Goal: Task Accomplishment & Management: Manage account settings

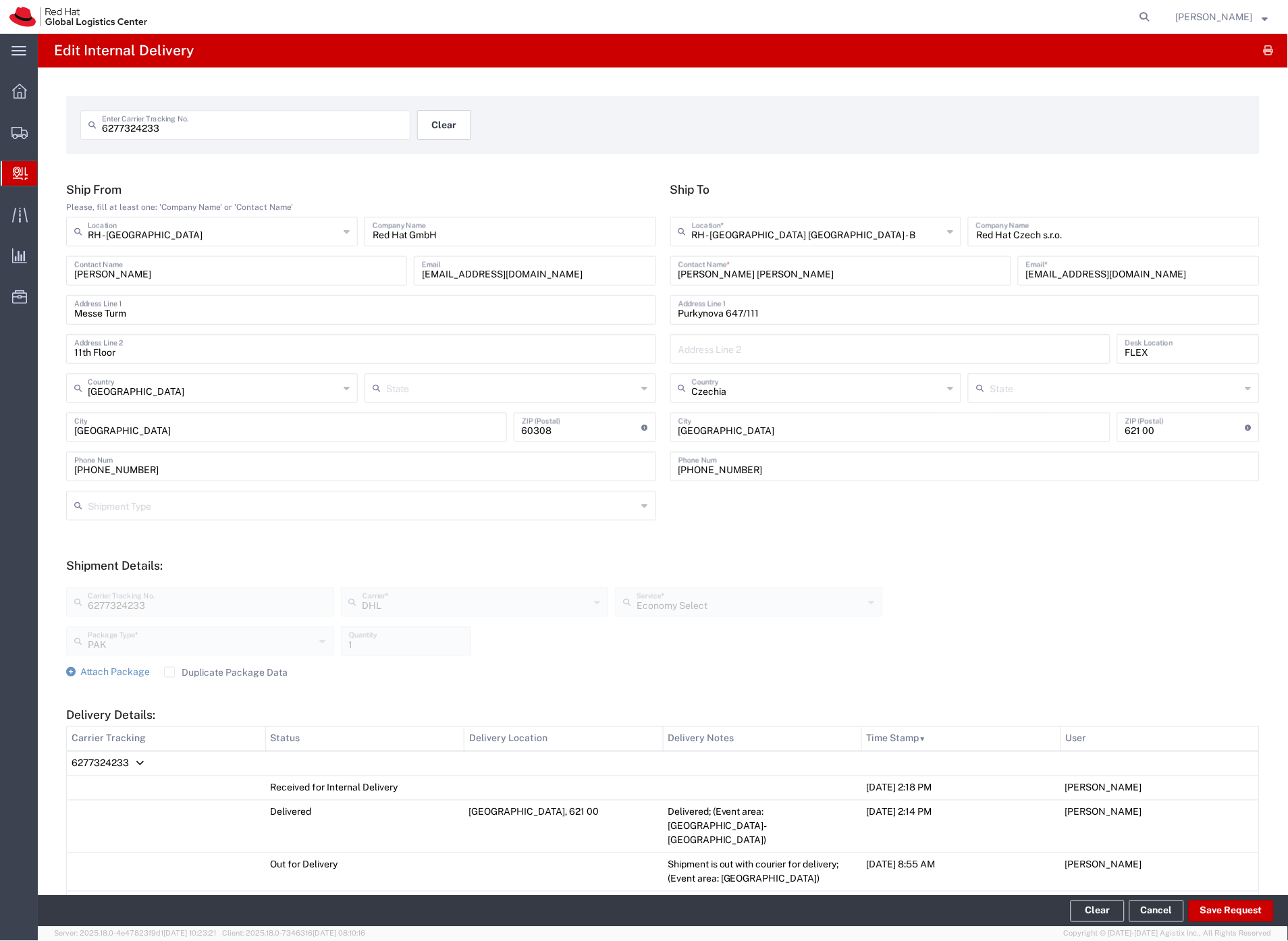
click at [454, 122] on button "Clear" at bounding box center [443, 125] width 54 height 29
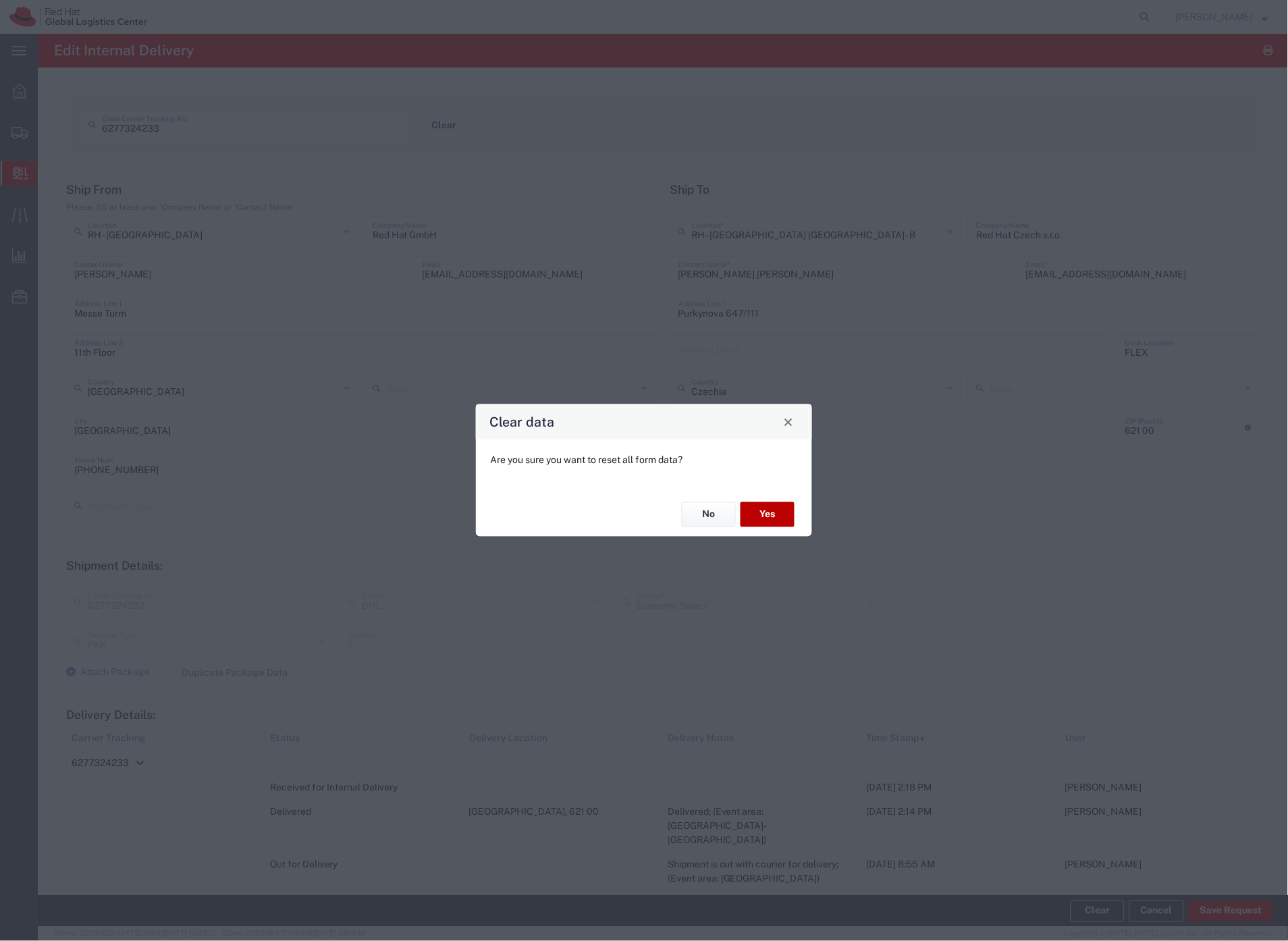
click at [763, 513] on button "Yes" at bounding box center [767, 514] width 54 height 25
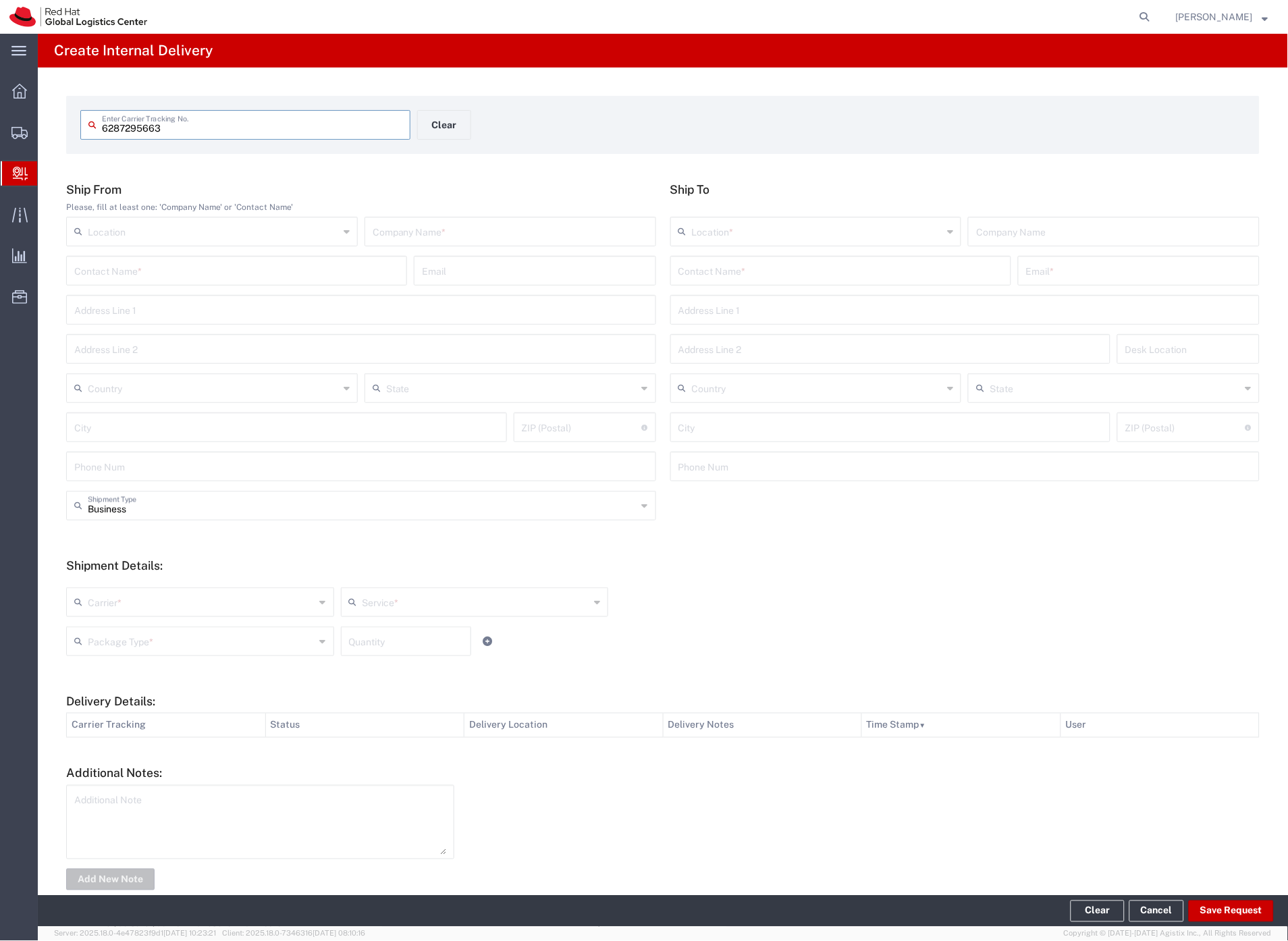
type input "6287295663"
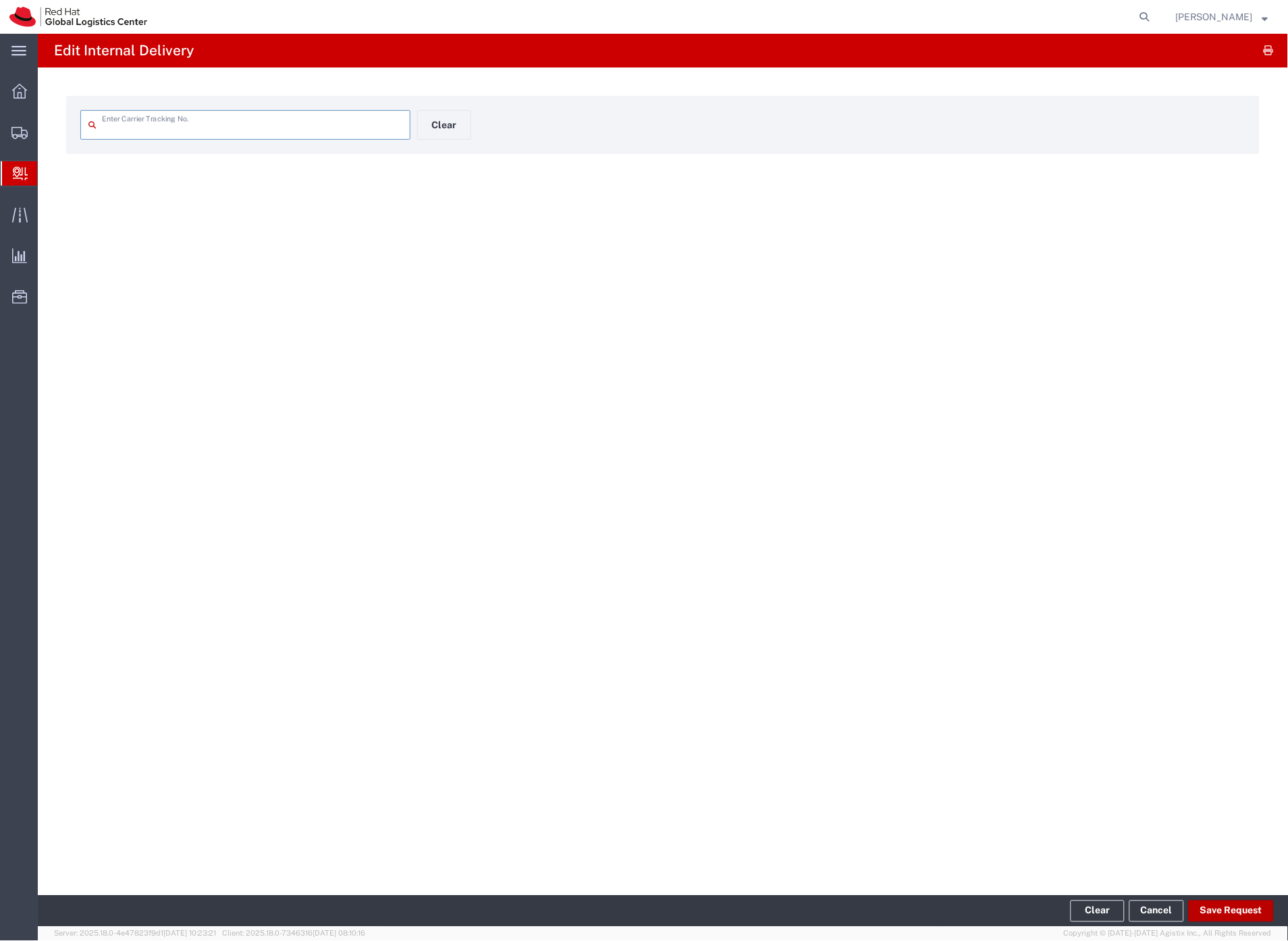
type input "6287295663"
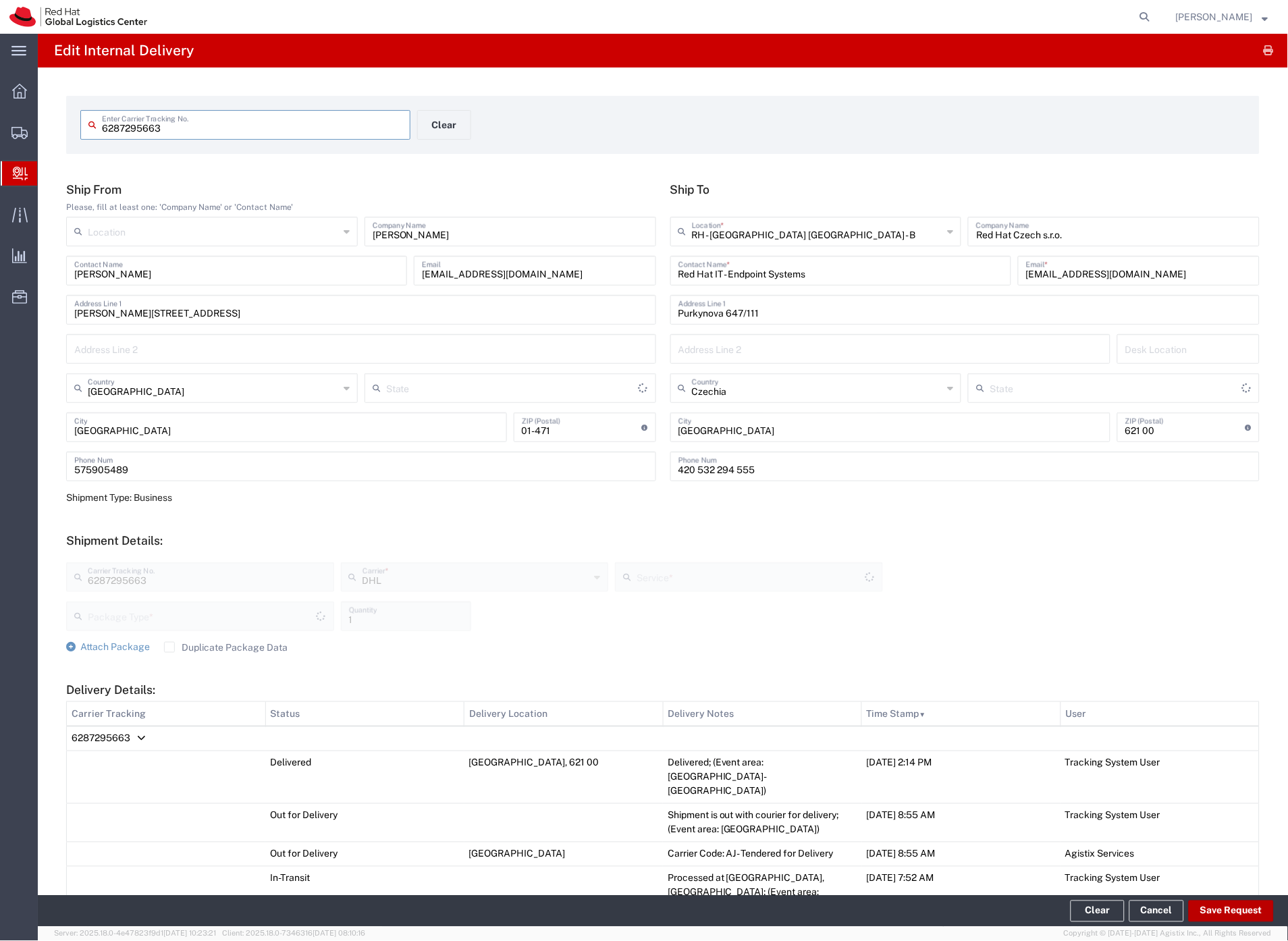
type input "Your Packaging"
type input "Economy Select"
click at [1220, 910] on button "Save Request" at bounding box center [1230, 912] width 85 height 22
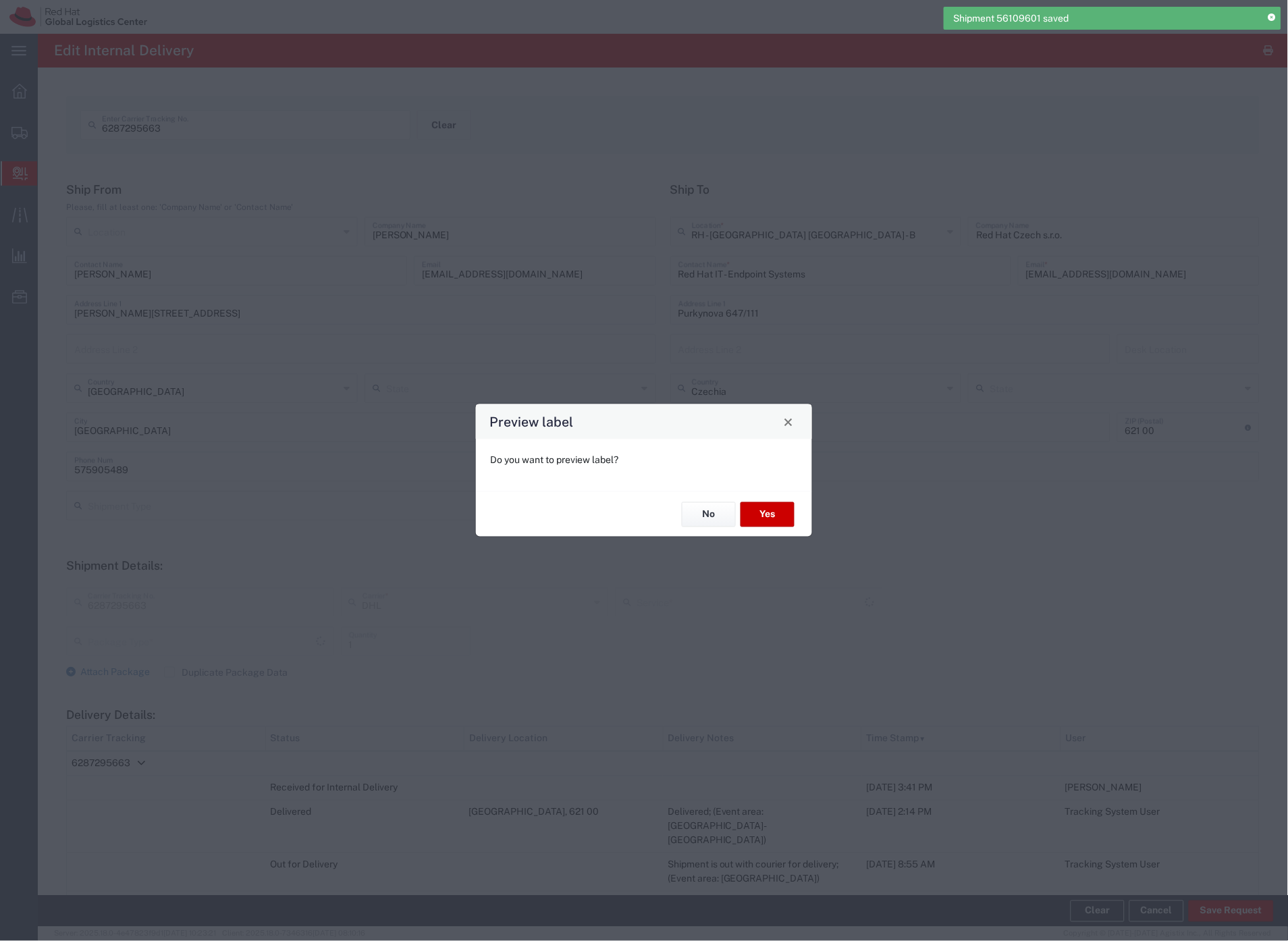
type input "Economy Select"
type input "Your Packaging"
drag, startPoint x: 729, startPoint y: 510, endPoint x: 545, endPoint y: 237, distance: 329.2
click at [729, 510] on button "No" at bounding box center [708, 514] width 54 height 25
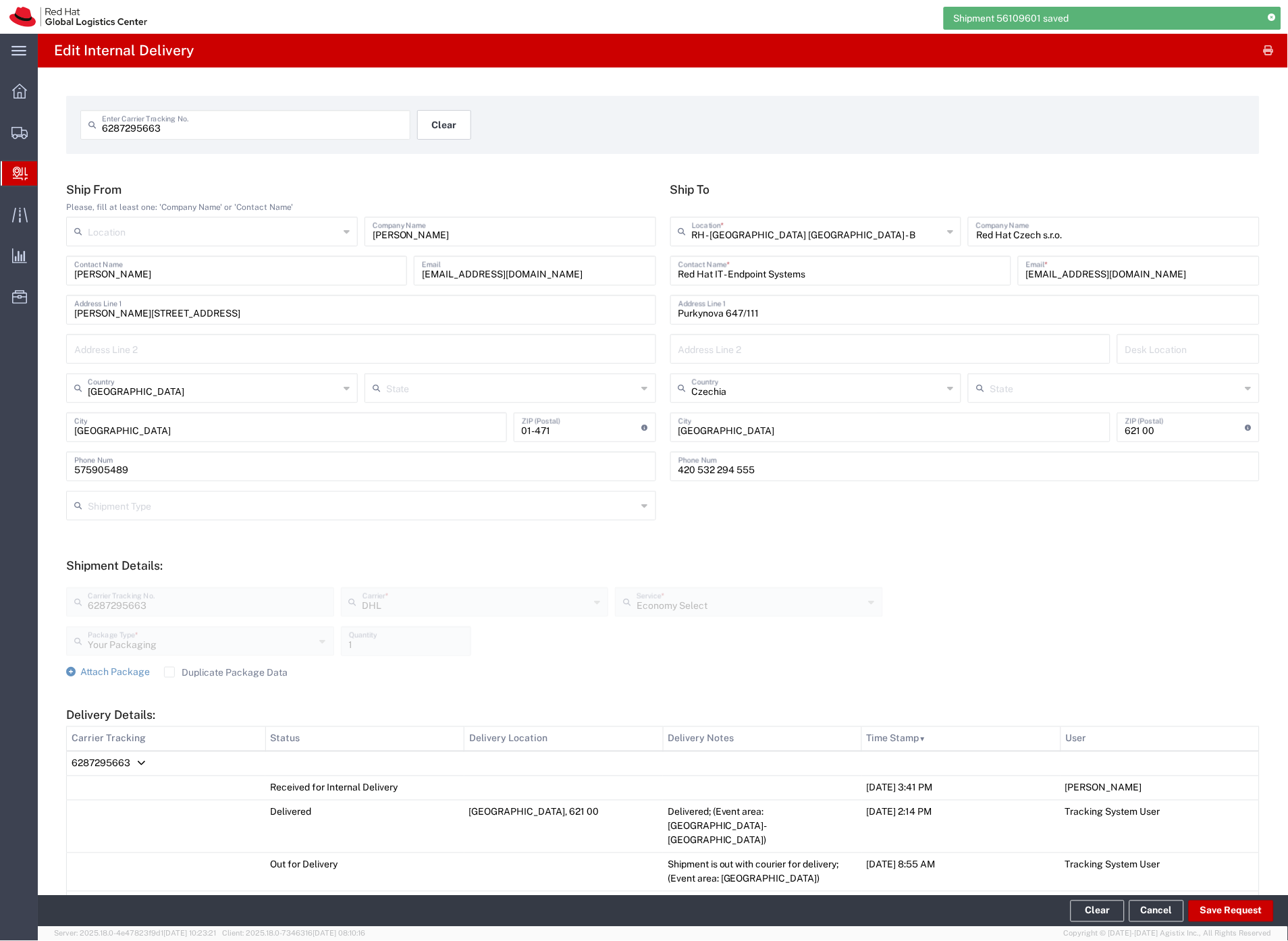
click at [453, 122] on button "Clear" at bounding box center [443, 125] width 54 height 29
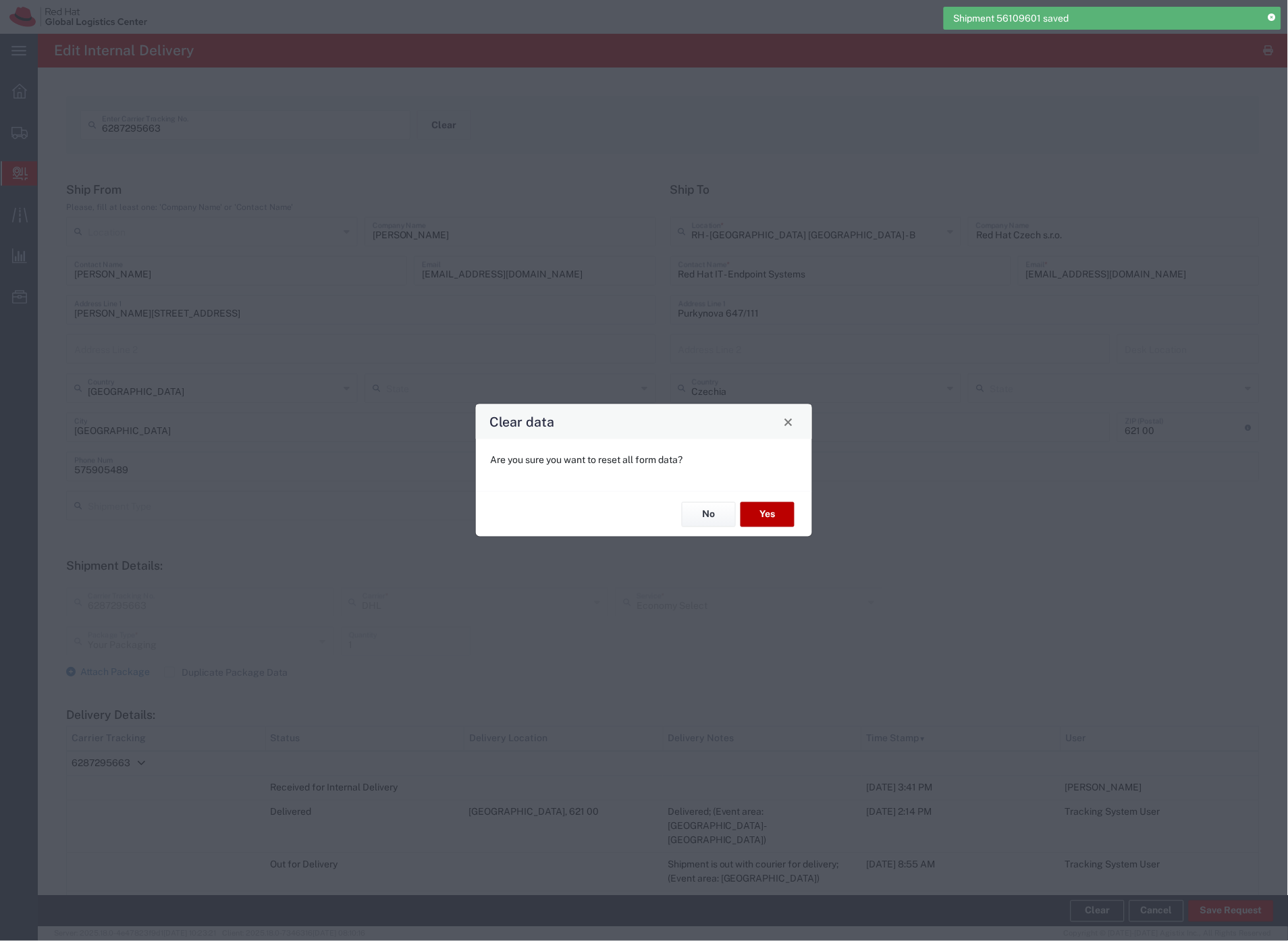
click at [773, 511] on button "Yes" at bounding box center [767, 514] width 54 height 25
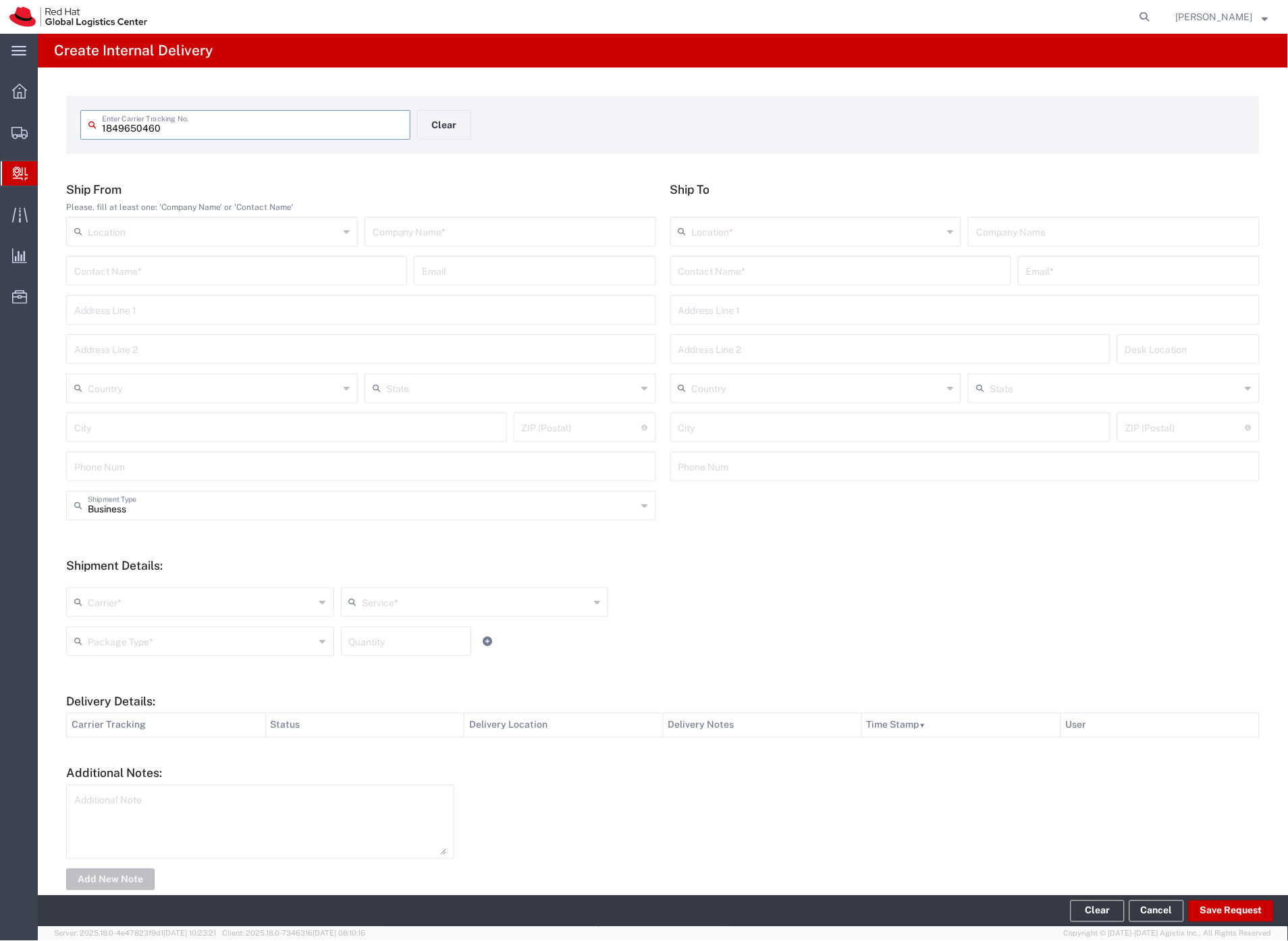
type input "1849650460"
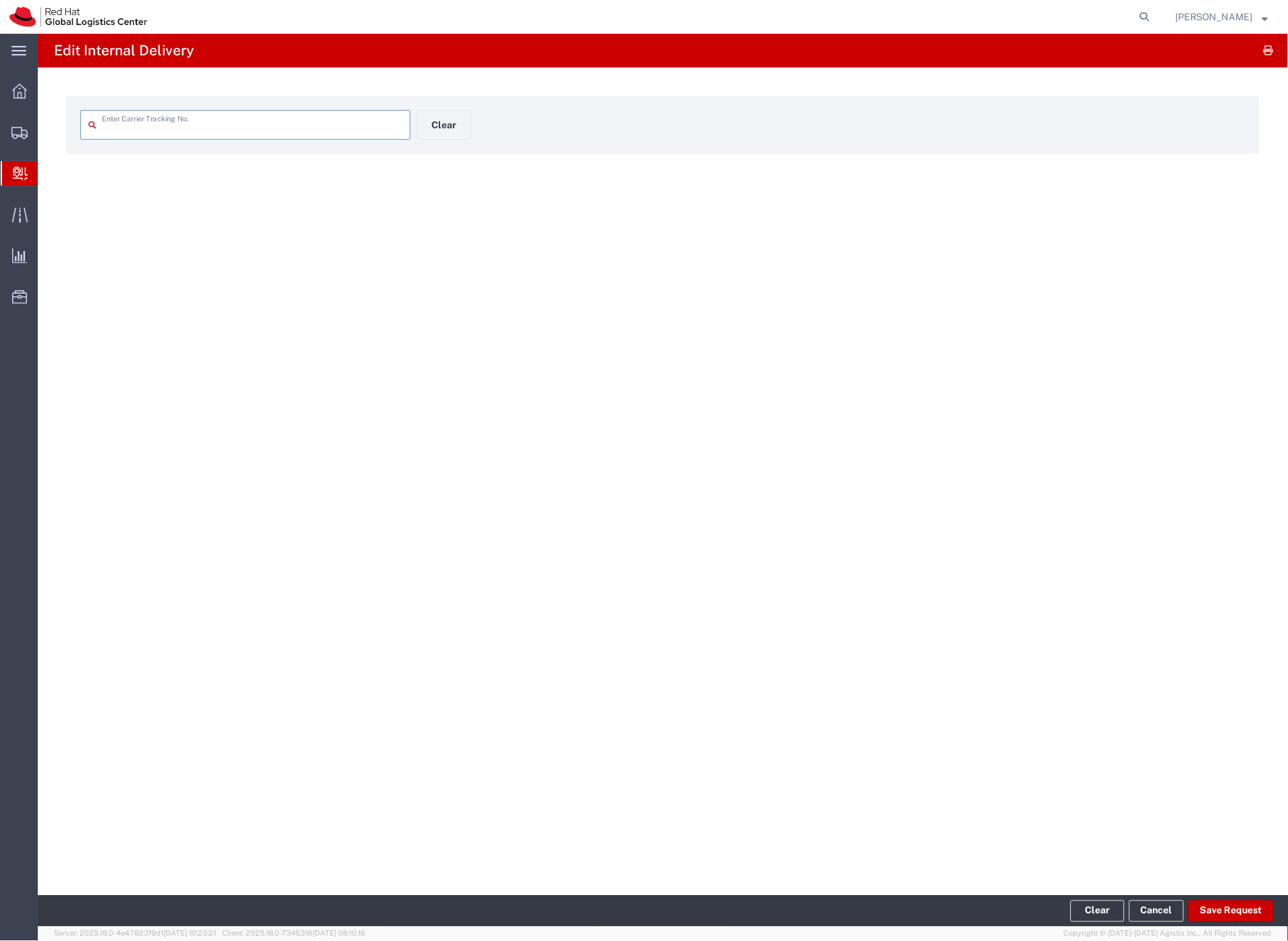
type input "1849650460"
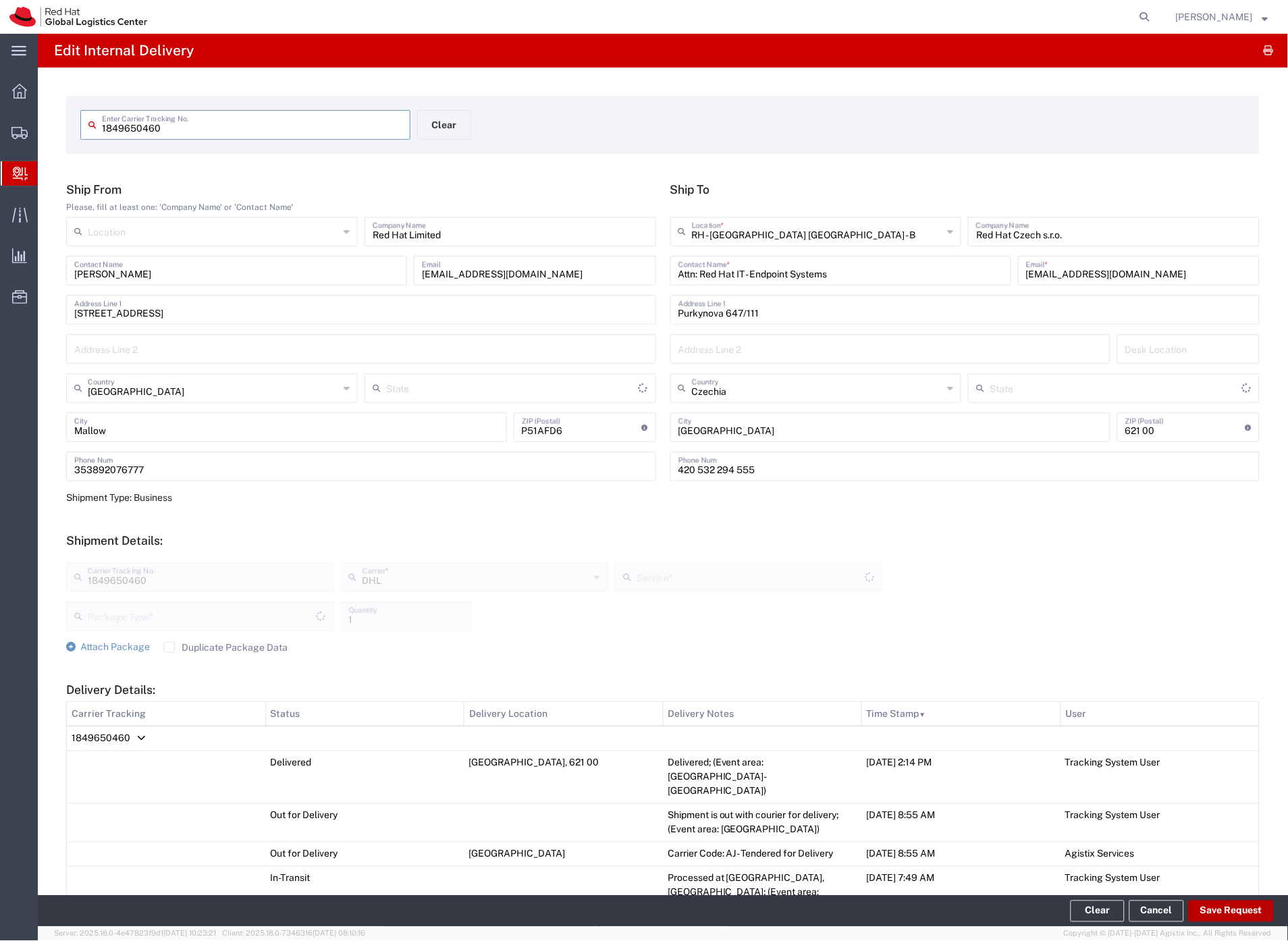
type input "Your Packaging"
type input "Economy Select"
click at [1233, 916] on button "Save Request" at bounding box center [1230, 912] width 85 height 22
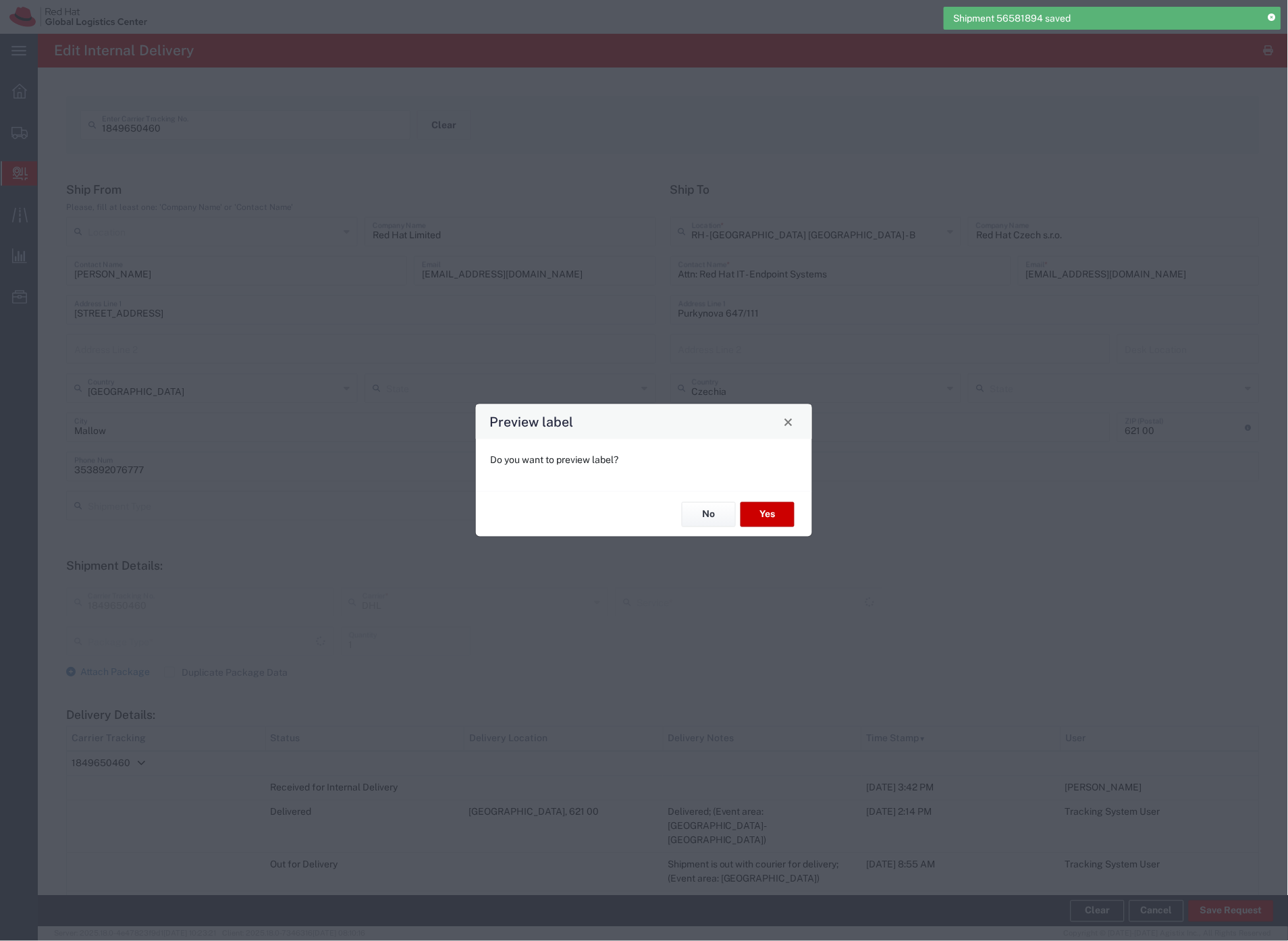
type input "Your Packaging"
type input "Economy Select"
click at [692, 517] on button "No" at bounding box center [708, 514] width 54 height 25
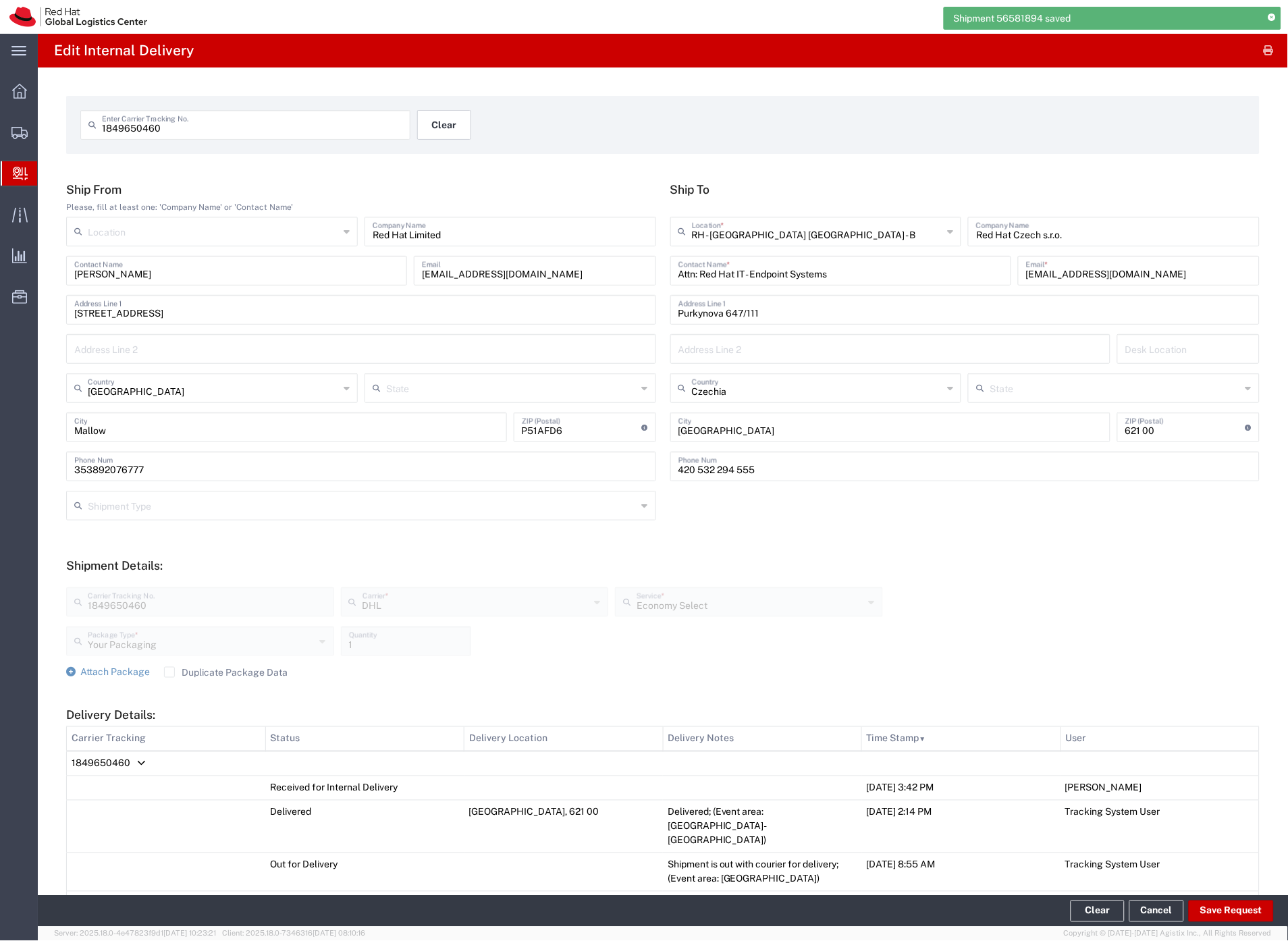
click at [434, 127] on button "Clear" at bounding box center [443, 125] width 54 height 29
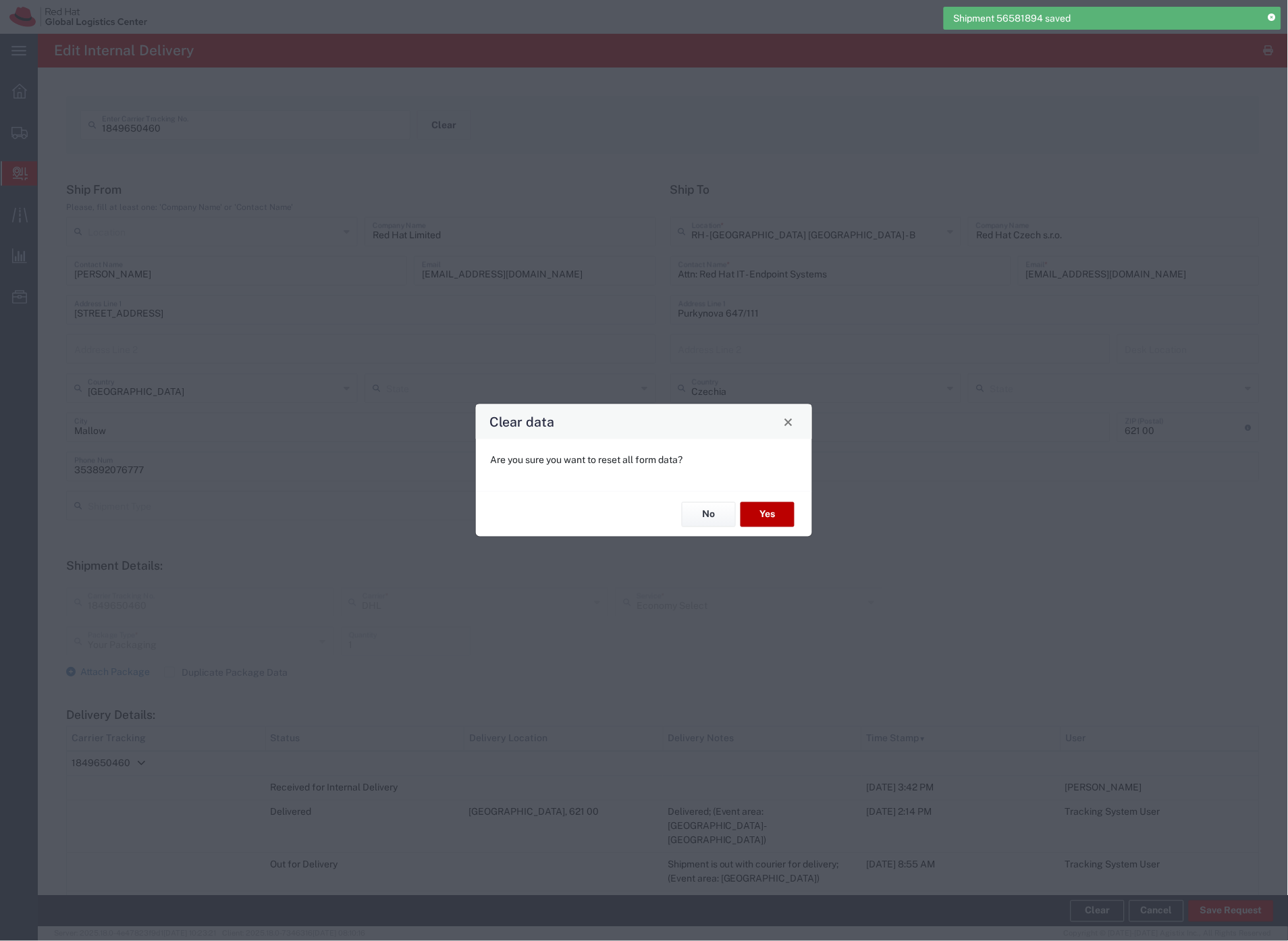
click at [768, 516] on button "Yes" at bounding box center [767, 514] width 54 height 25
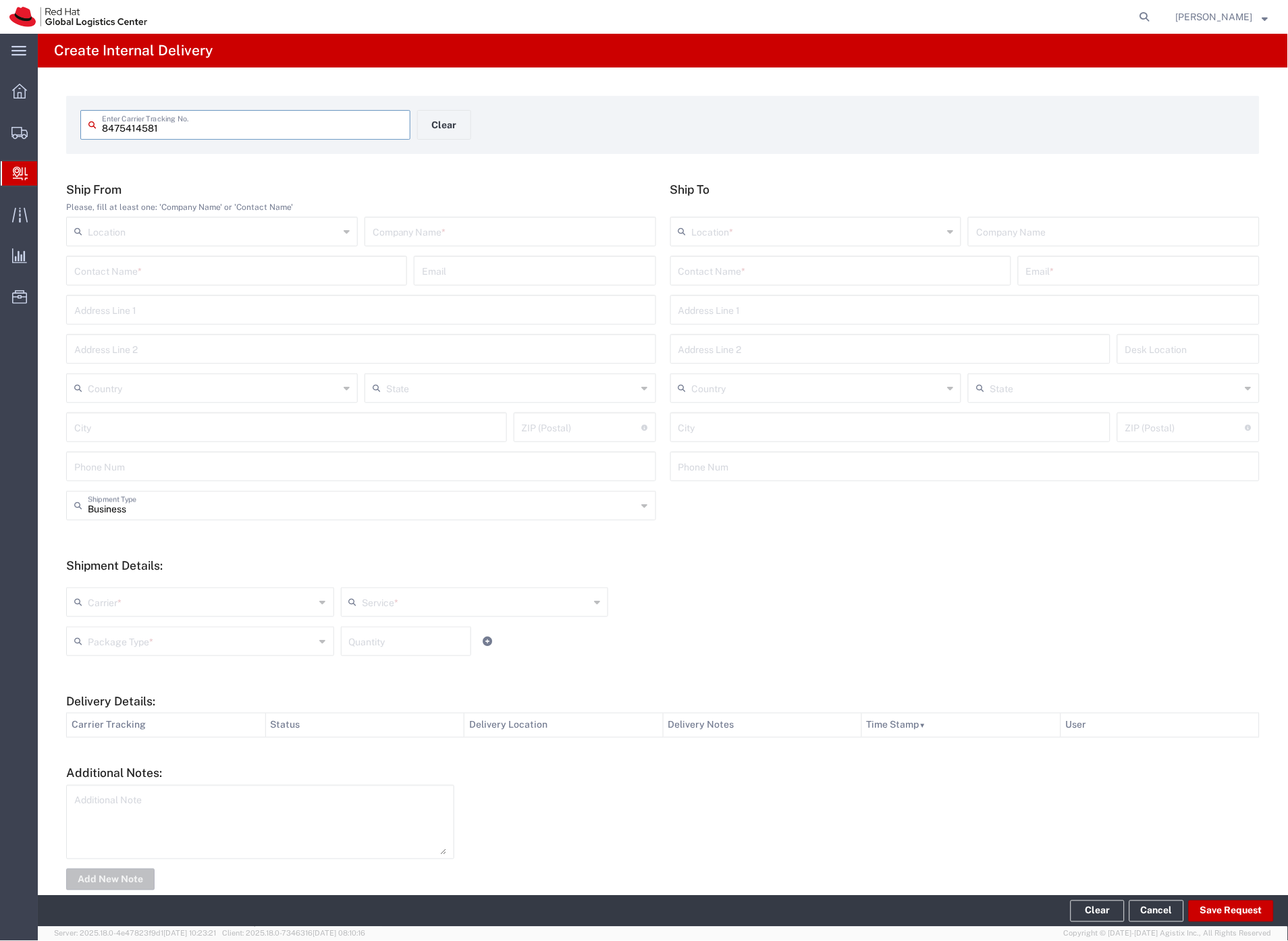
type input "8475414581"
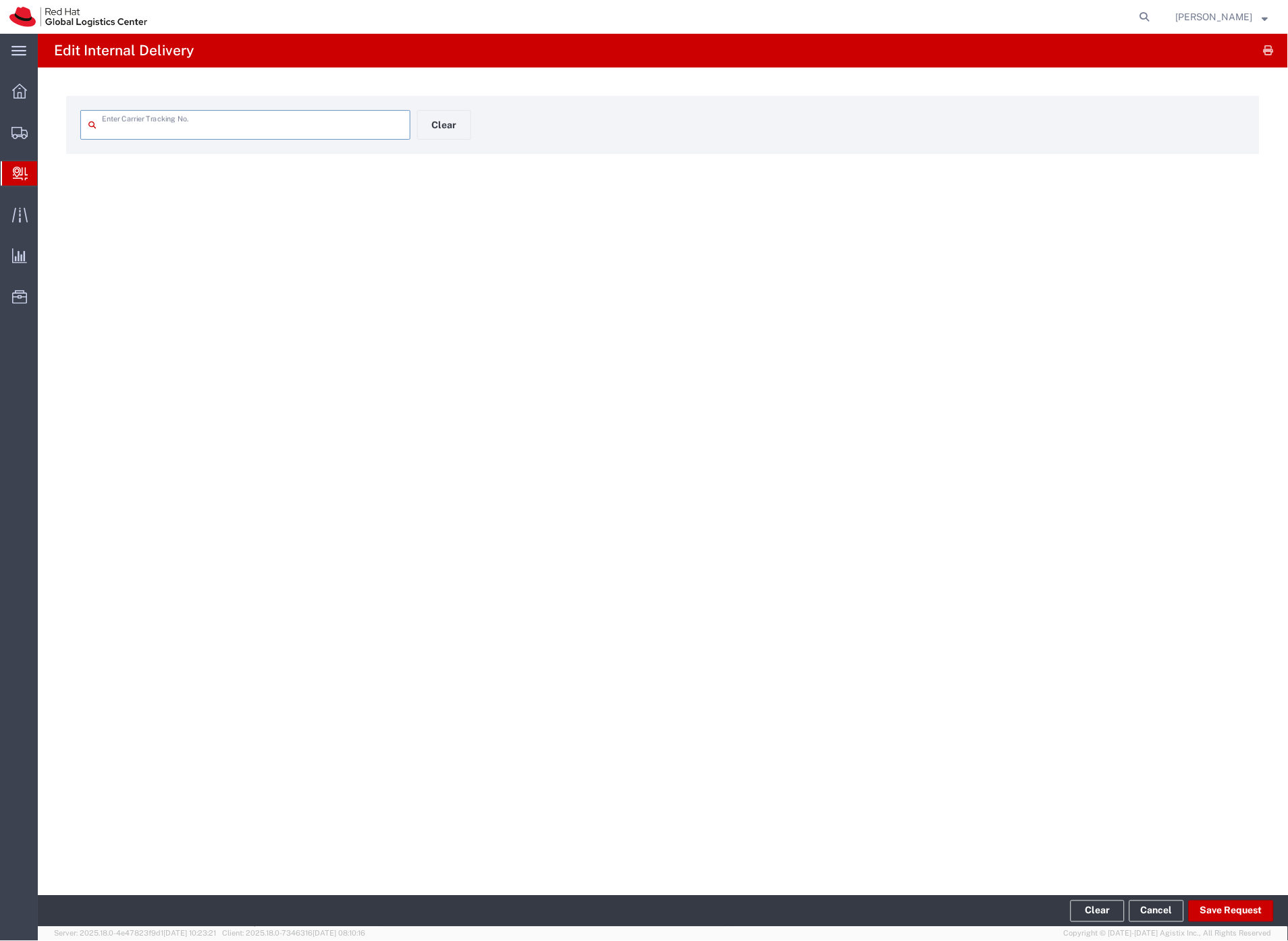
type input "8475414581"
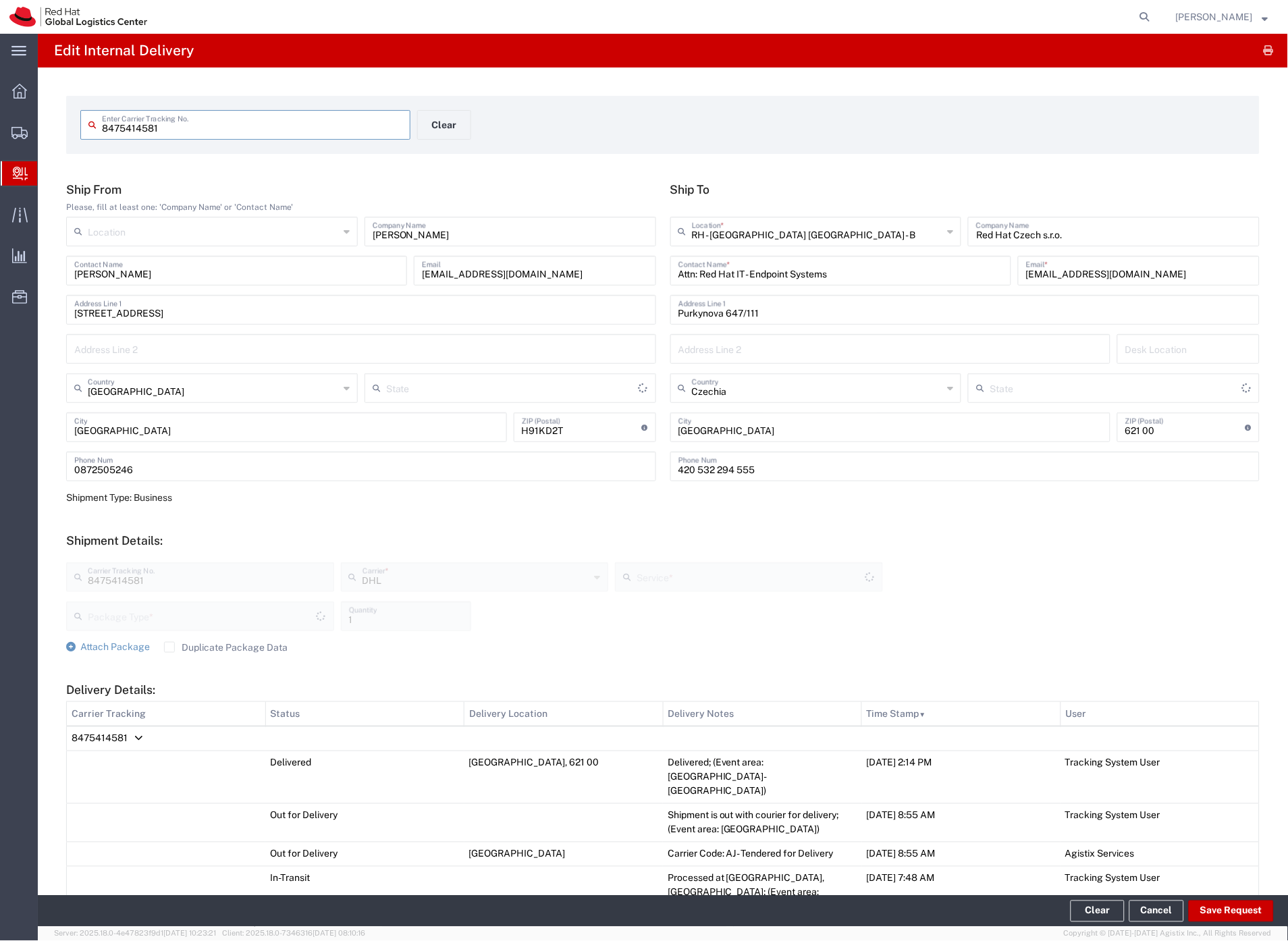
type input "Your Packaging"
type input "Economy Select"
click at [1204, 912] on button "Save Request" at bounding box center [1230, 912] width 85 height 22
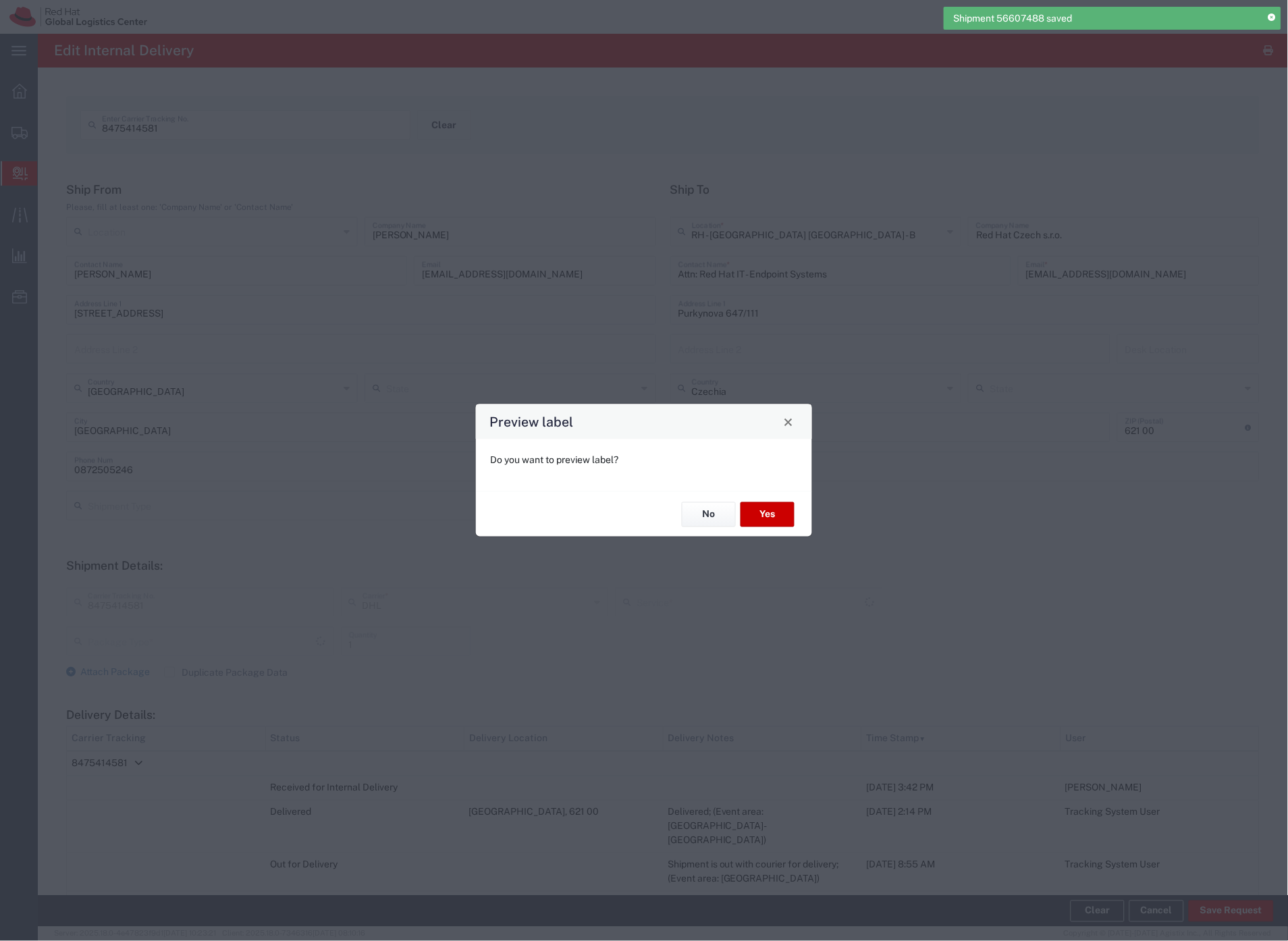
type input "Your Packaging"
type input "Economy Select"
click at [759, 513] on button "Yes" at bounding box center [767, 514] width 54 height 25
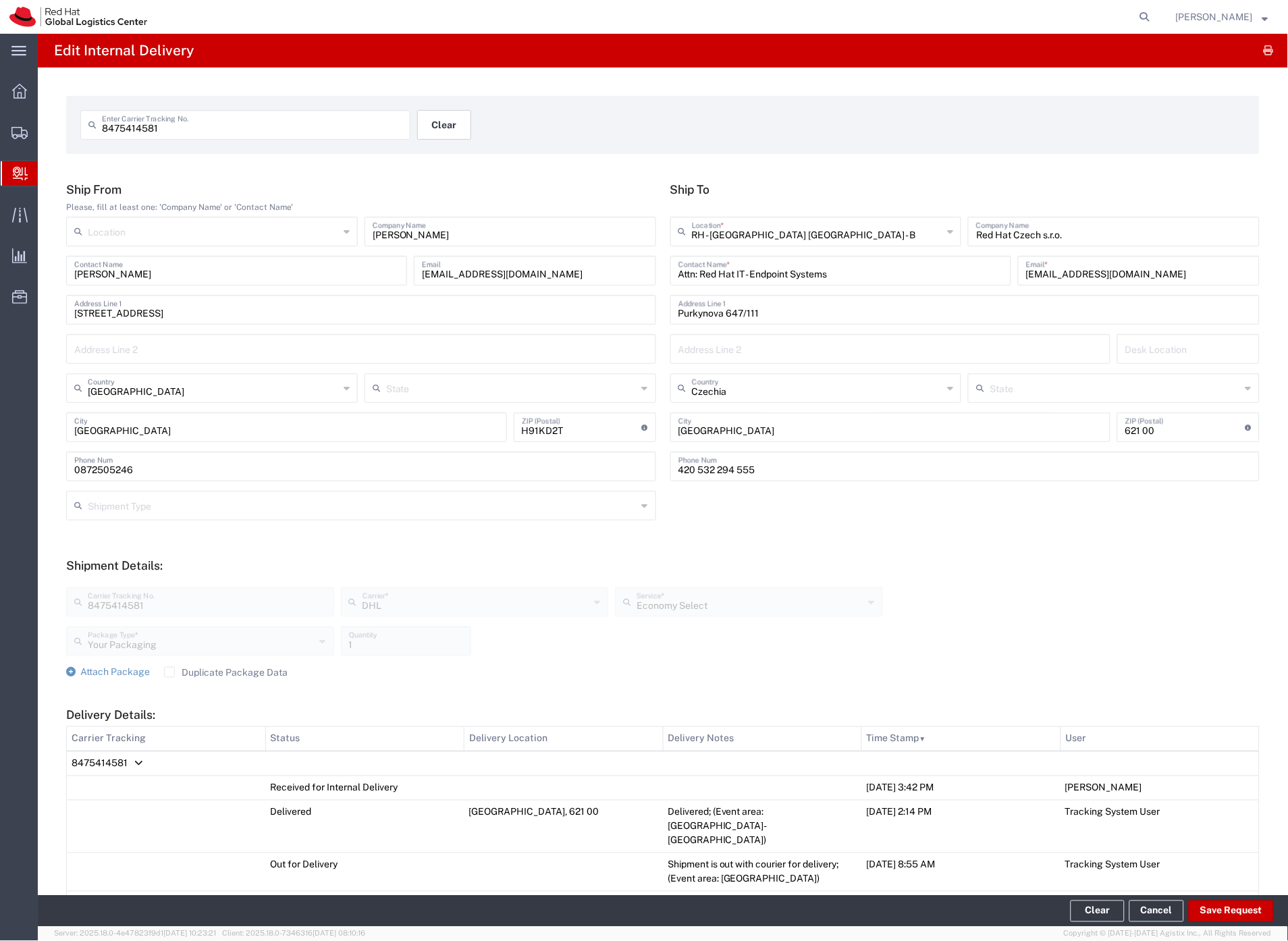
click at [451, 130] on button "Clear" at bounding box center [443, 125] width 54 height 29
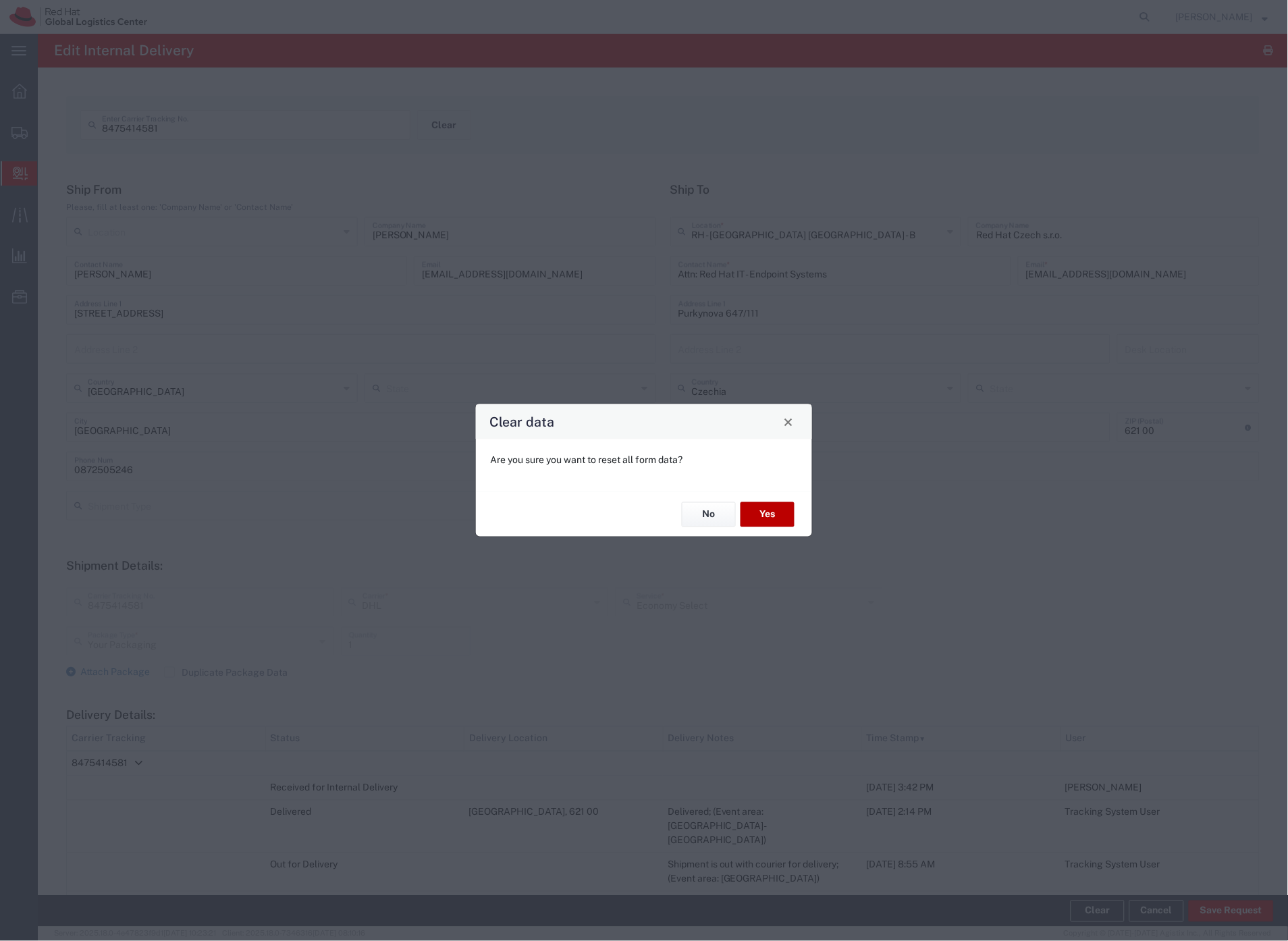
click at [763, 510] on button "Yes" at bounding box center [767, 514] width 54 height 25
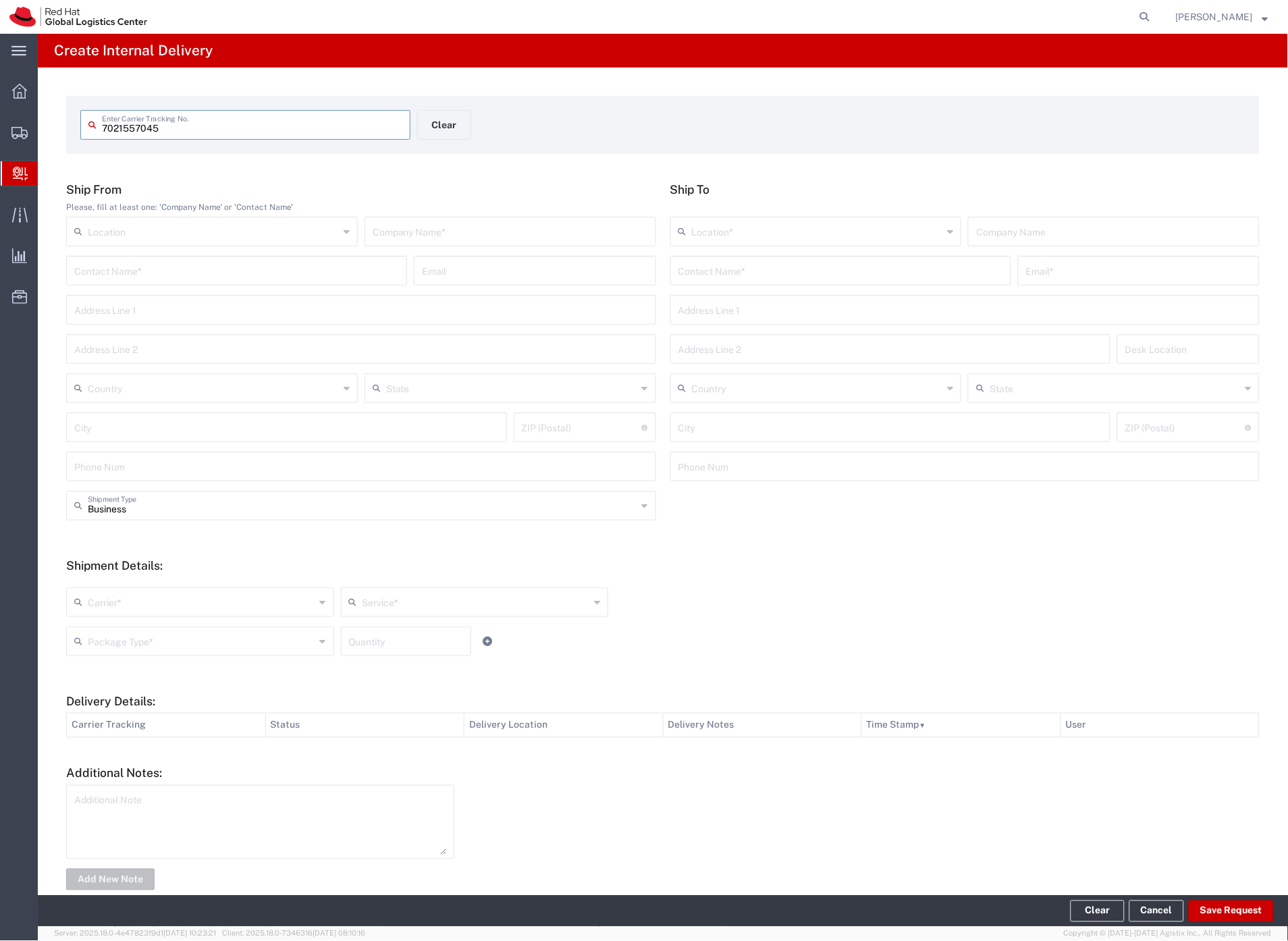
type input "7021557045"
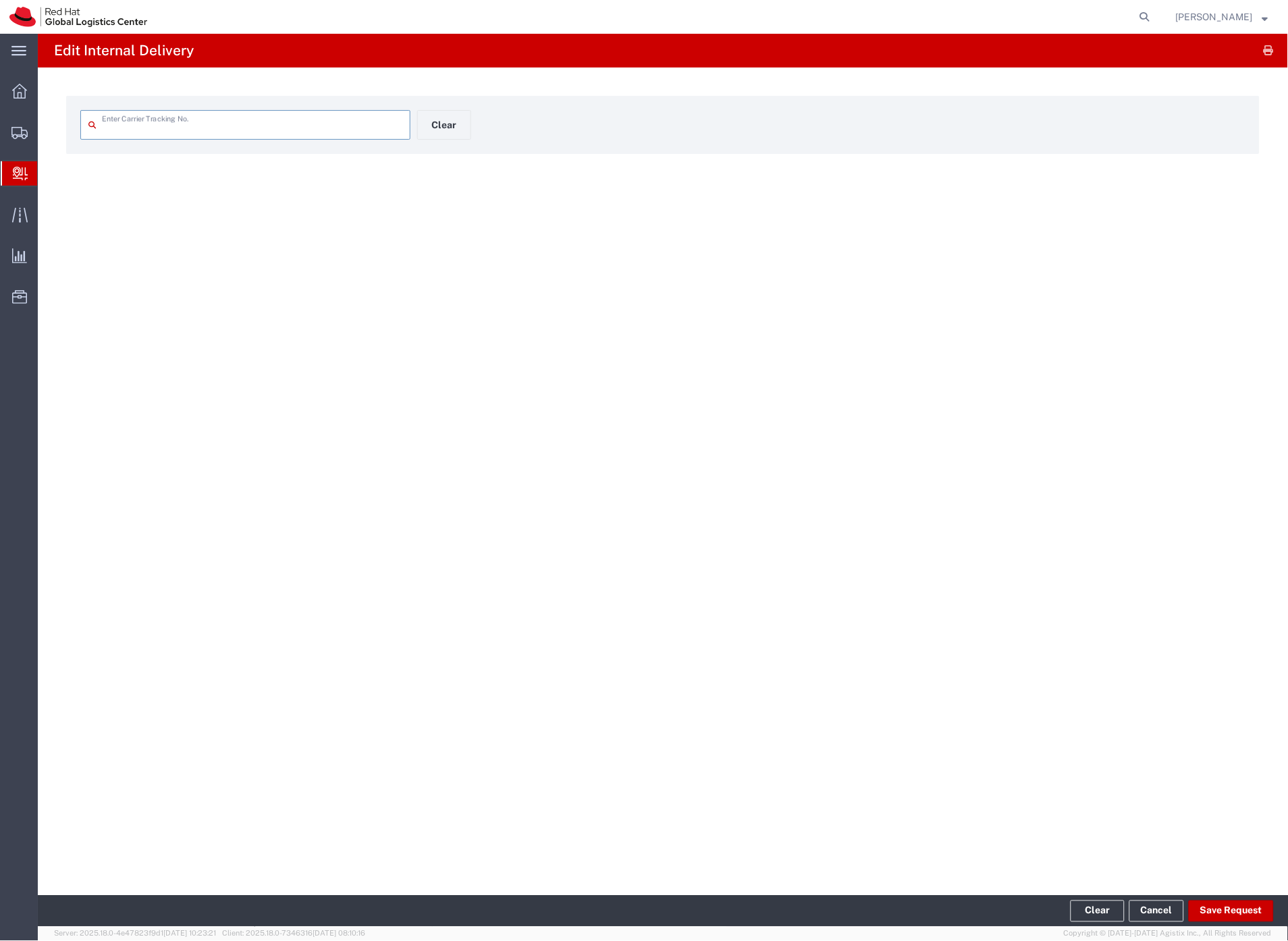
type input "7021557045"
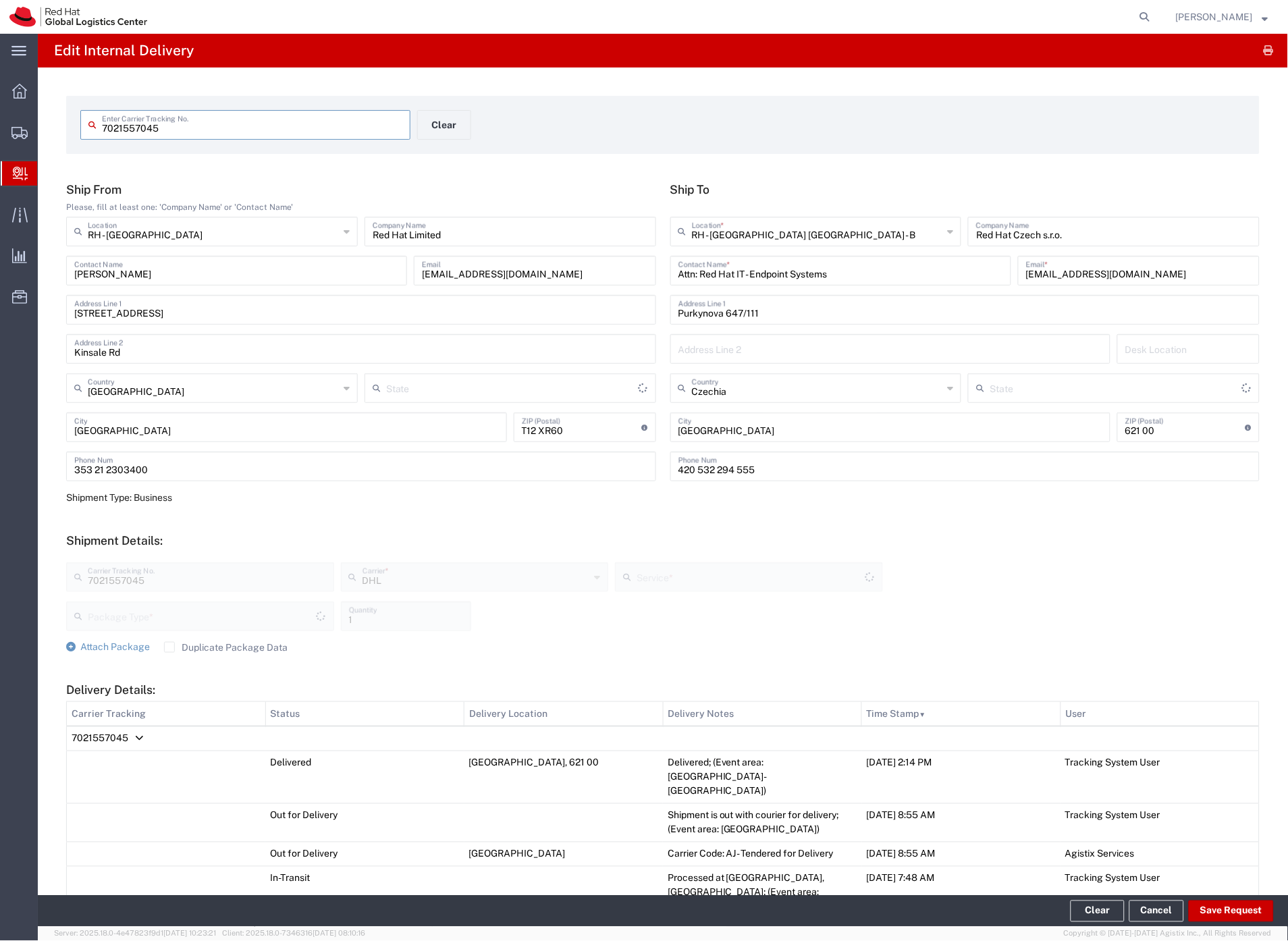
type input "Your Packaging"
type input "Economy Select"
drag, startPoint x: 1256, startPoint y: 912, endPoint x: 1270, endPoint y: 916, distance: 14.6
click at [1256, 912] on button "Save Request" at bounding box center [1230, 912] width 85 height 22
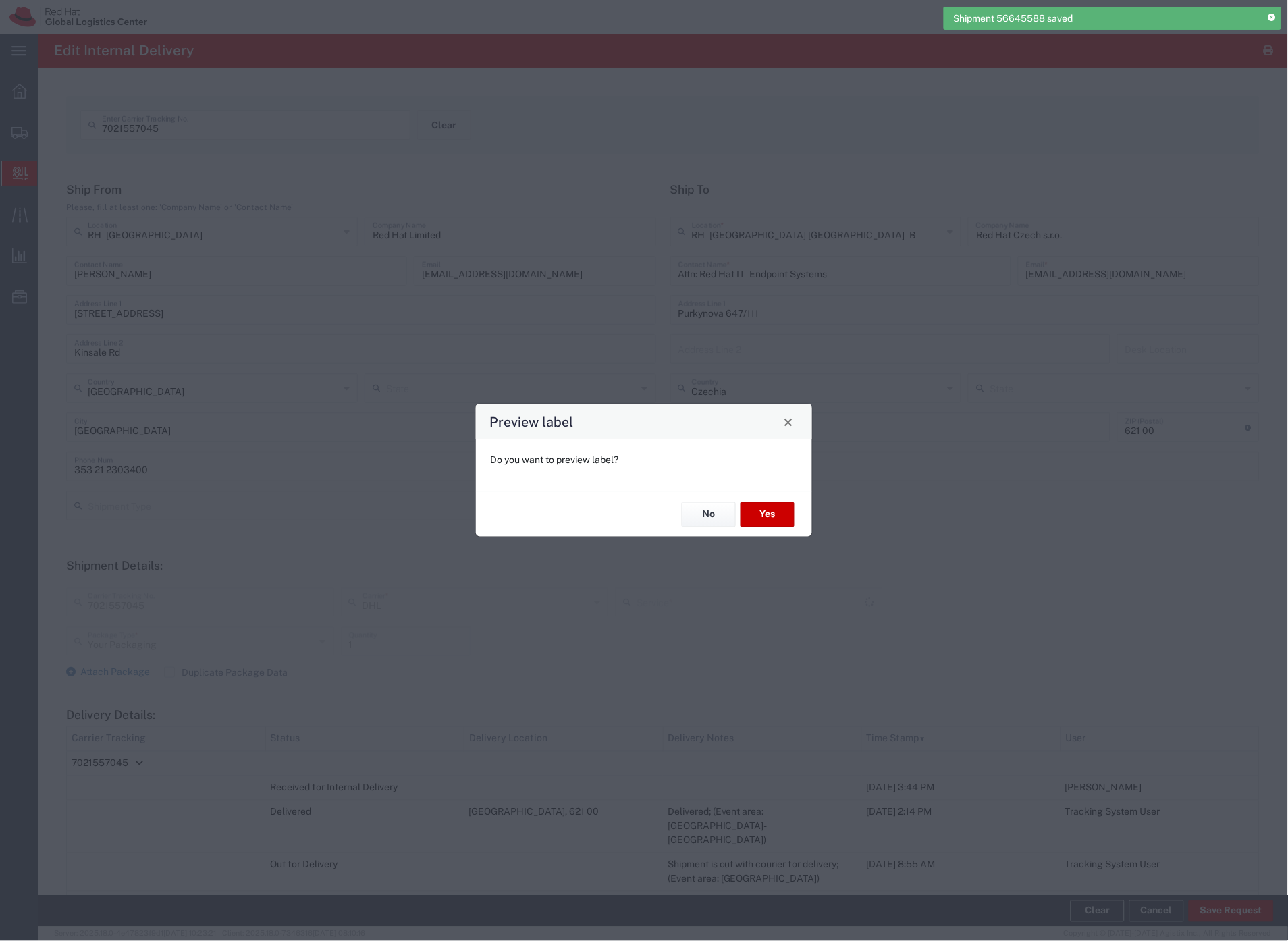
type input "Economy Select"
click at [768, 511] on button "Yes" at bounding box center [767, 514] width 54 height 25
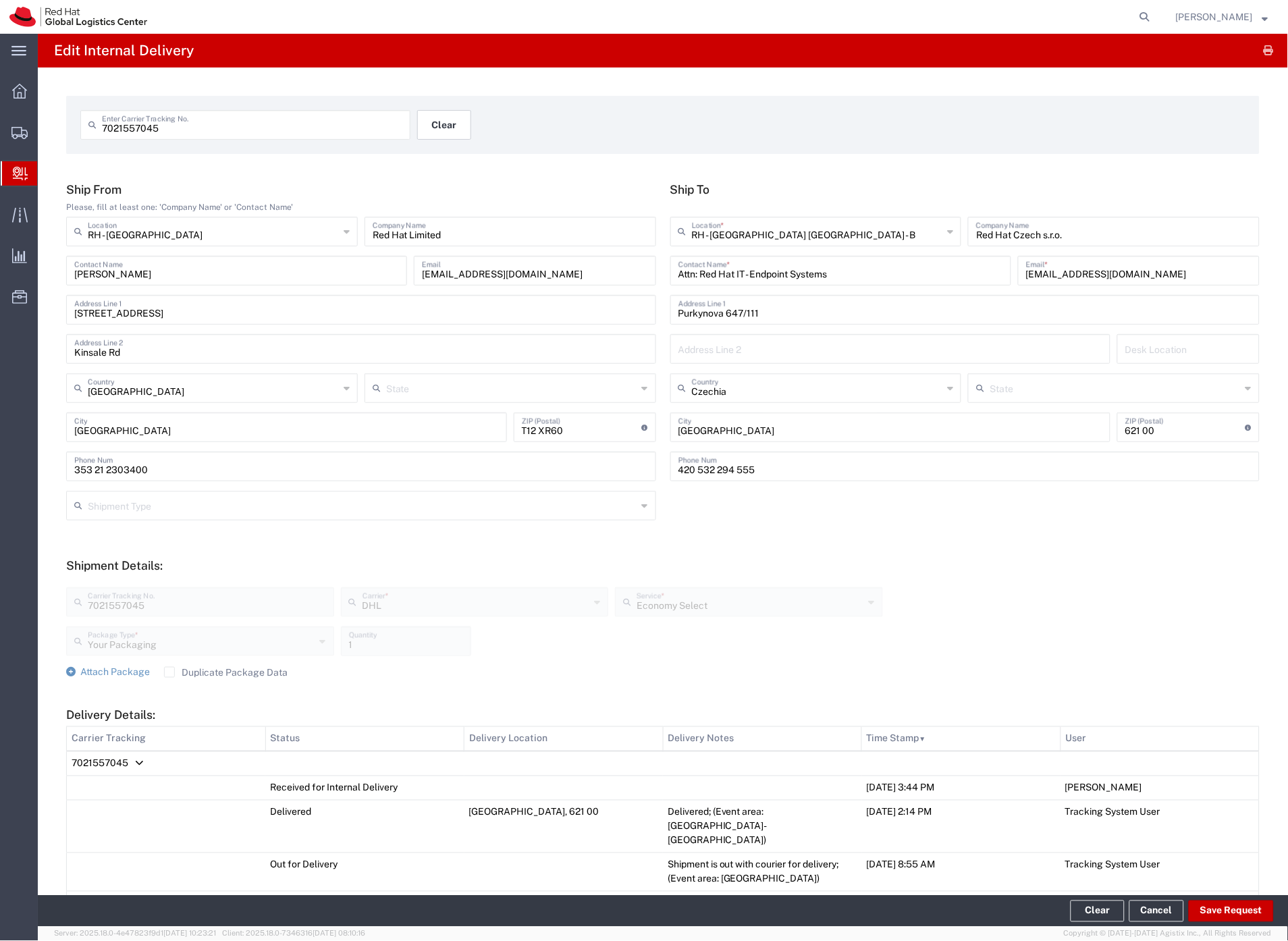
click at [460, 125] on button "Clear" at bounding box center [443, 125] width 54 height 29
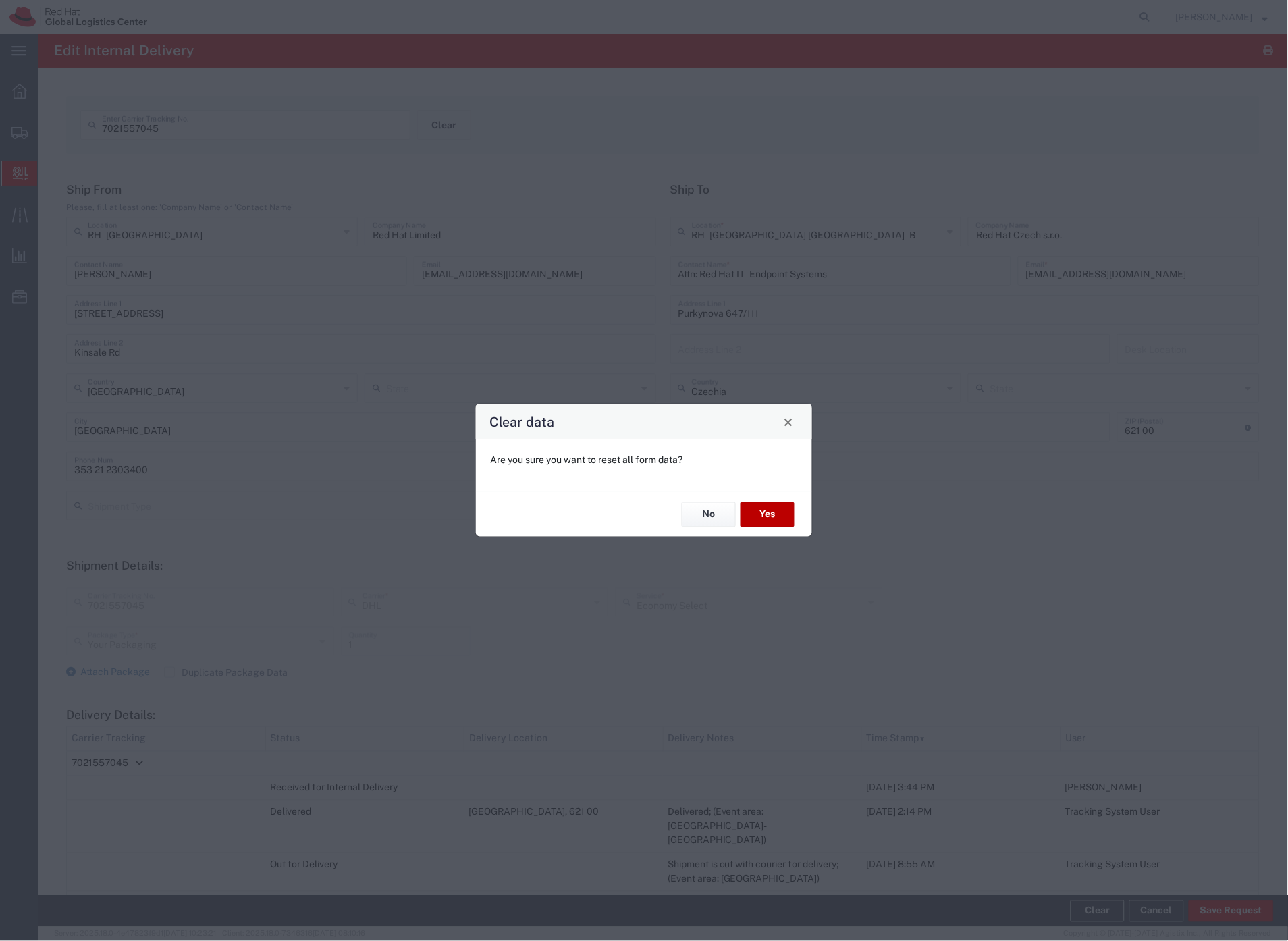
click at [779, 511] on button "Yes" at bounding box center [767, 514] width 54 height 25
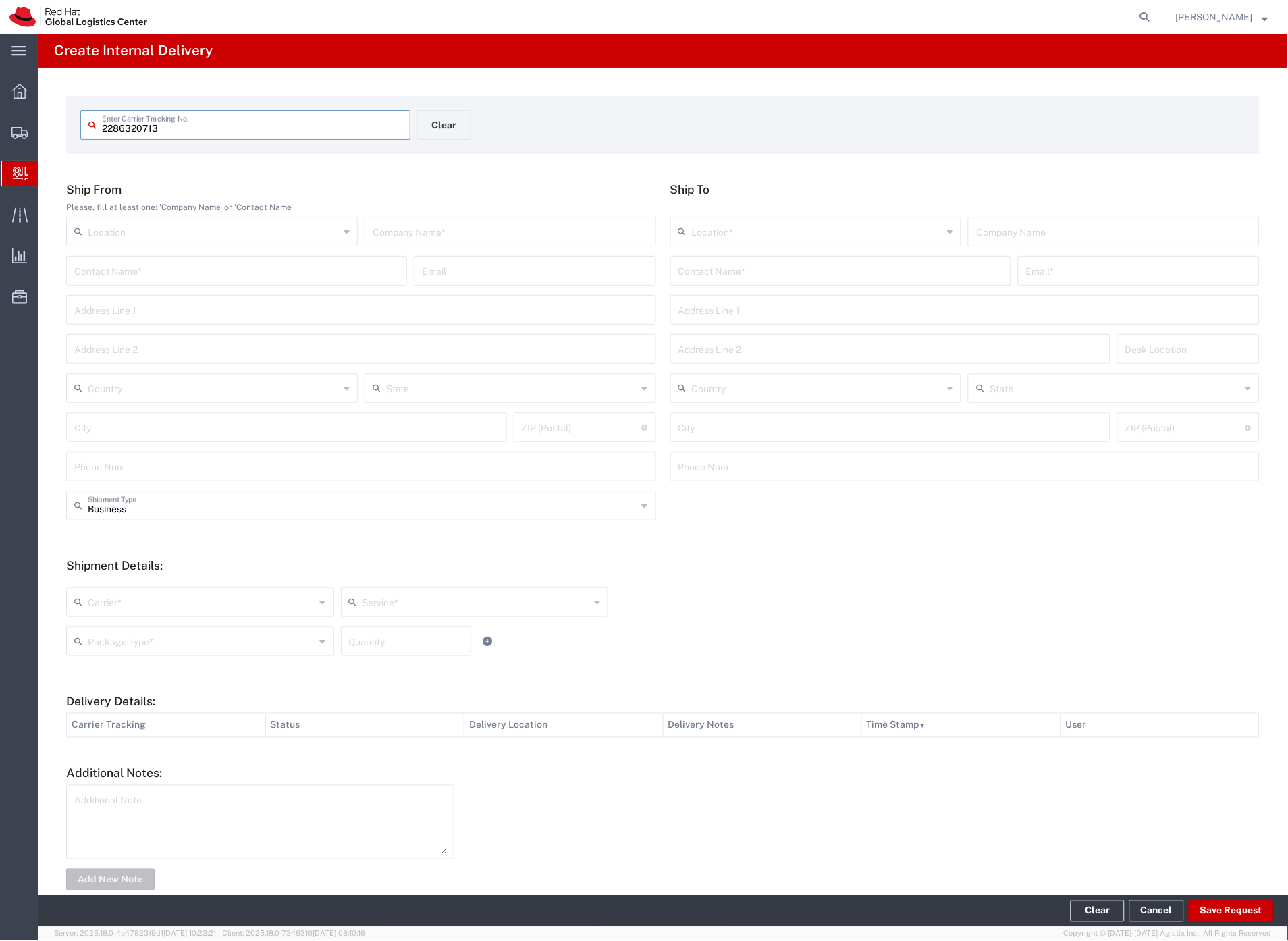
type input "2286320713"
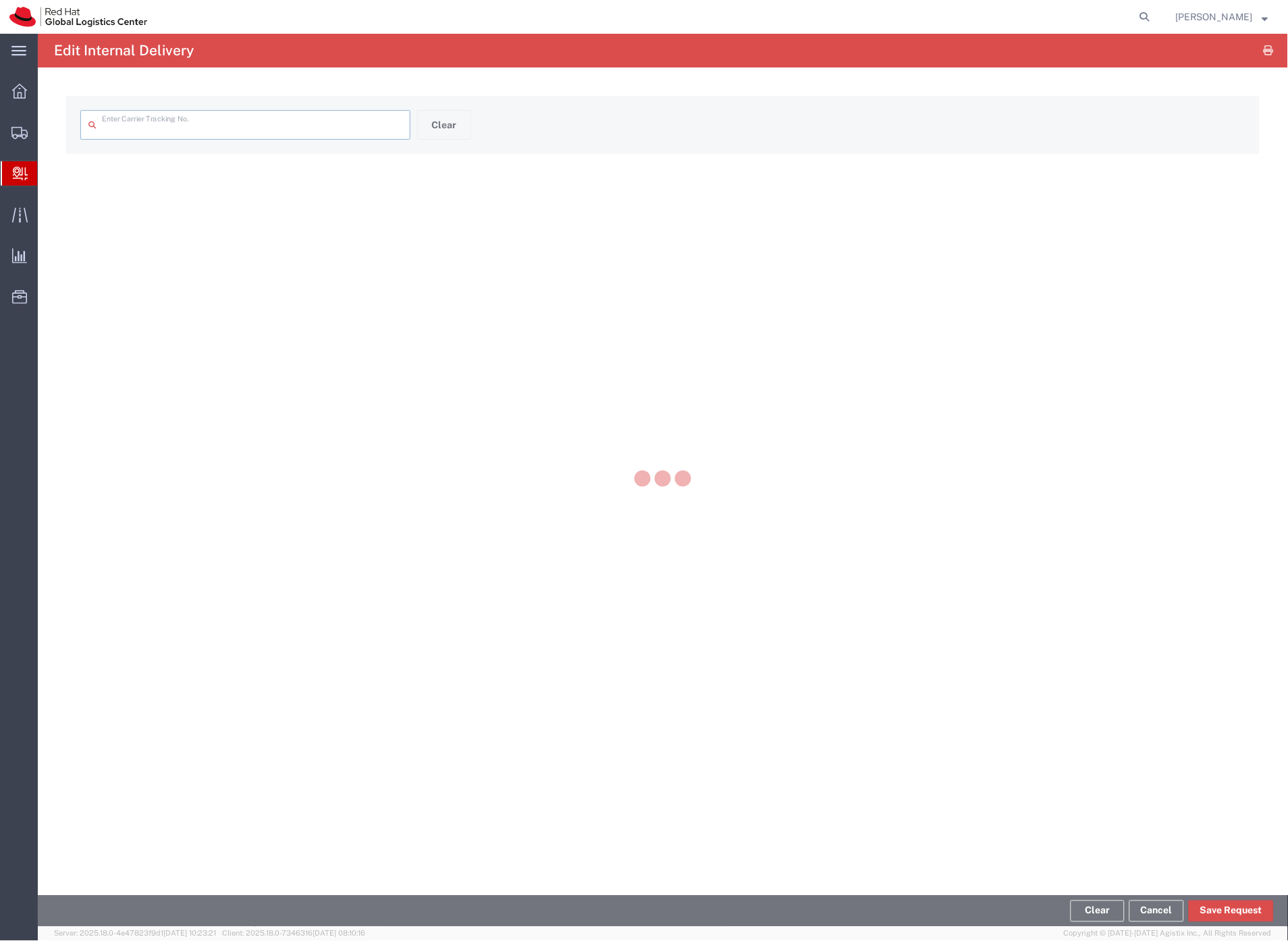
type input "2286320713"
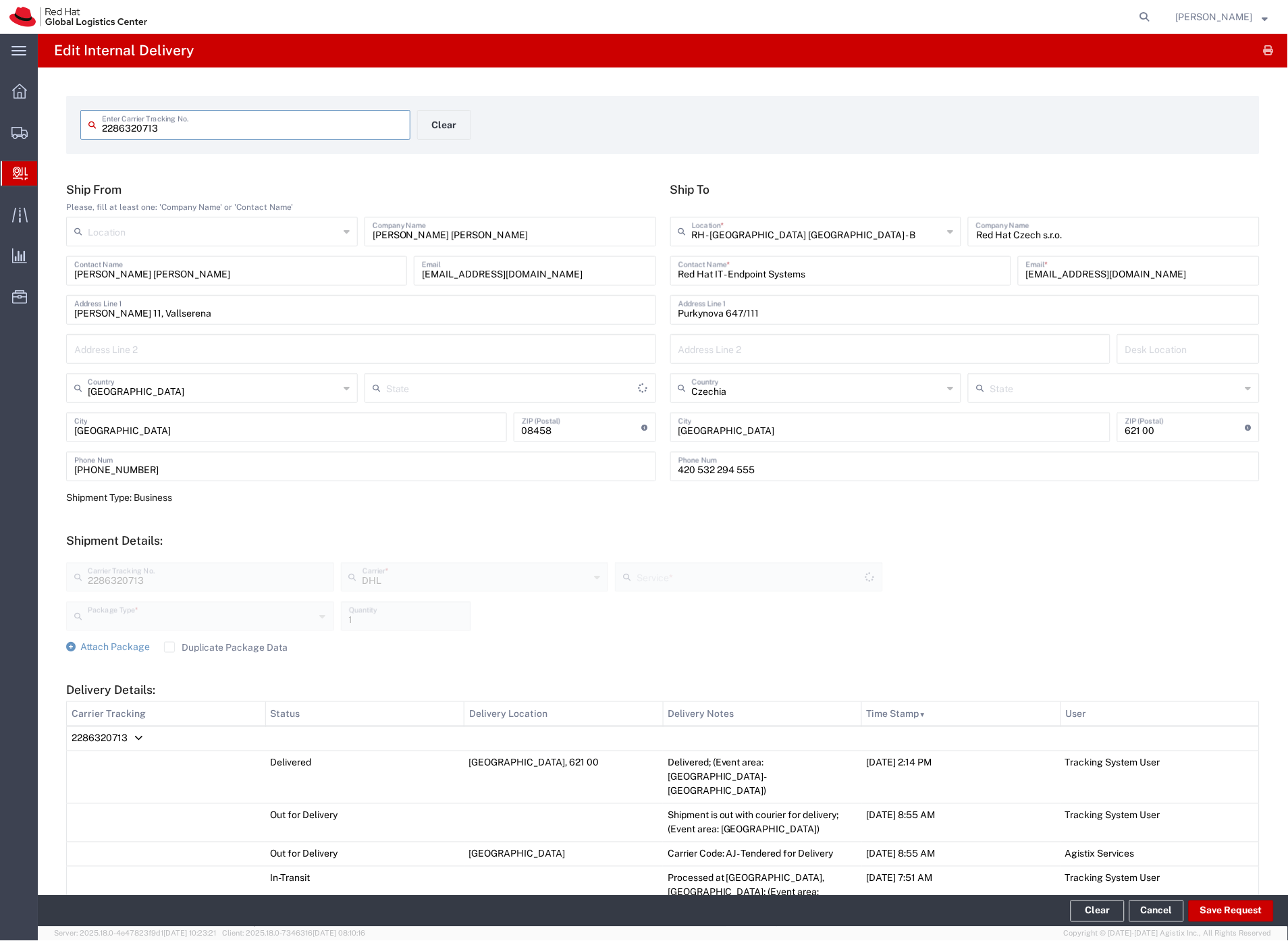
type input "Economy Select"
type input "Your Packaging"
type input "[GEOGRAPHIC_DATA]"
click at [1218, 914] on button "Save Request" at bounding box center [1230, 912] width 85 height 22
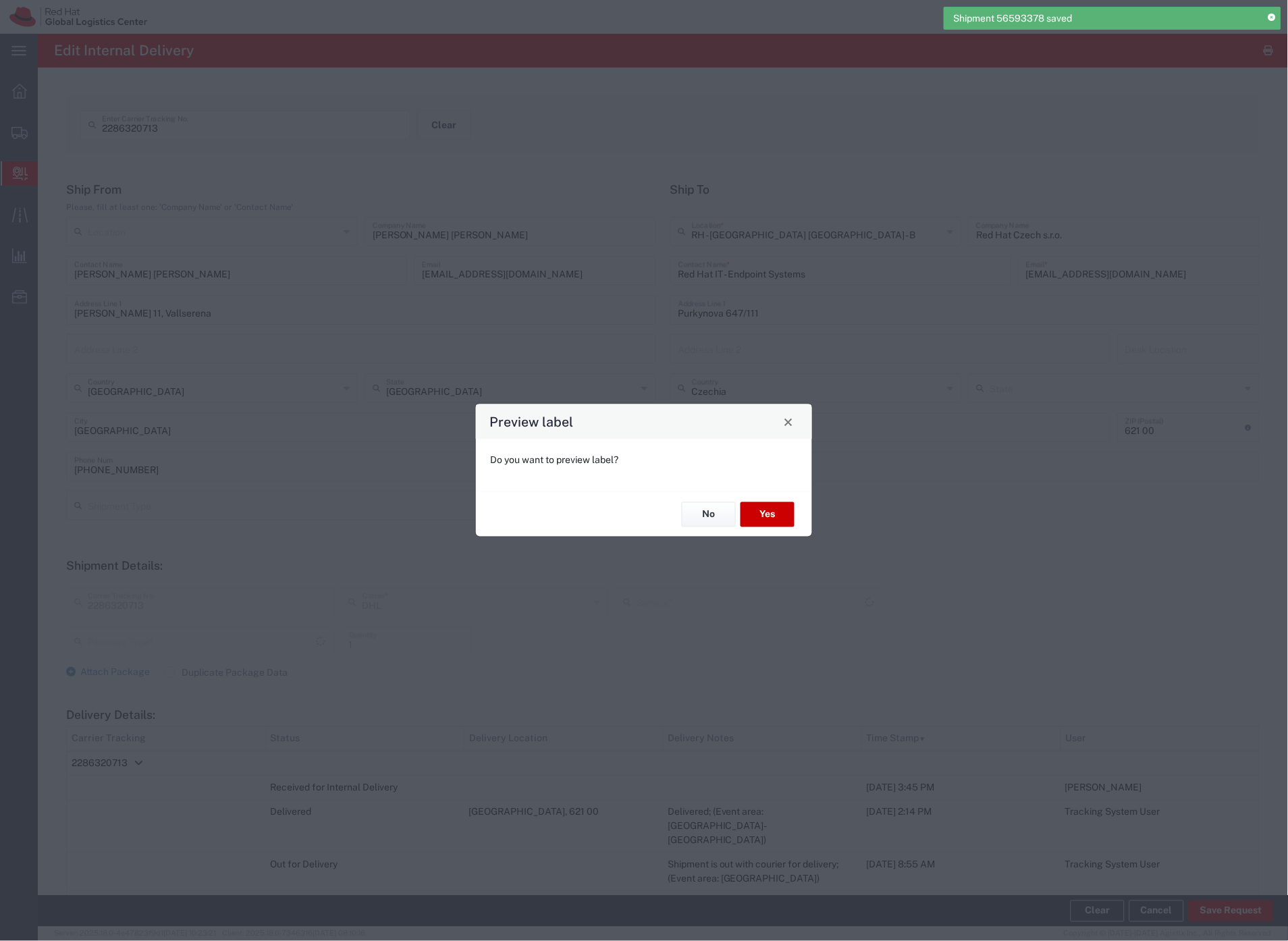
type input "Your Packaging"
type input "Economy Select"
click at [705, 520] on button "No" at bounding box center [708, 514] width 54 height 25
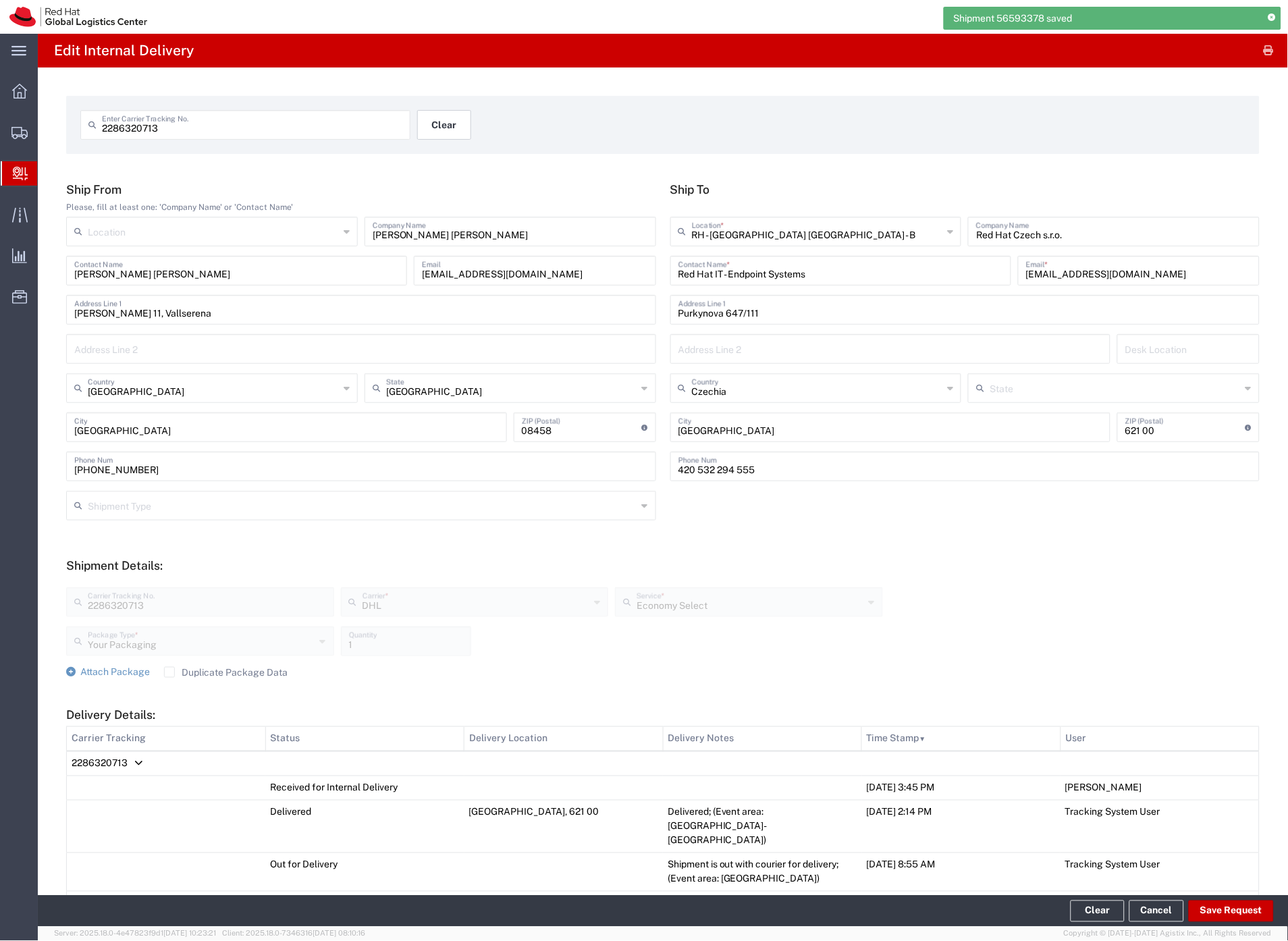
click at [449, 117] on button "Clear" at bounding box center [443, 125] width 54 height 29
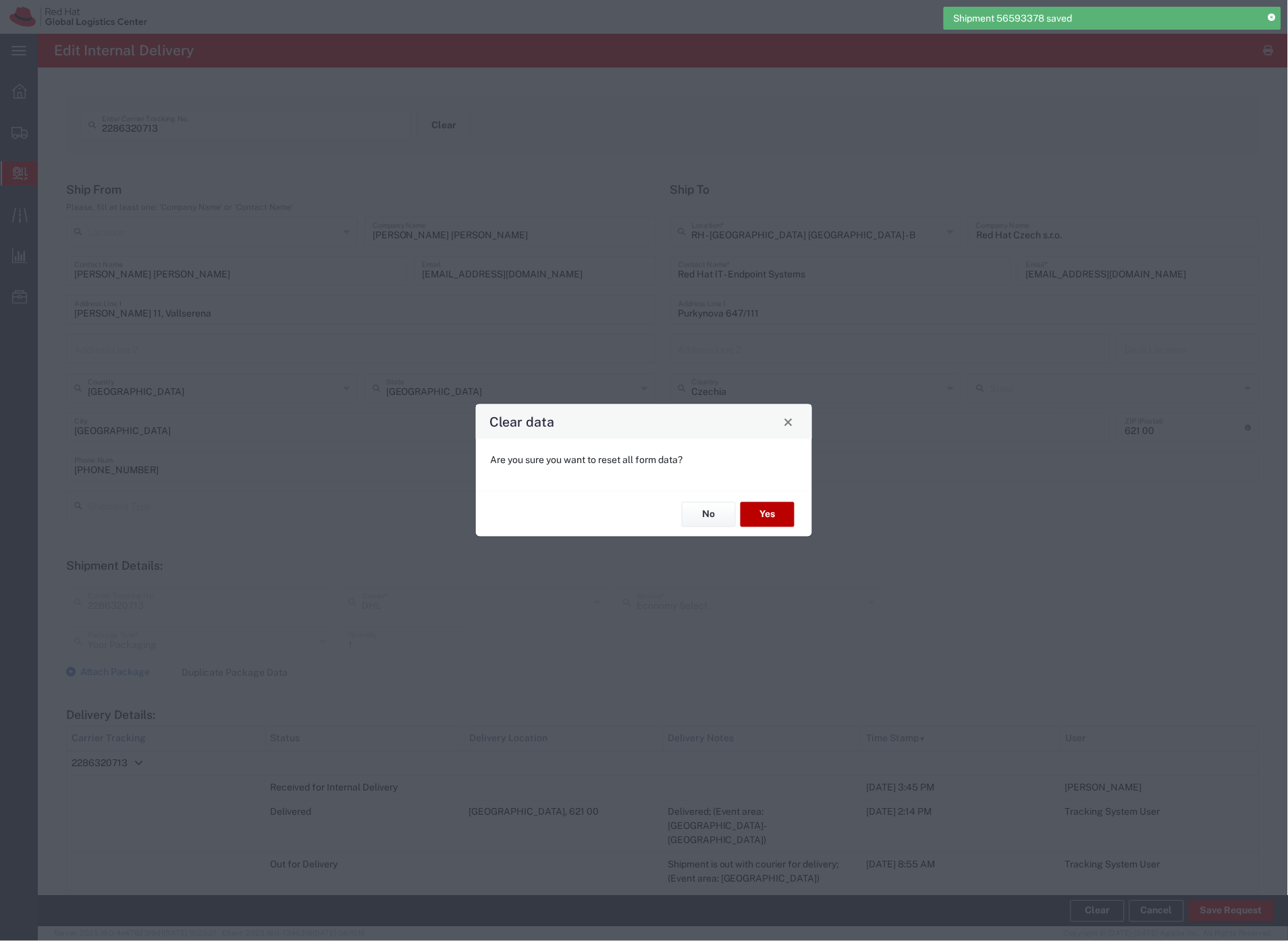
click at [764, 509] on button "Yes" at bounding box center [767, 514] width 54 height 25
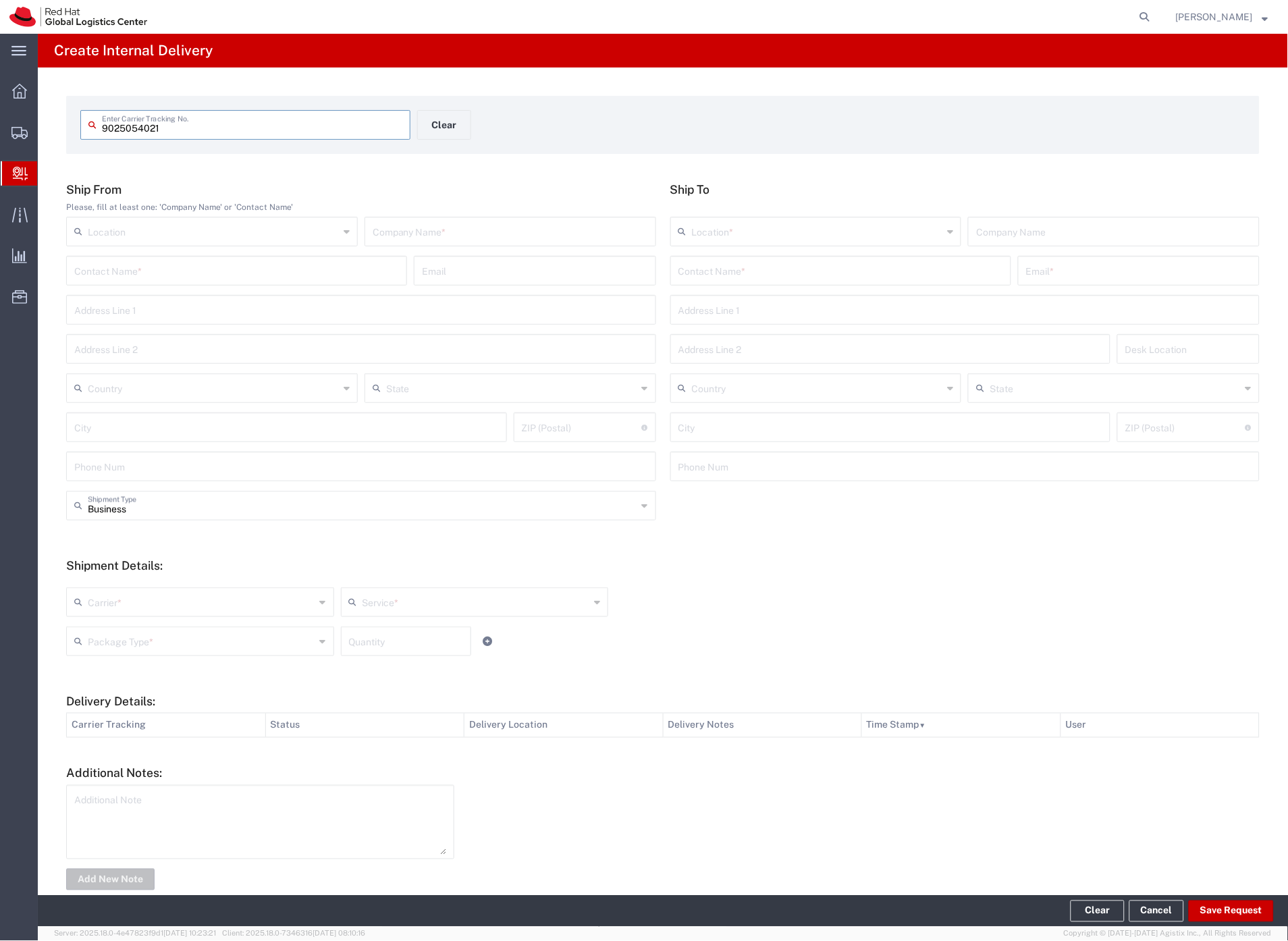
type input "9025054021"
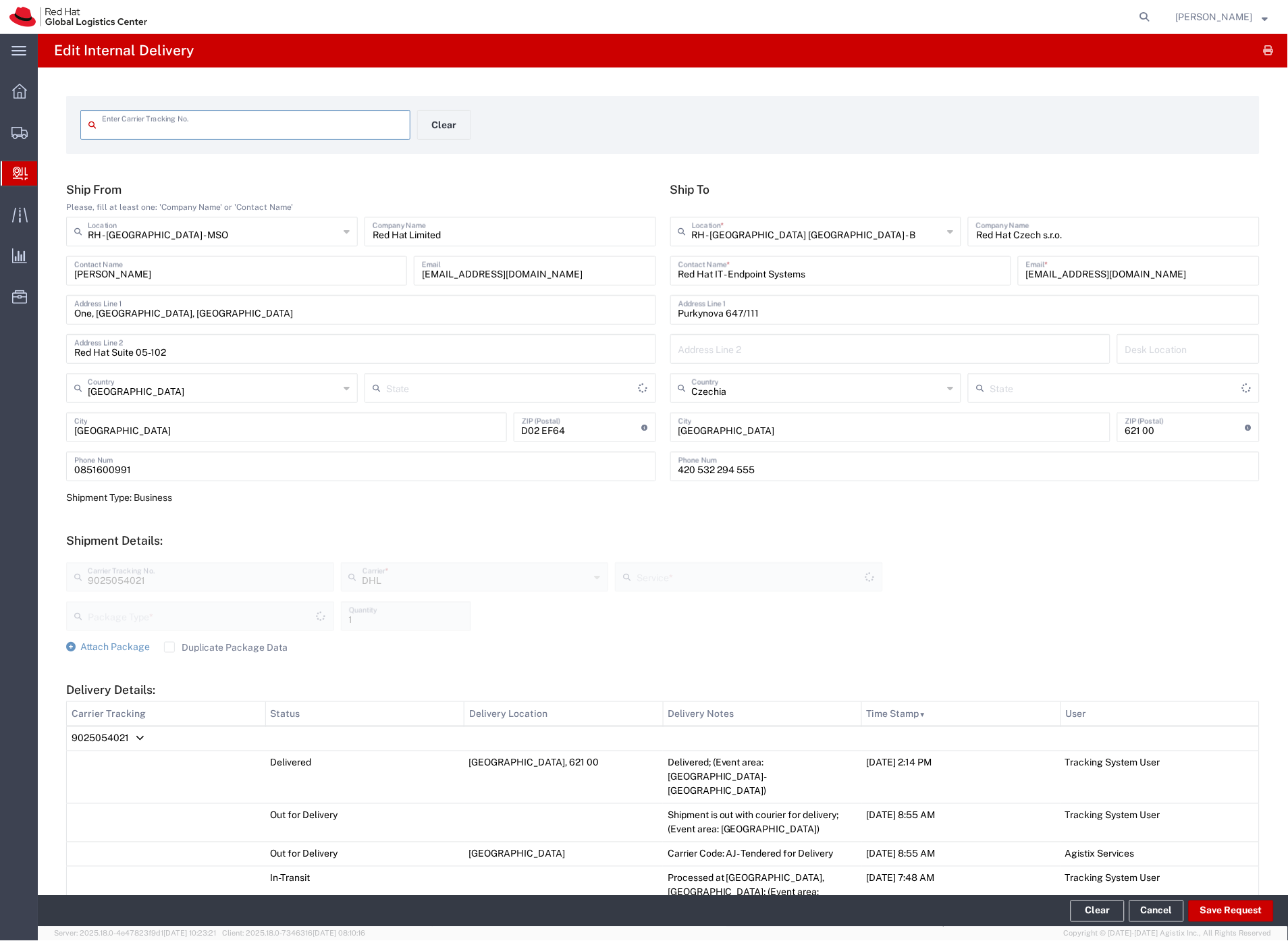
type input "9025054021"
type input "Your Packaging"
type input "Economy Select"
click at [1205, 919] on button "Save Request" at bounding box center [1230, 912] width 85 height 22
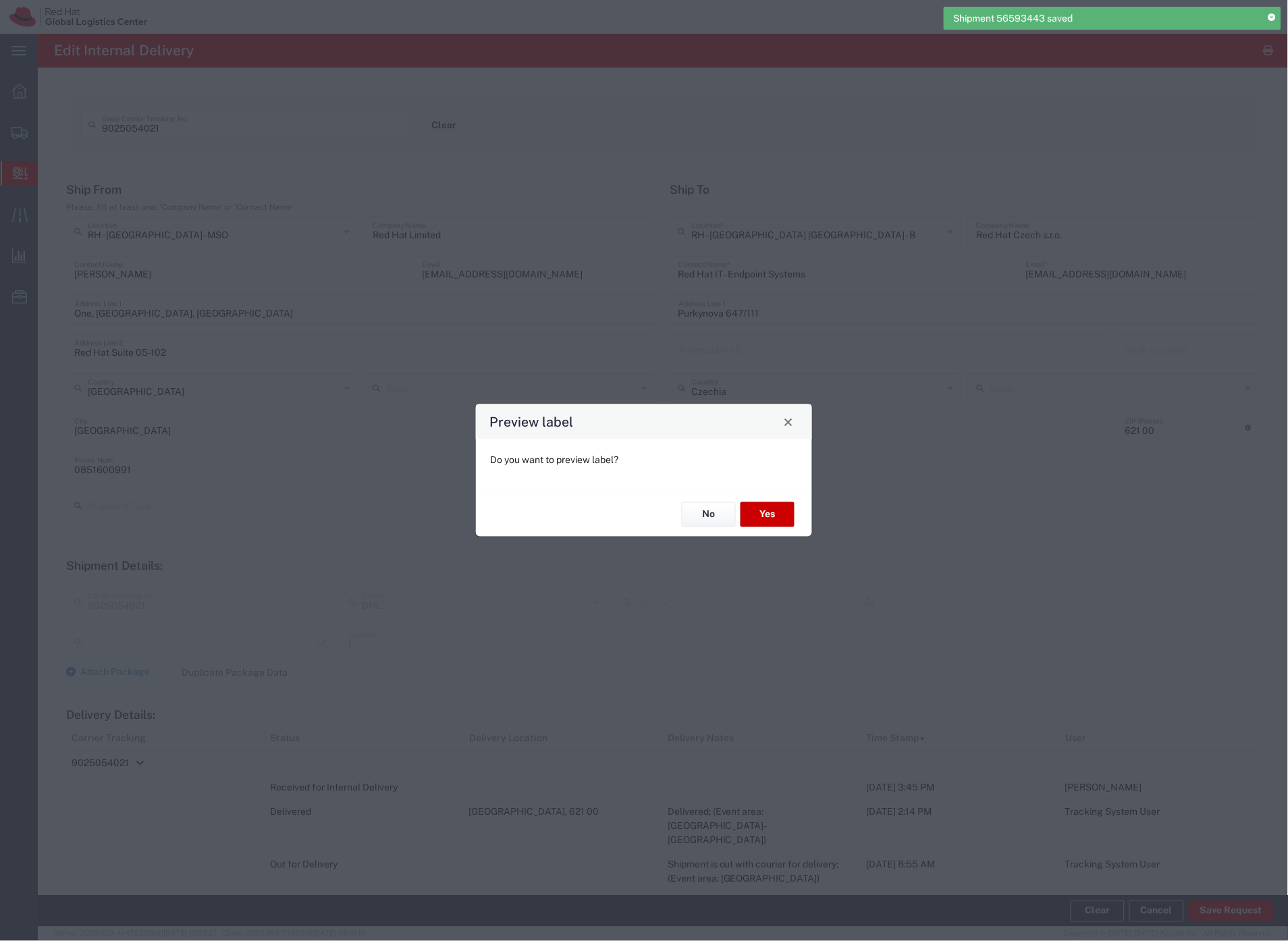
type input "Your Packaging"
type input "Economy Select"
click at [718, 515] on button "No" at bounding box center [708, 514] width 54 height 25
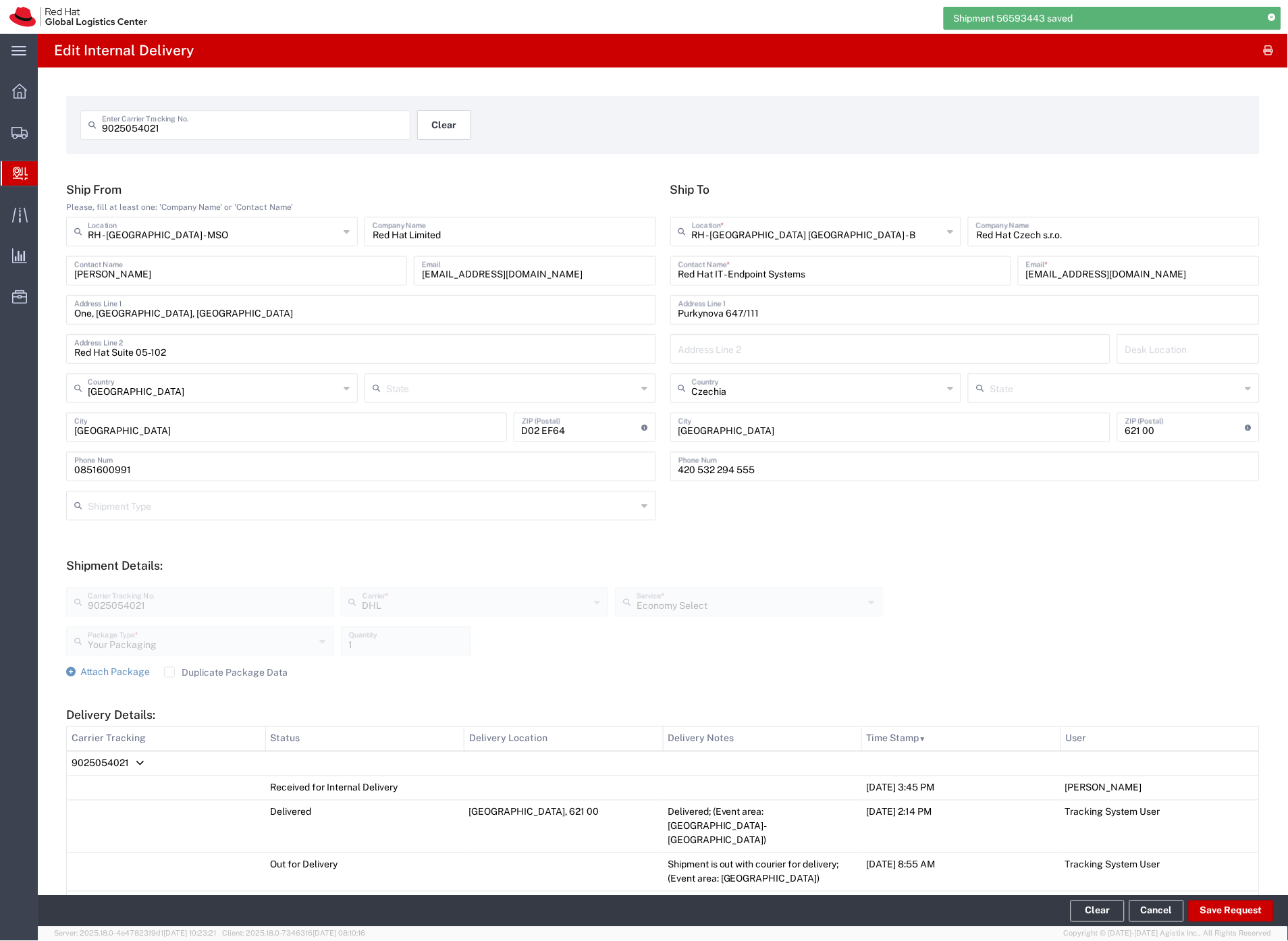
click at [440, 131] on button "Clear" at bounding box center [443, 125] width 54 height 29
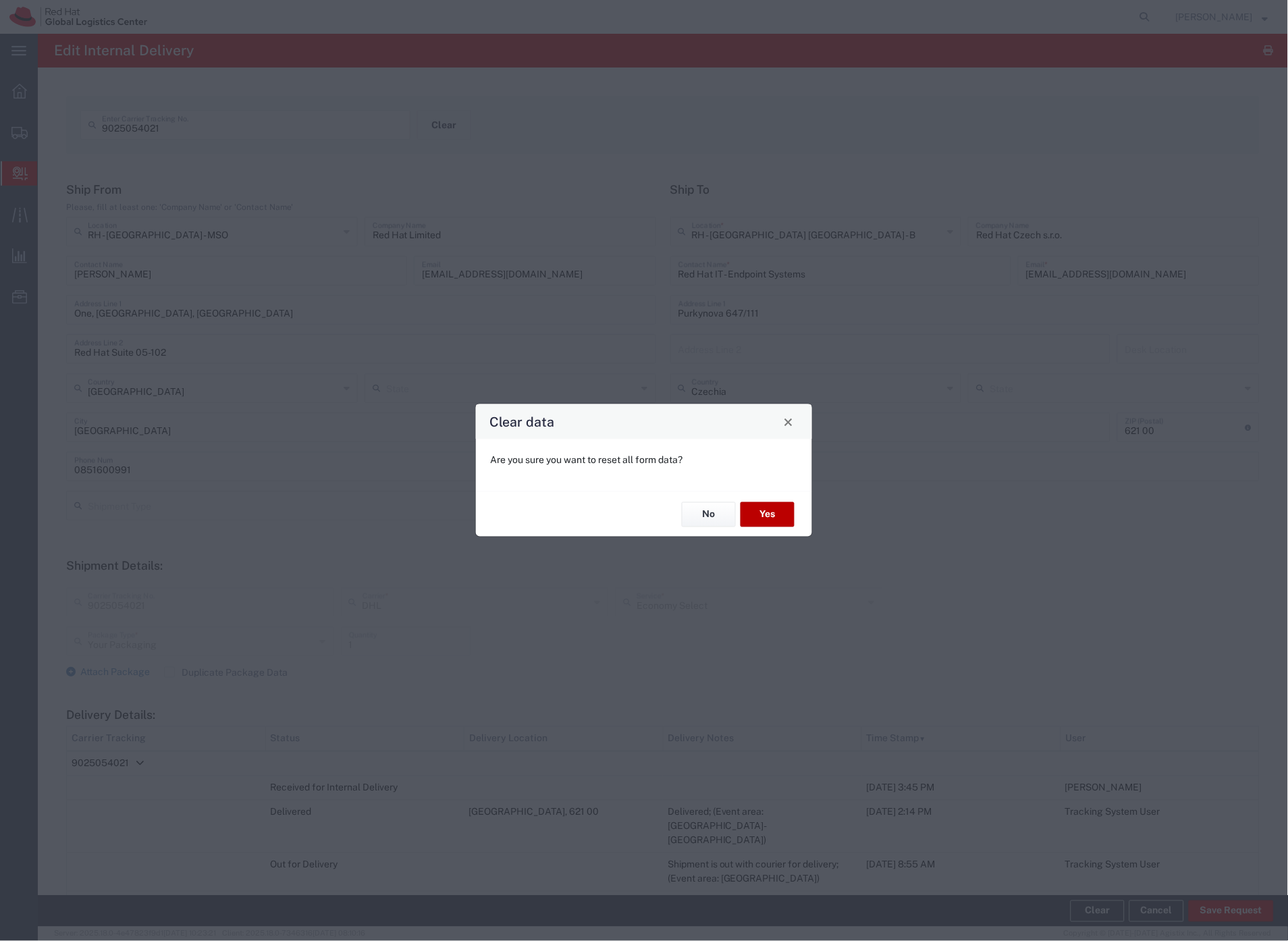
click at [783, 519] on button "Yes" at bounding box center [767, 514] width 54 height 25
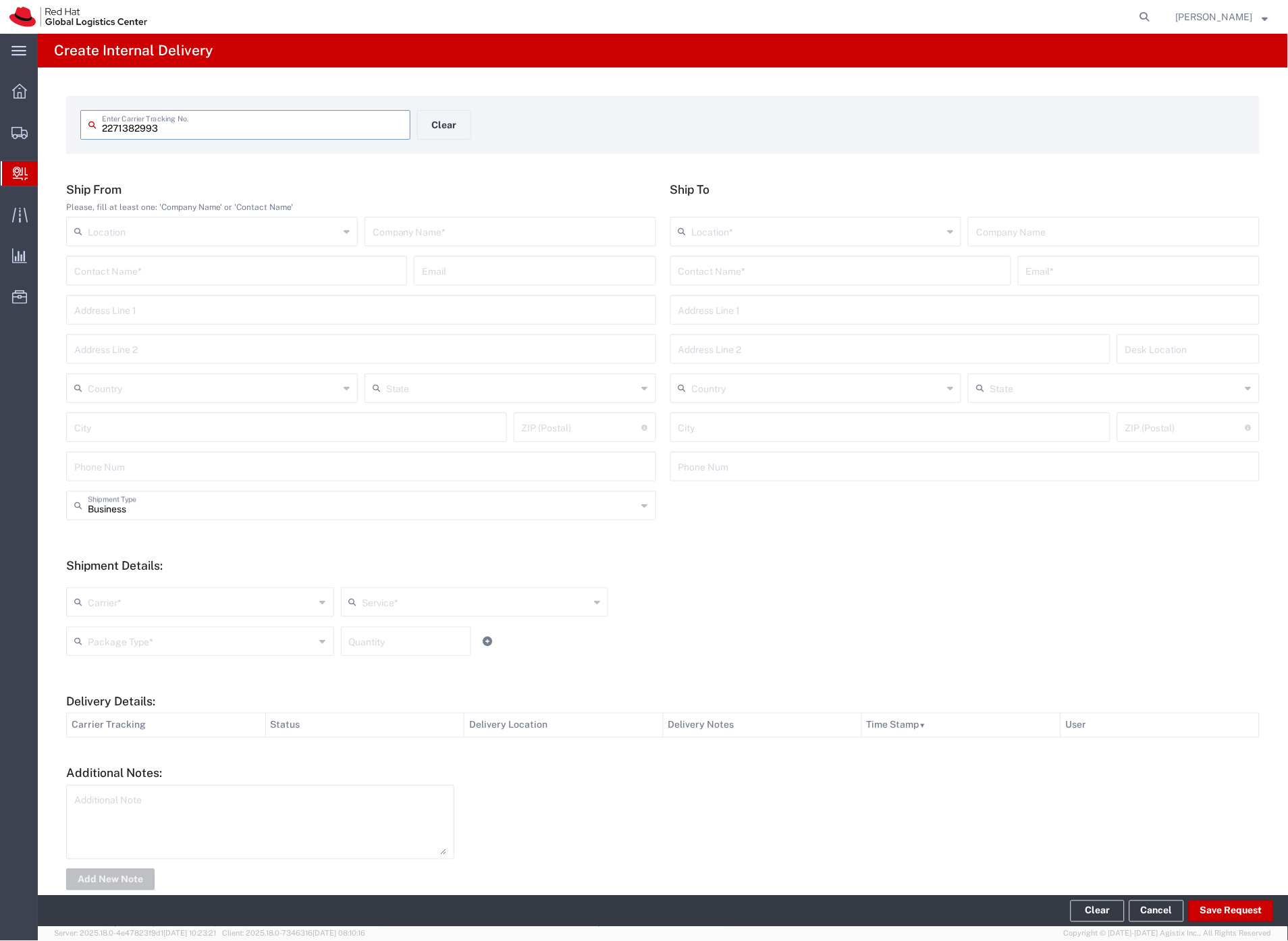
type input "2271382993"
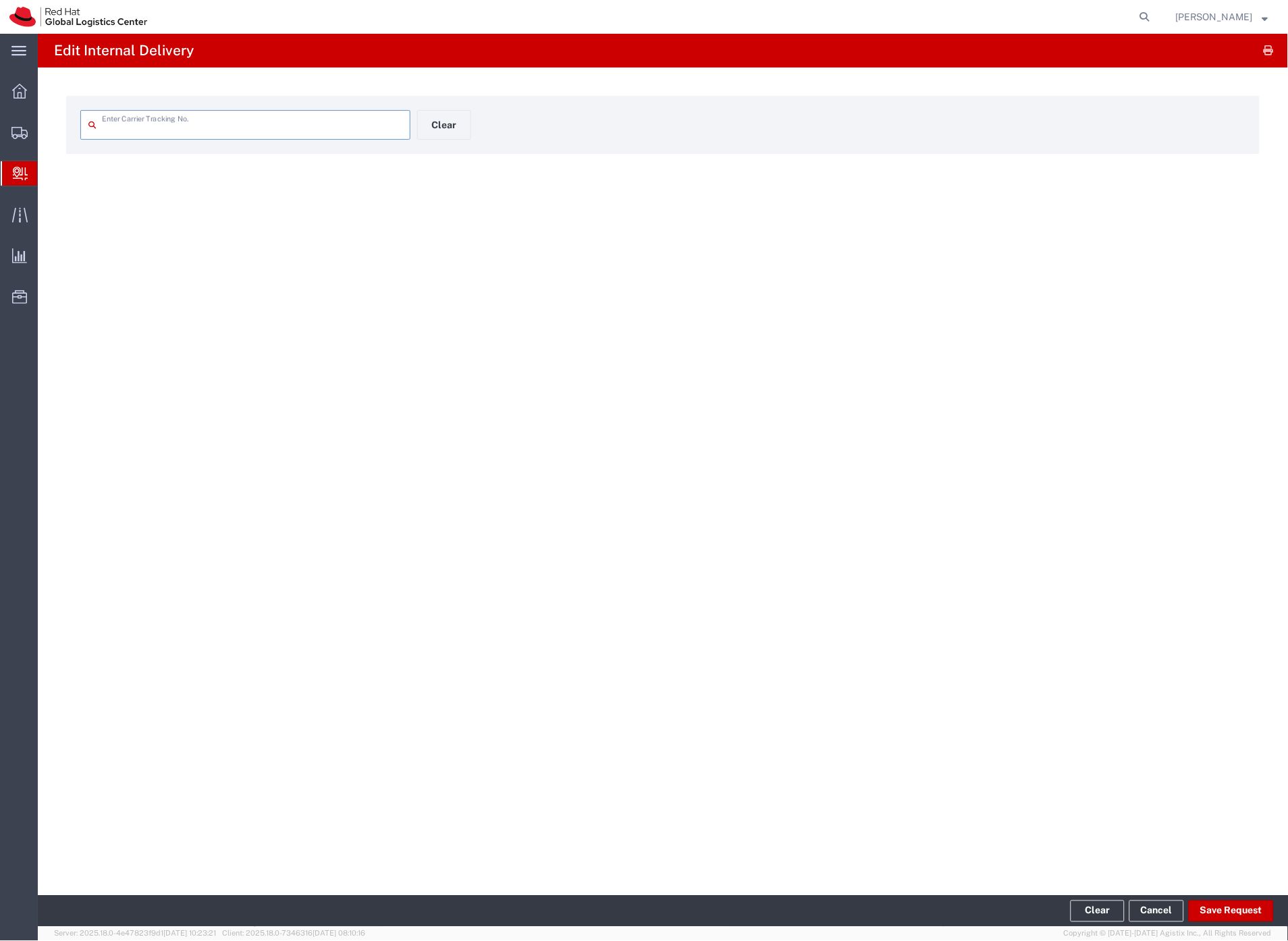
type input "2271382993"
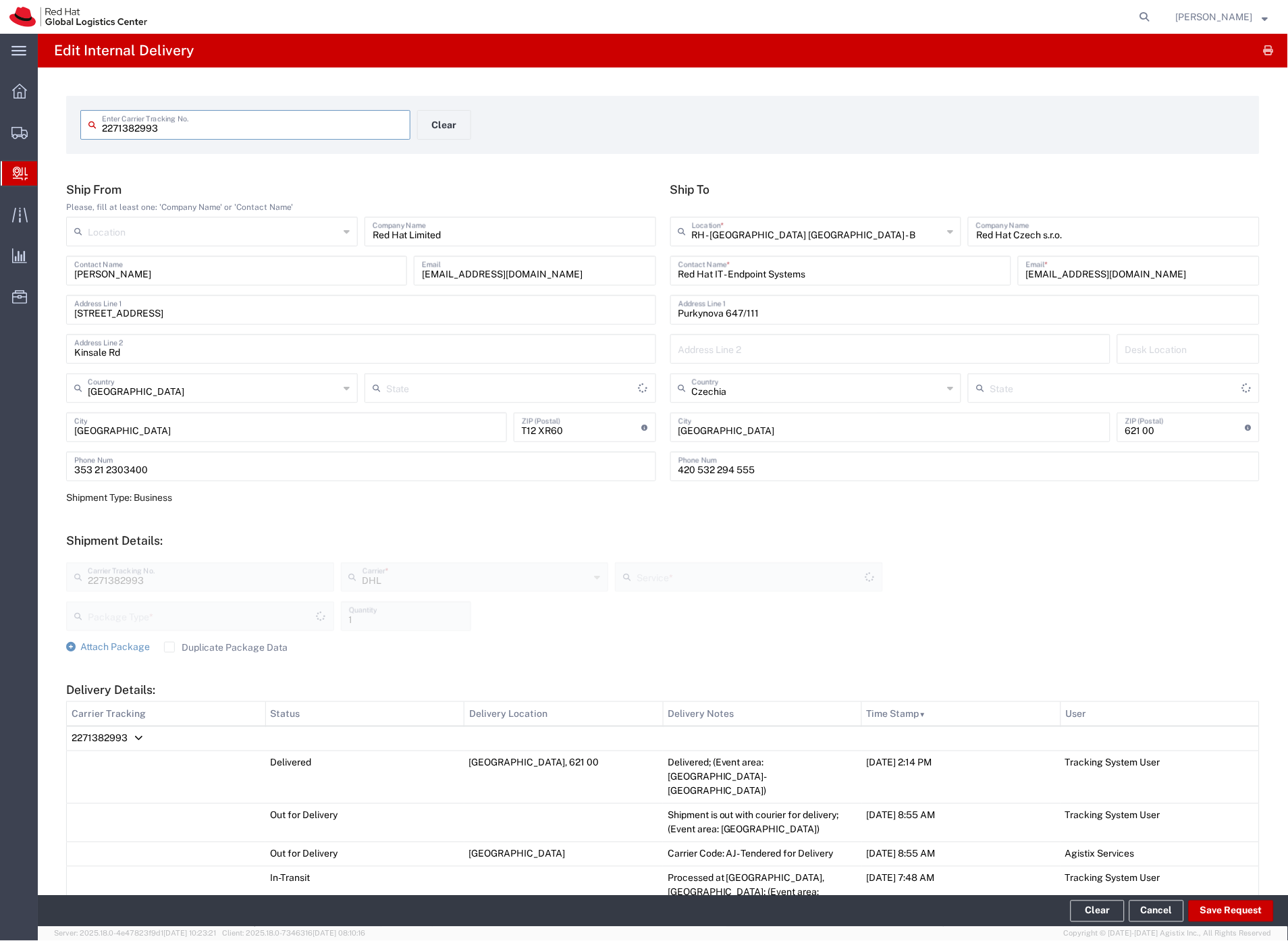
type input "Your Packaging"
type input "Economy Select"
click at [1222, 912] on button "Save Request" at bounding box center [1230, 912] width 85 height 22
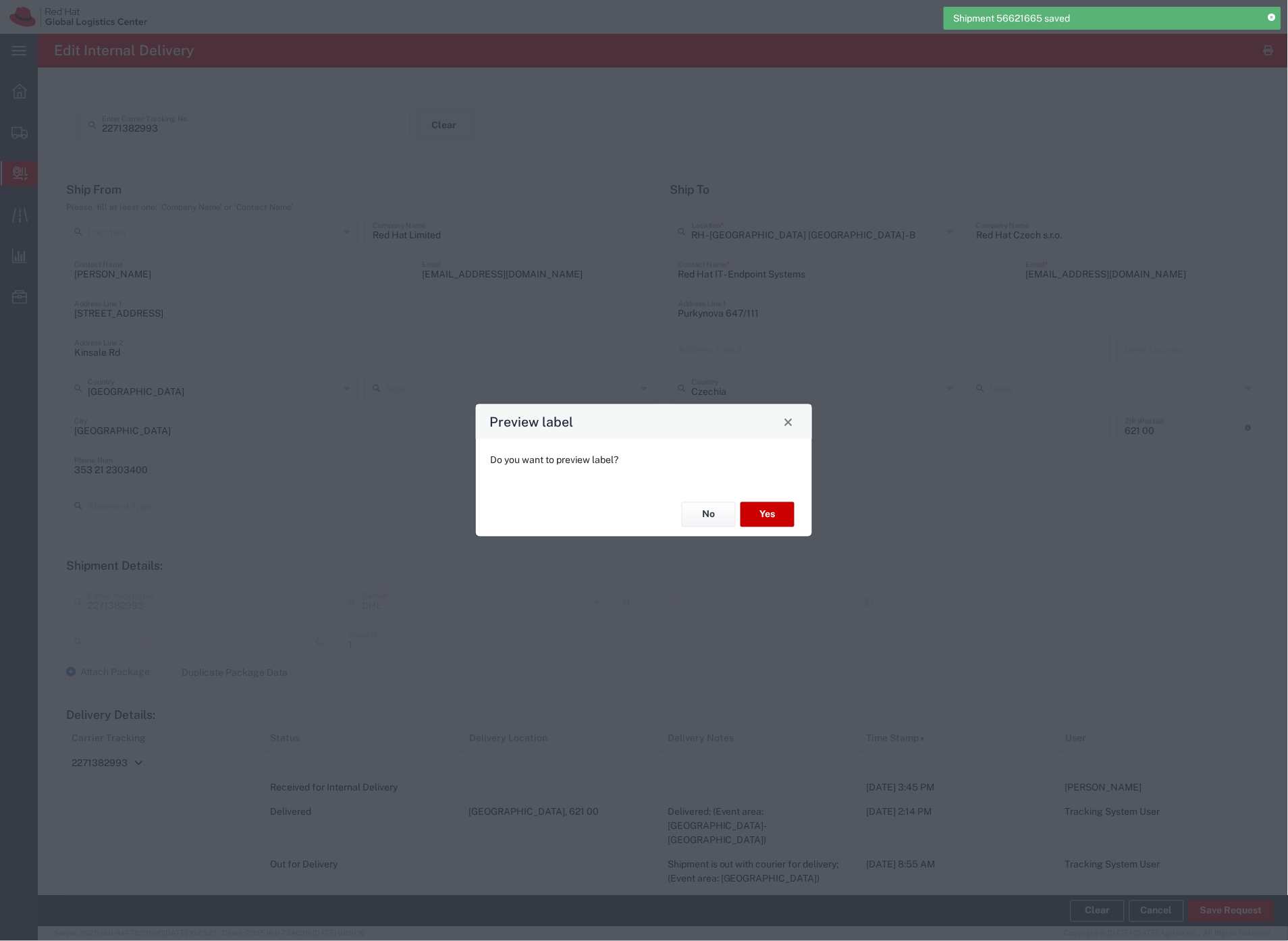
type input "Your Packaging"
type input "Economy Select"
click at [696, 522] on button "No" at bounding box center [708, 514] width 54 height 25
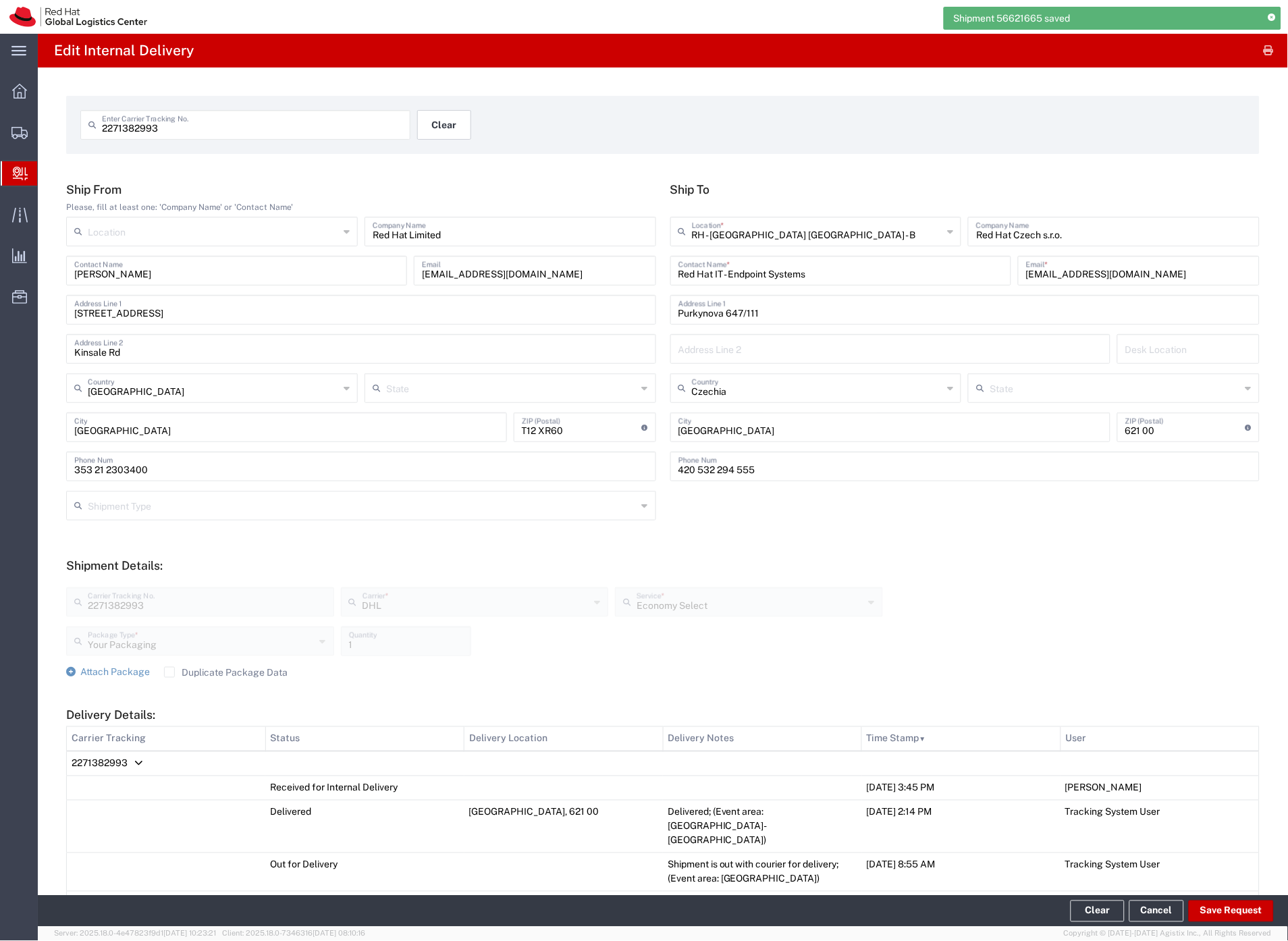
click at [459, 131] on button "Clear" at bounding box center [443, 125] width 54 height 29
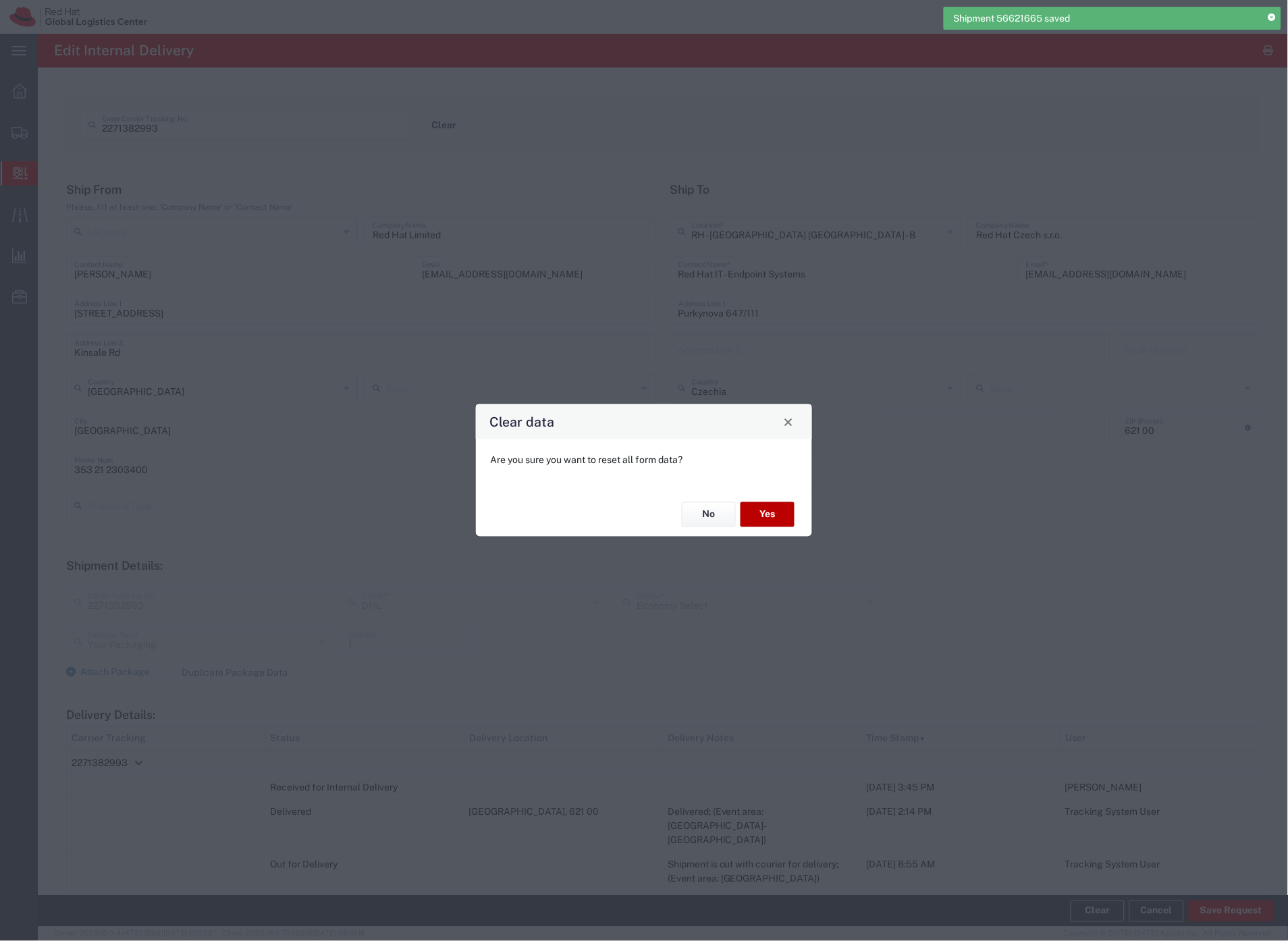
click at [765, 516] on button "Yes" at bounding box center [767, 514] width 54 height 25
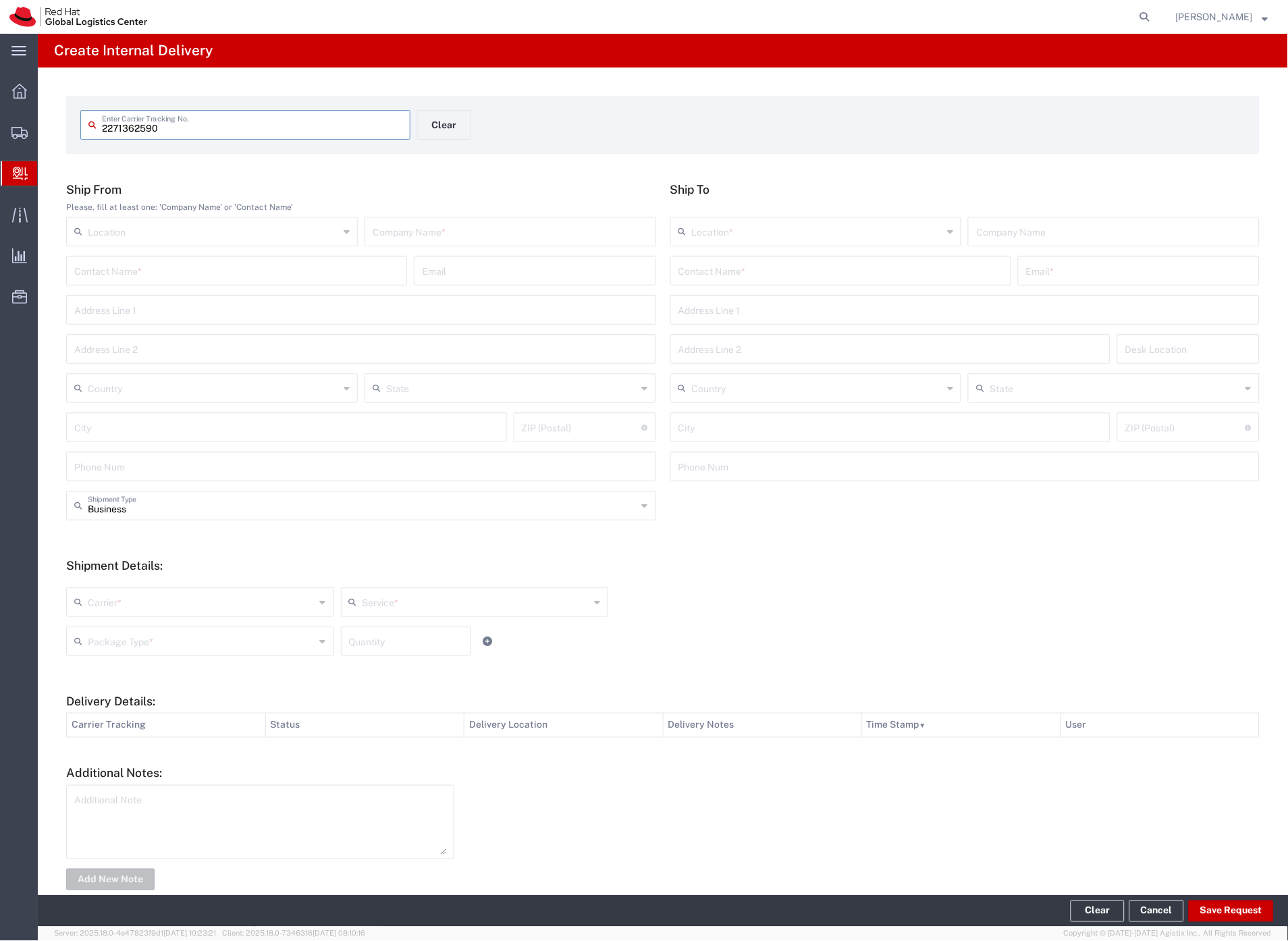
type input "2271362590"
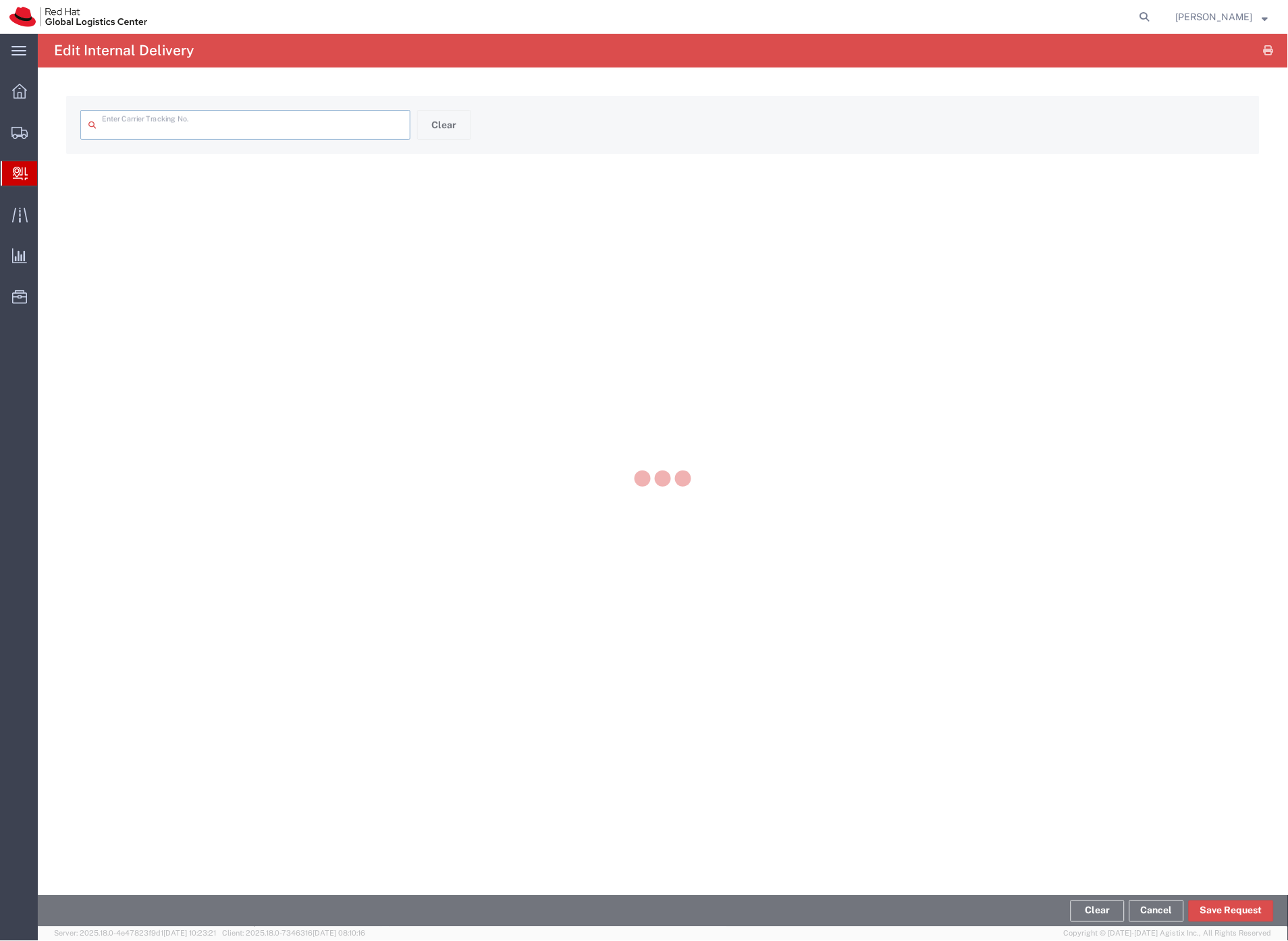
type input "2271362590"
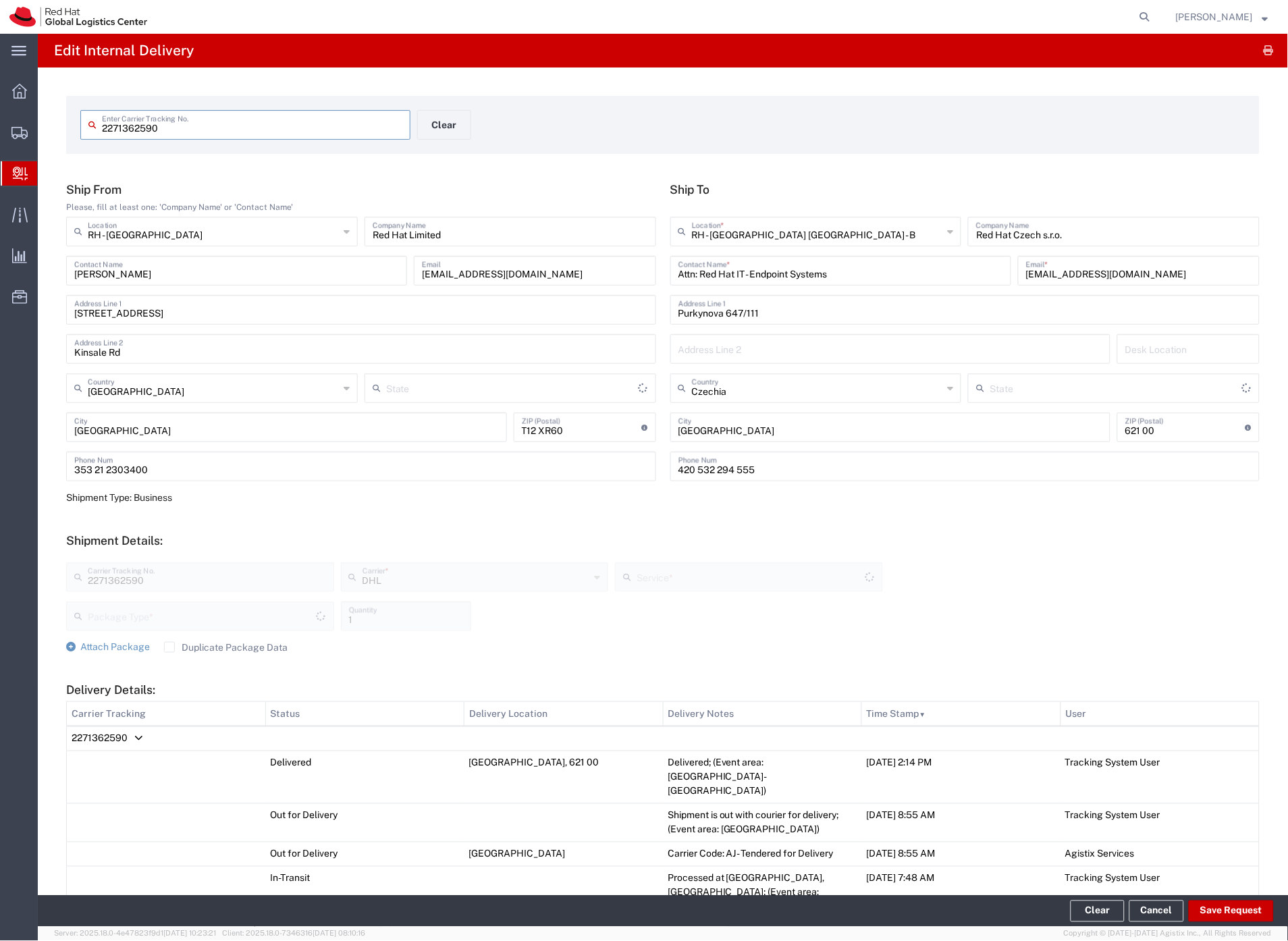
type input "Your Packaging"
type input "Economy Select"
click at [1208, 906] on button "Save Request" at bounding box center [1230, 912] width 85 height 22
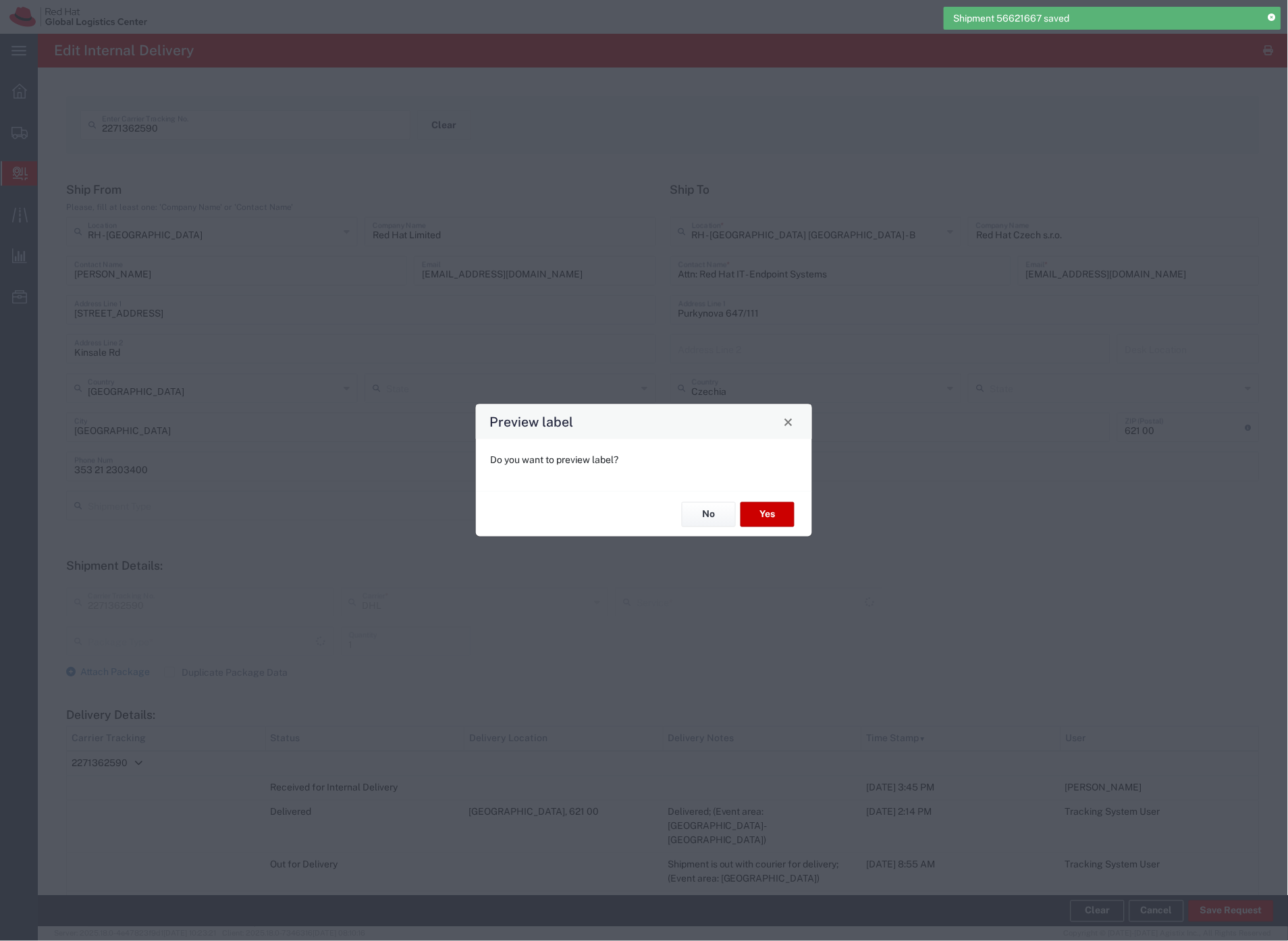
type input "Your Packaging"
type input "Economy Select"
click at [714, 518] on button "No" at bounding box center [708, 514] width 54 height 25
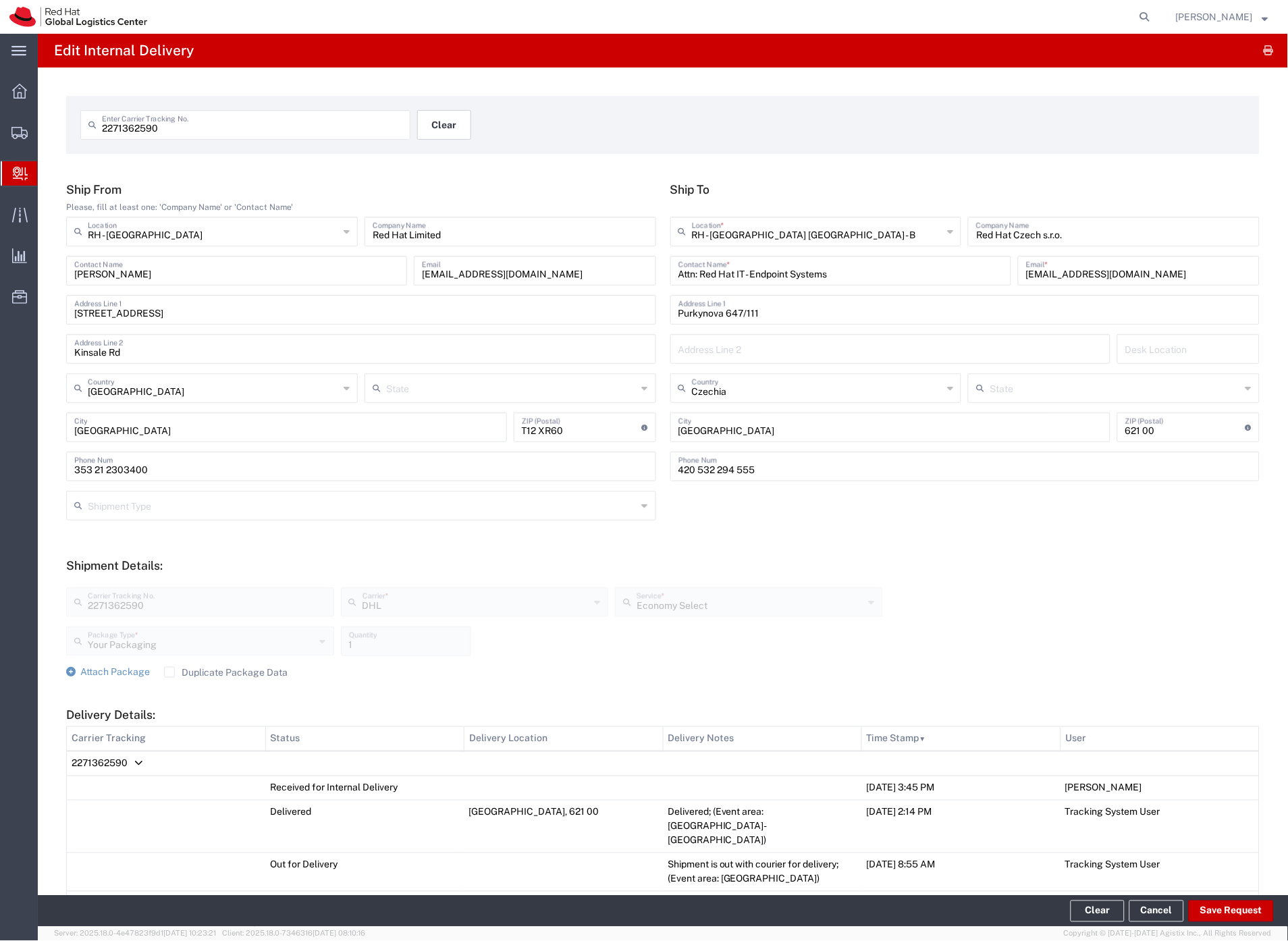
click at [453, 122] on button "Clear" at bounding box center [443, 125] width 54 height 29
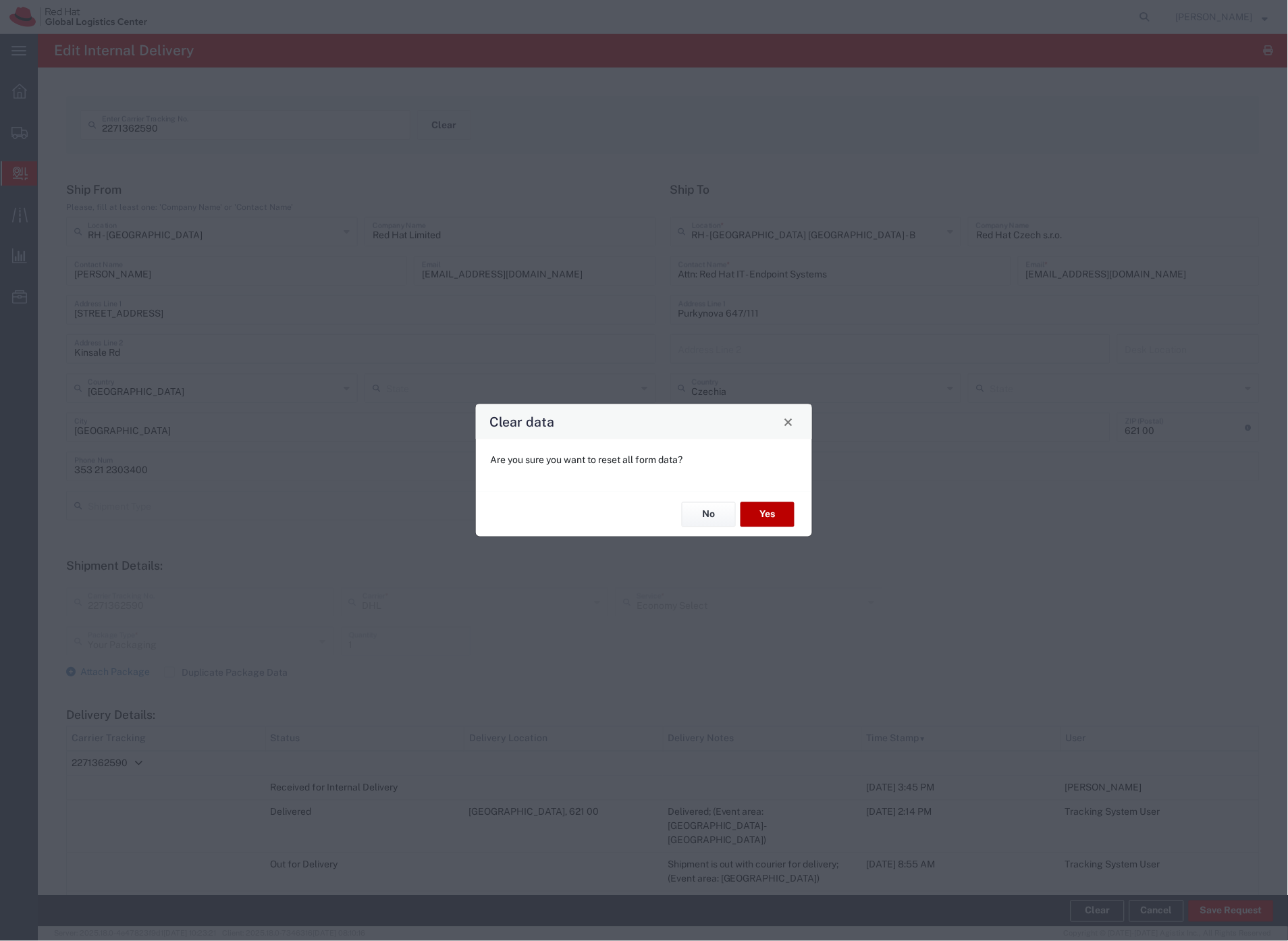
click at [786, 518] on button "Yes" at bounding box center [767, 514] width 54 height 25
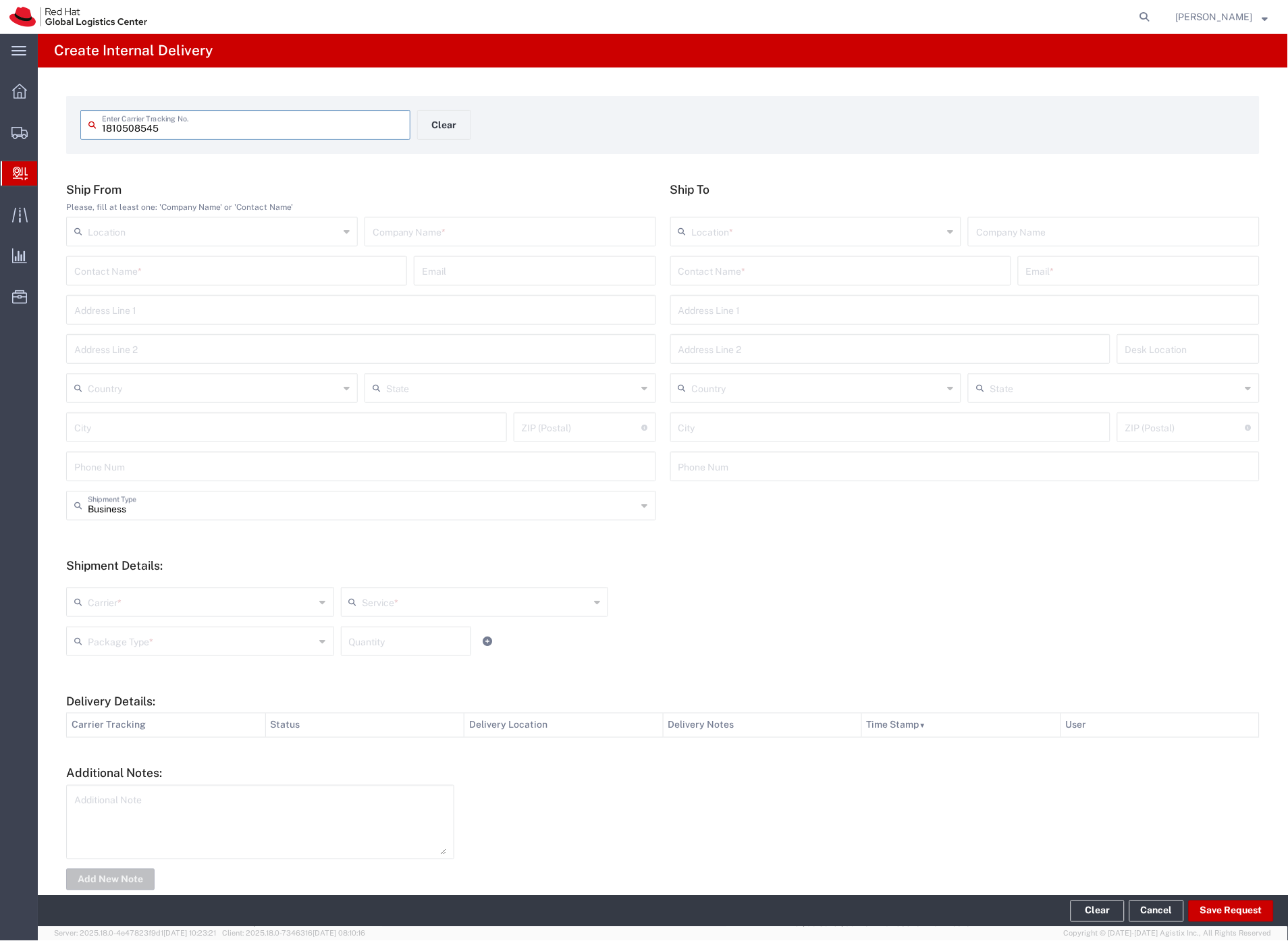
type input "1810508545"
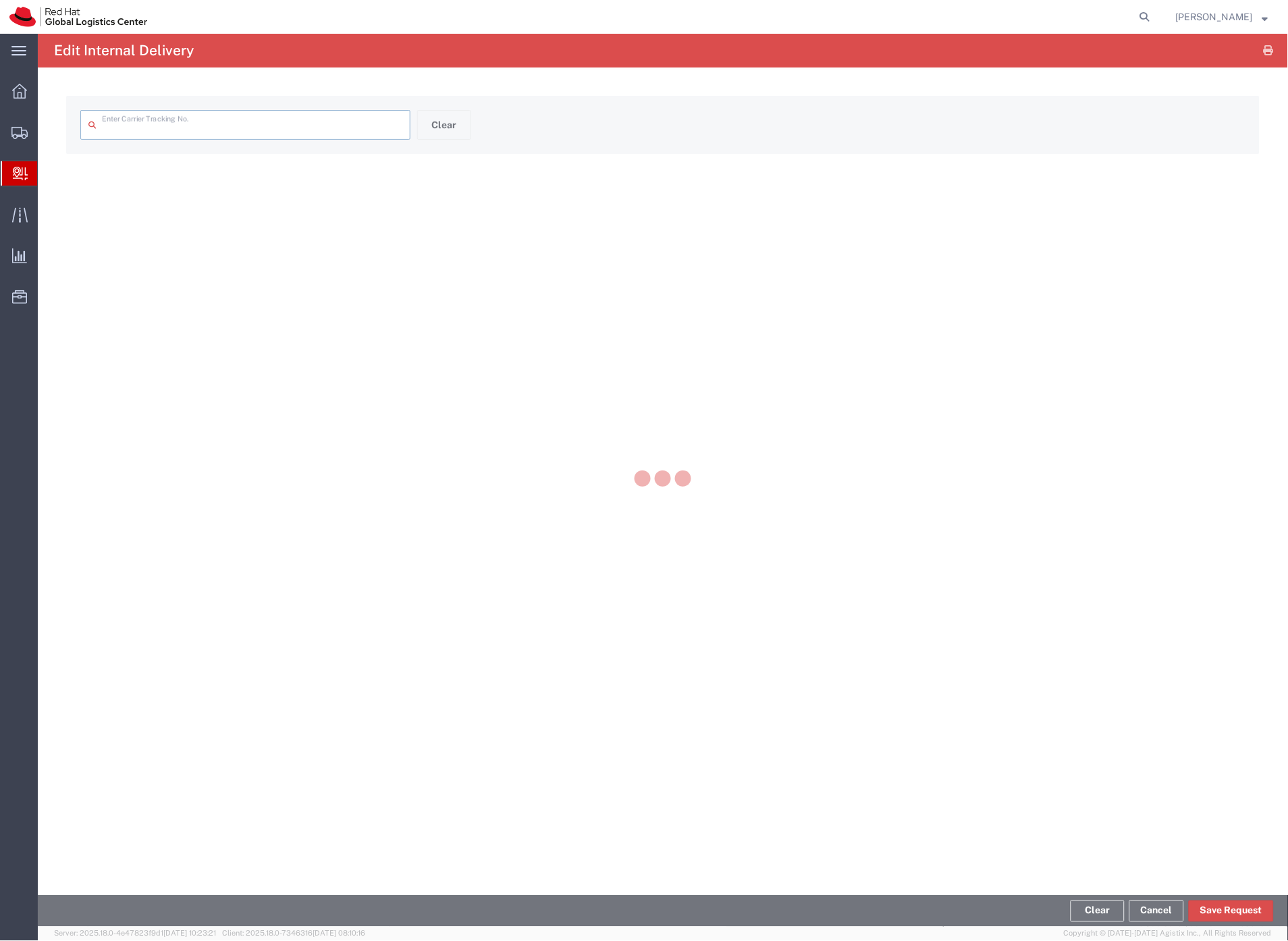
type input "1810508545"
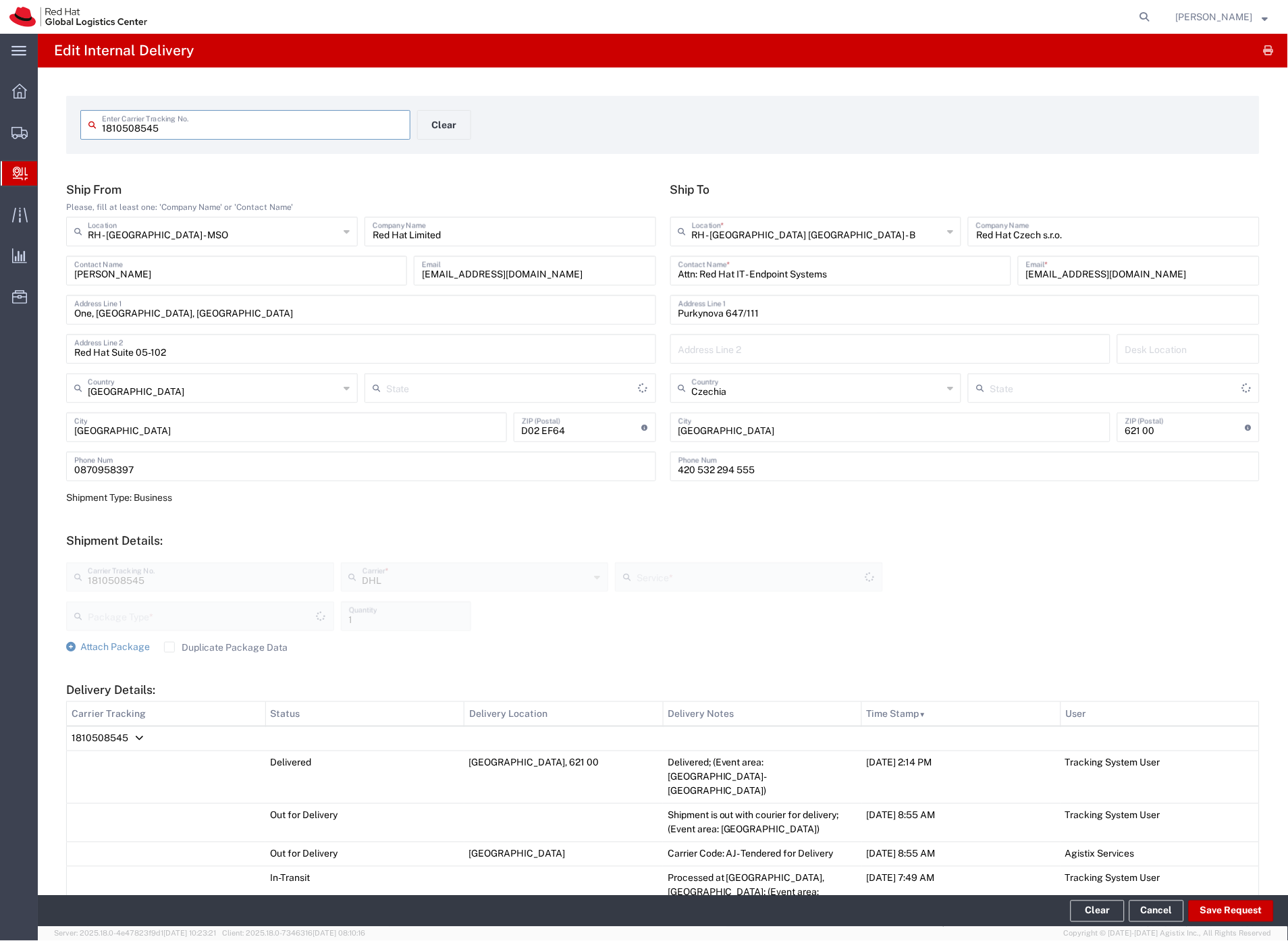
type input "Your Packaging"
type input "Economy Select"
click at [1231, 912] on button "Save Request" at bounding box center [1230, 912] width 85 height 22
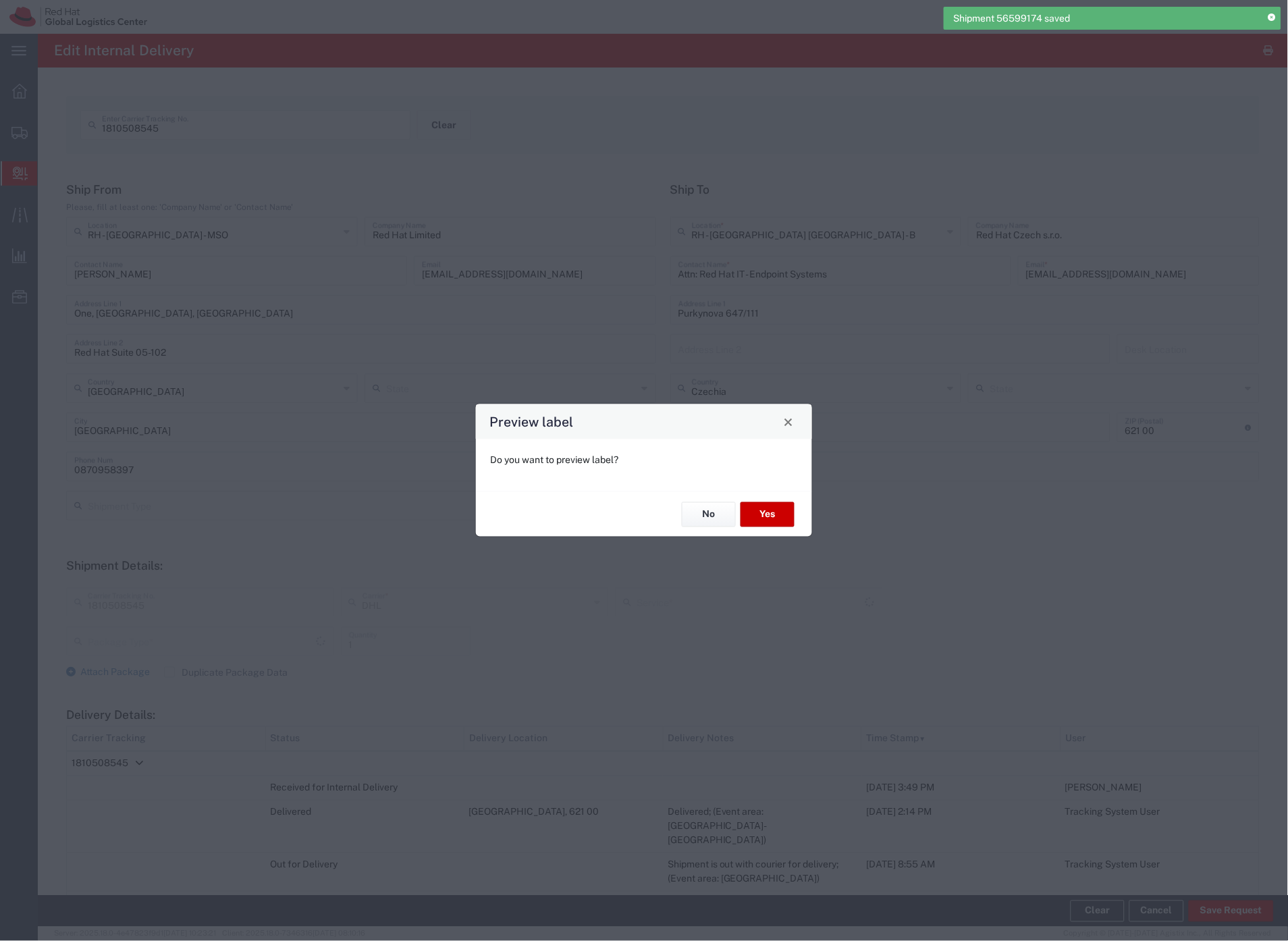
type input "Your Packaging"
type input "Economy Select"
click at [700, 515] on button "No" at bounding box center [708, 514] width 54 height 25
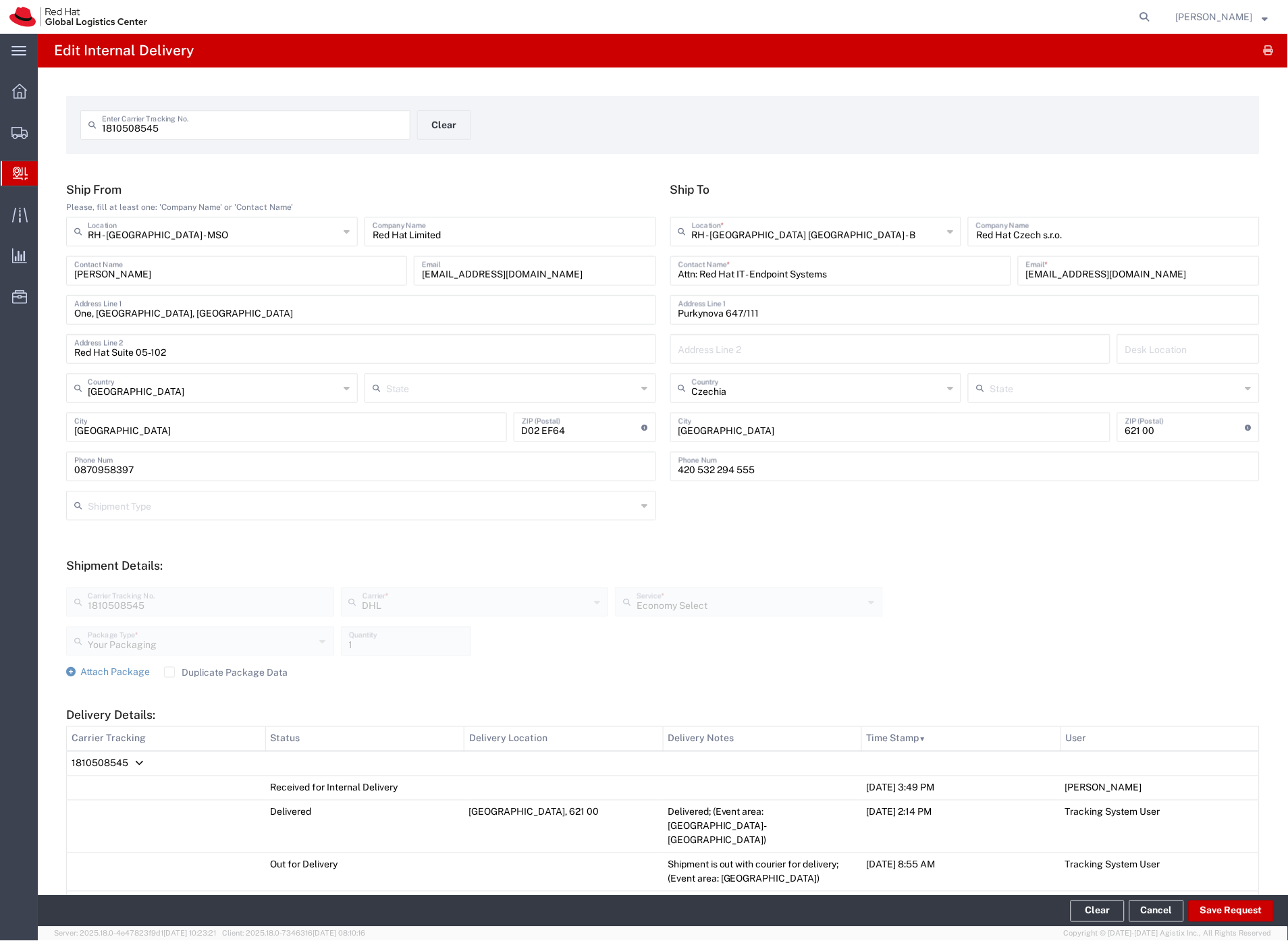
click at [48, 178] on span "Internal Delivery" at bounding box center [43, 173] width 11 height 27
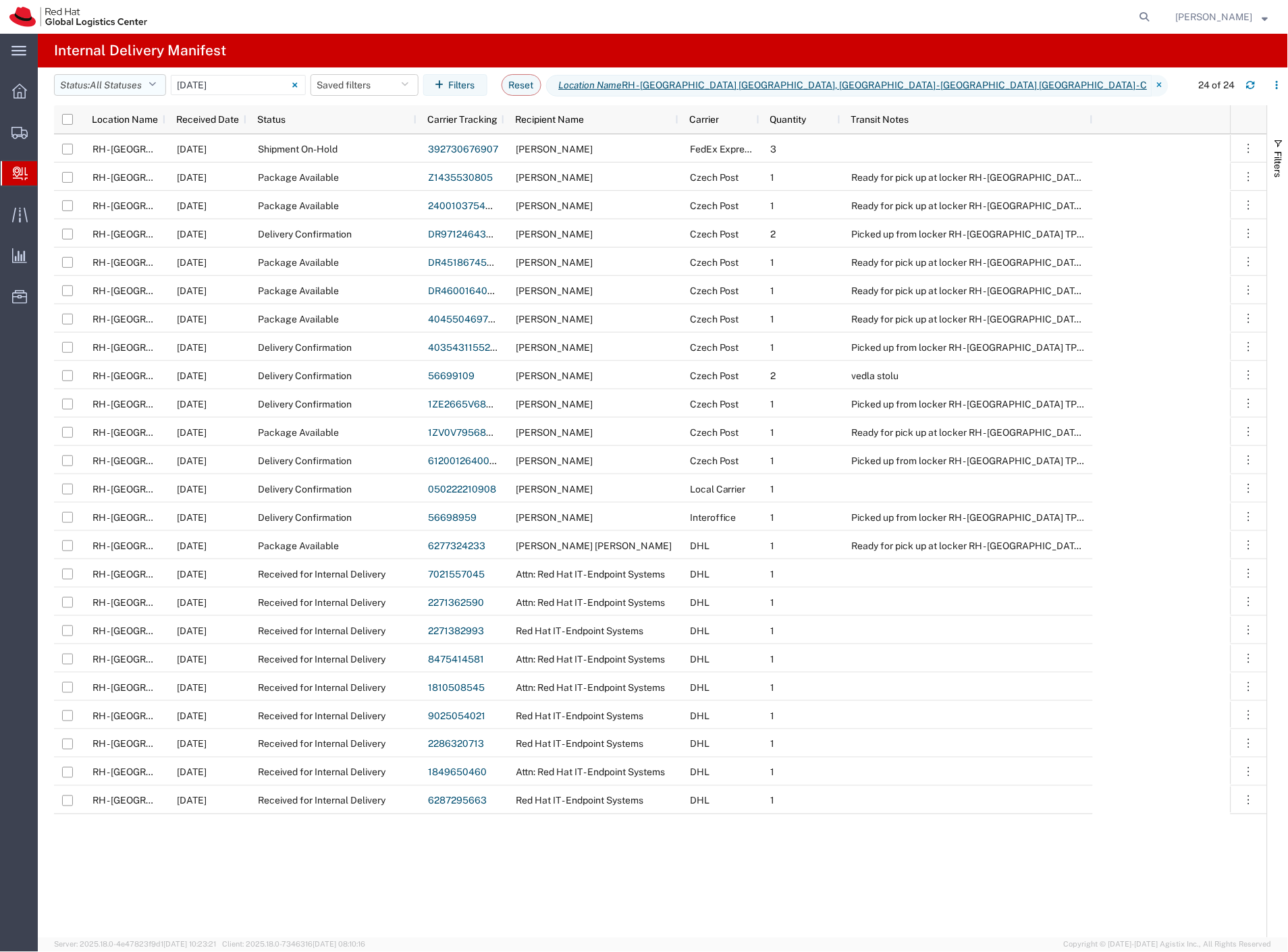
click at [110, 79] on span "All Statuses" at bounding box center [115, 85] width 52 height 13
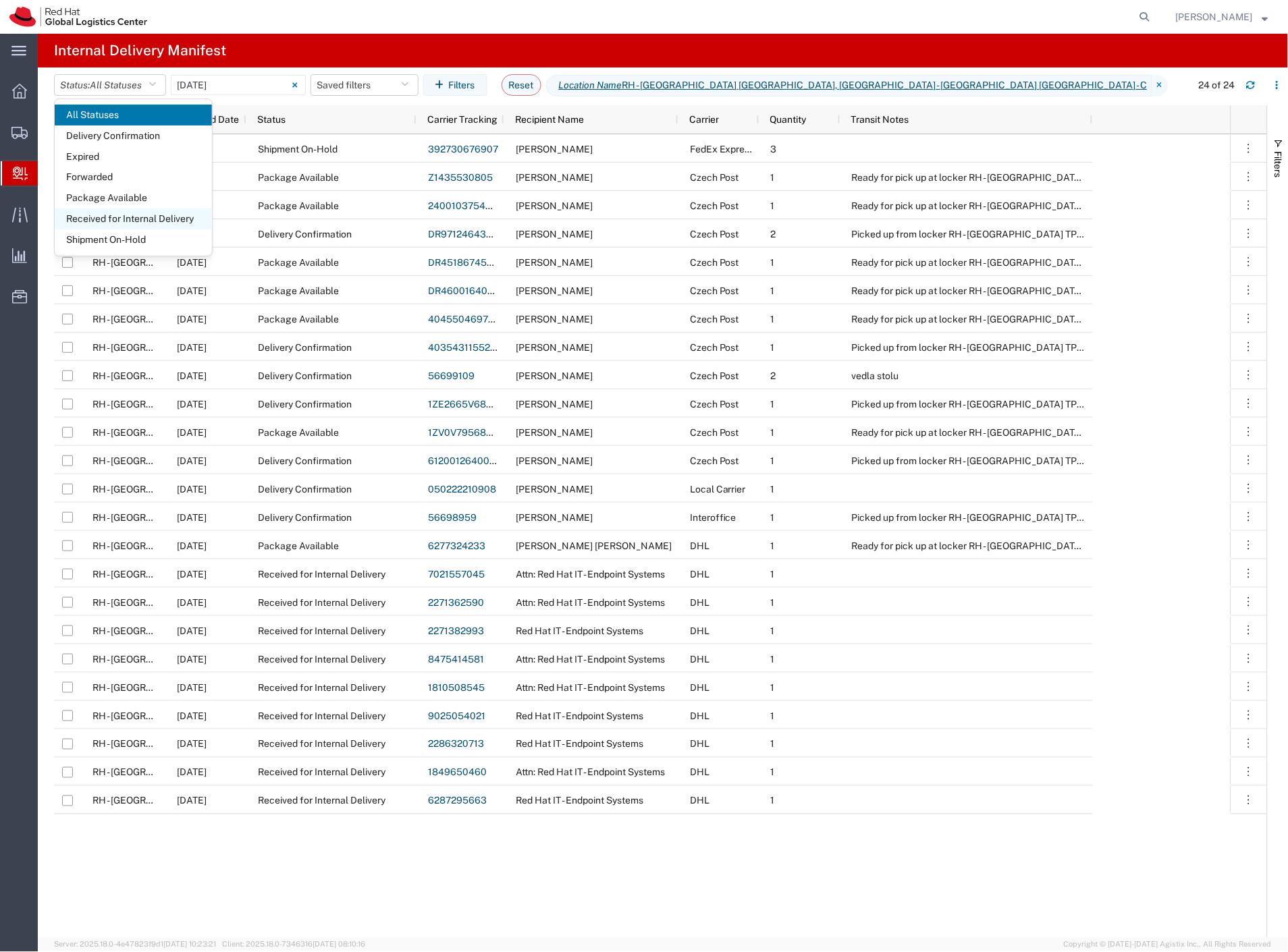
click at [167, 221] on span "Received for Internal Delivery" at bounding box center [134, 219] width 158 height 21
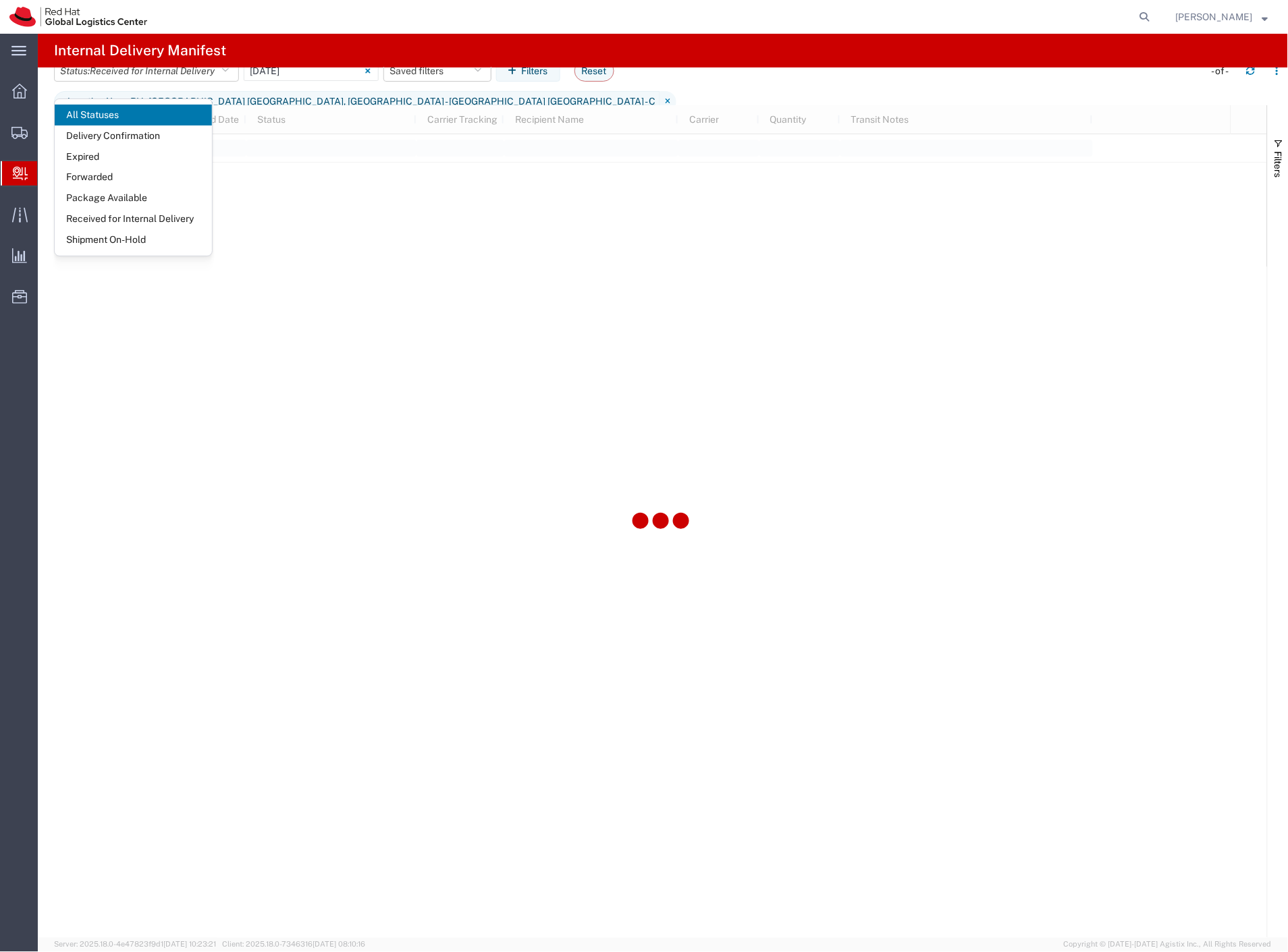
click at [1024, 38] on agx-page-header "Internal Delivery Manifest" at bounding box center [662, 50] width 1250 height 34
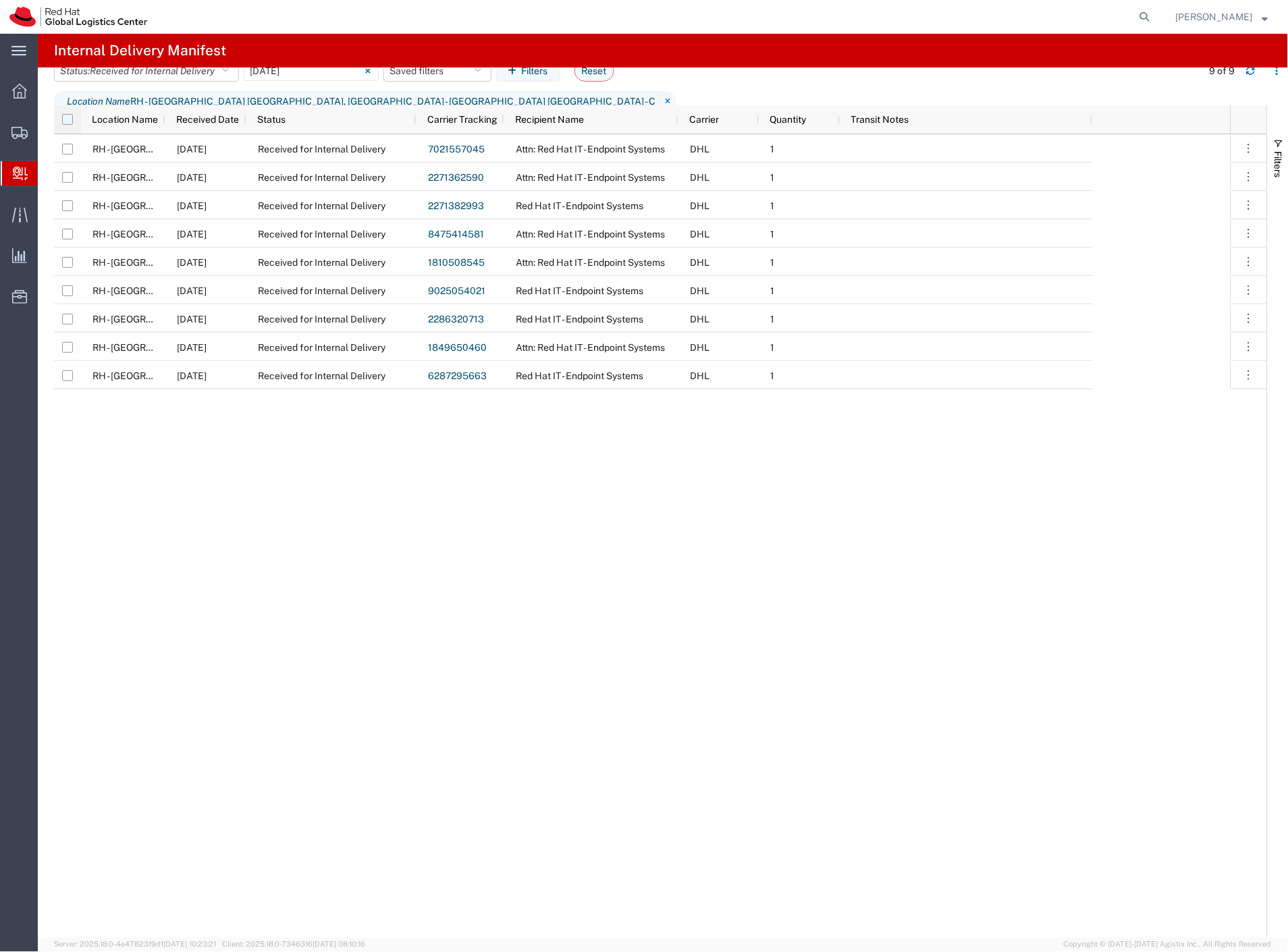
click at [71, 118] on input "checkbox" at bounding box center [68, 120] width 11 height 11
checkbox input "true"
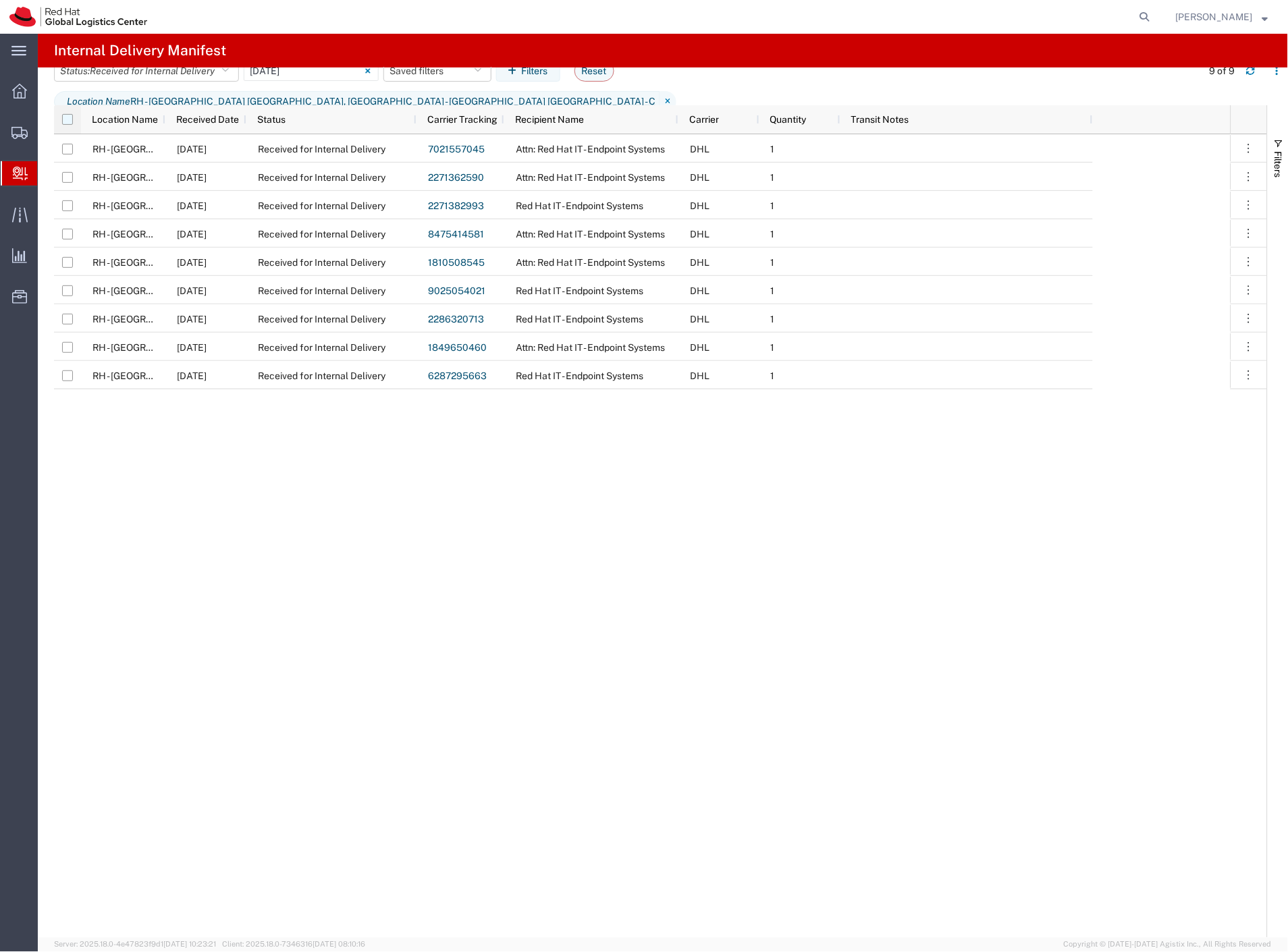
checkbox input "true"
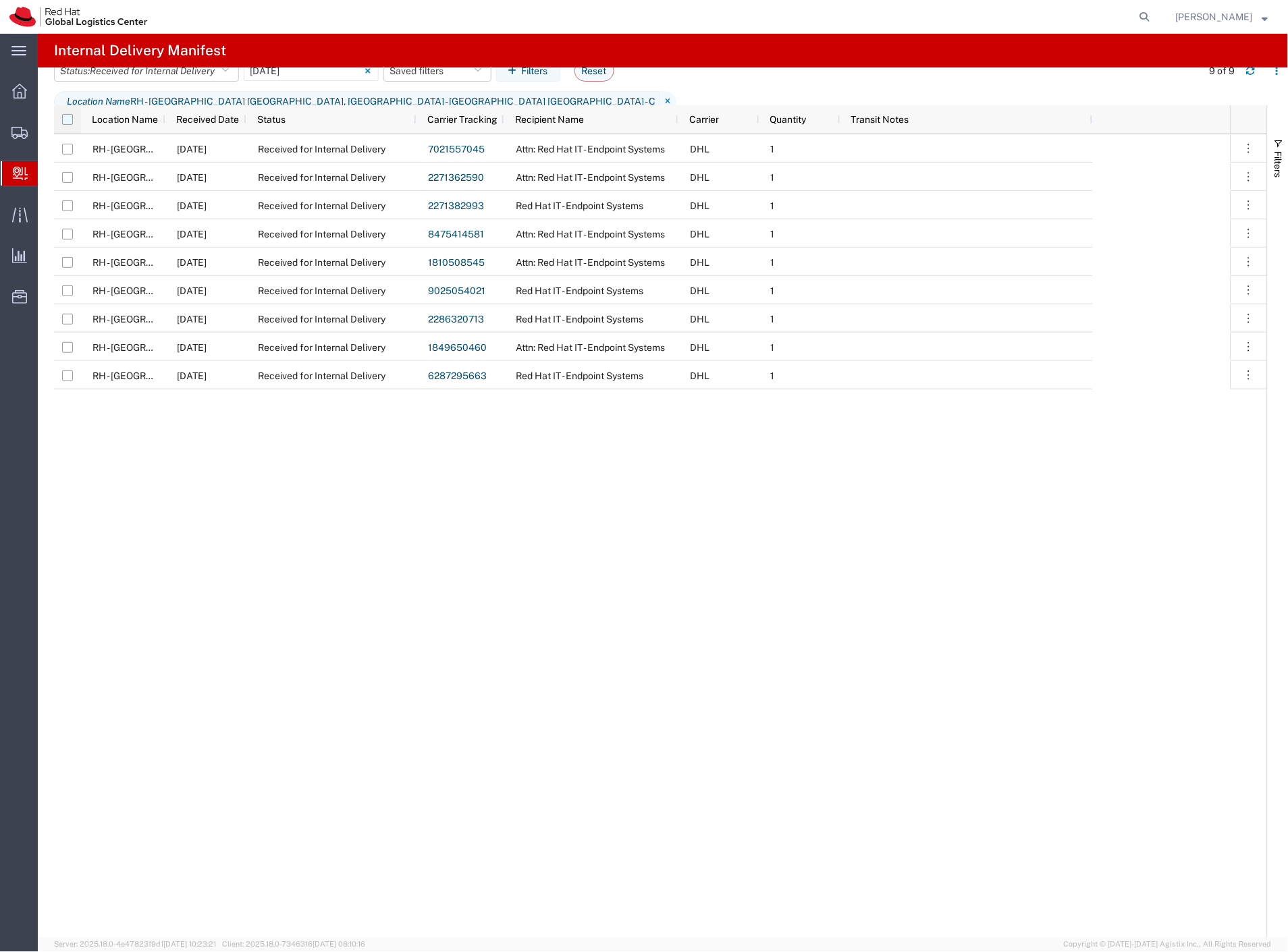
checkbox input "true"
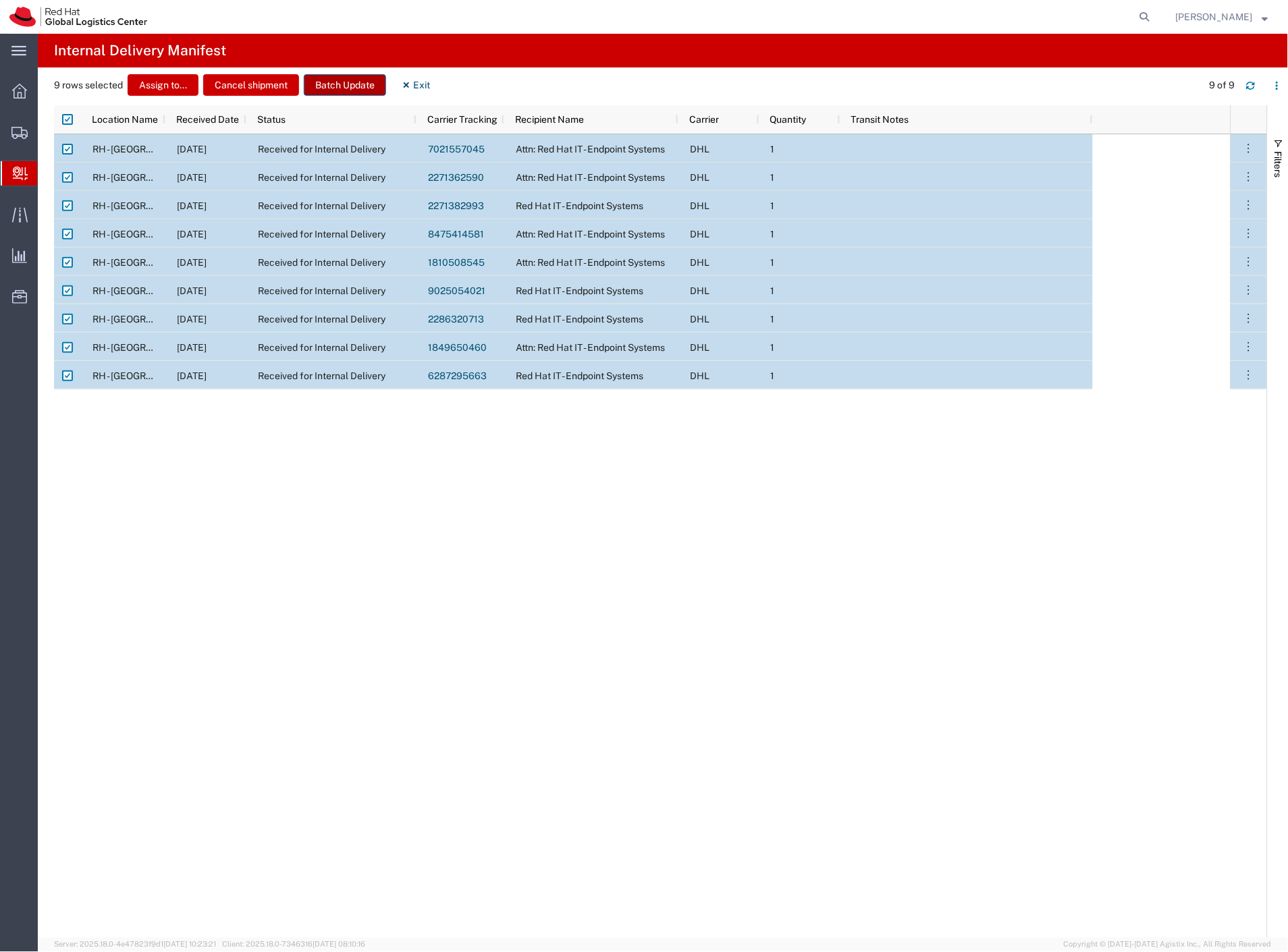
click at [333, 89] on button "Batch Update" at bounding box center [345, 85] width 82 height 22
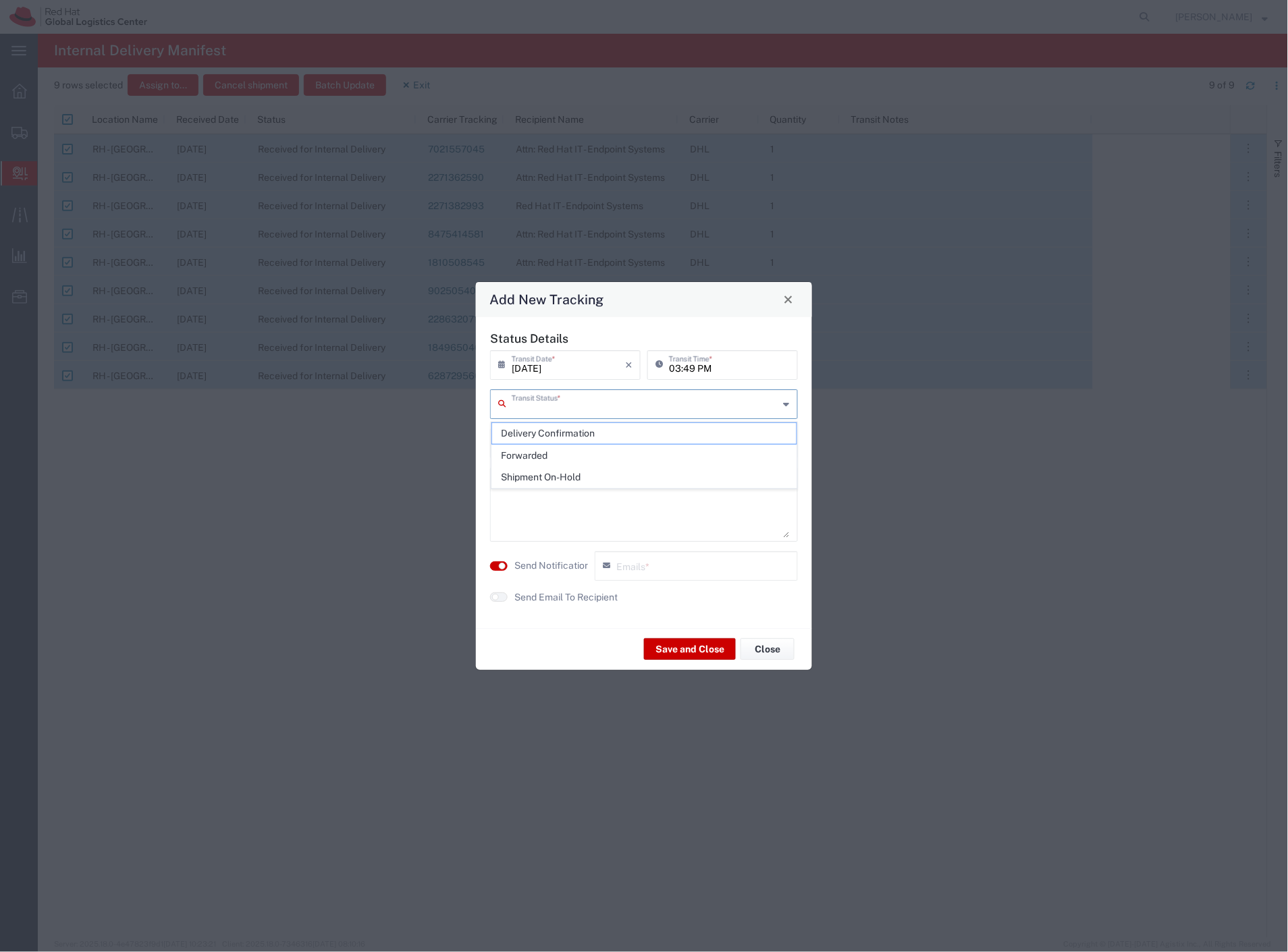
click at [568, 413] on input "text" at bounding box center [645, 403] width 267 height 24
click at [568, 476] on span "Shipment On-Hold" at bounding box center [644, 477] width 305 height 21
type input "Shipment On-Hold"
click at [550, 565] on label "Send Notification" at bounding box center [551, 565] width 76 height 14
click at [669, 650] on button "Save and Close" at bounding box center [690, 650] width 92 height 22
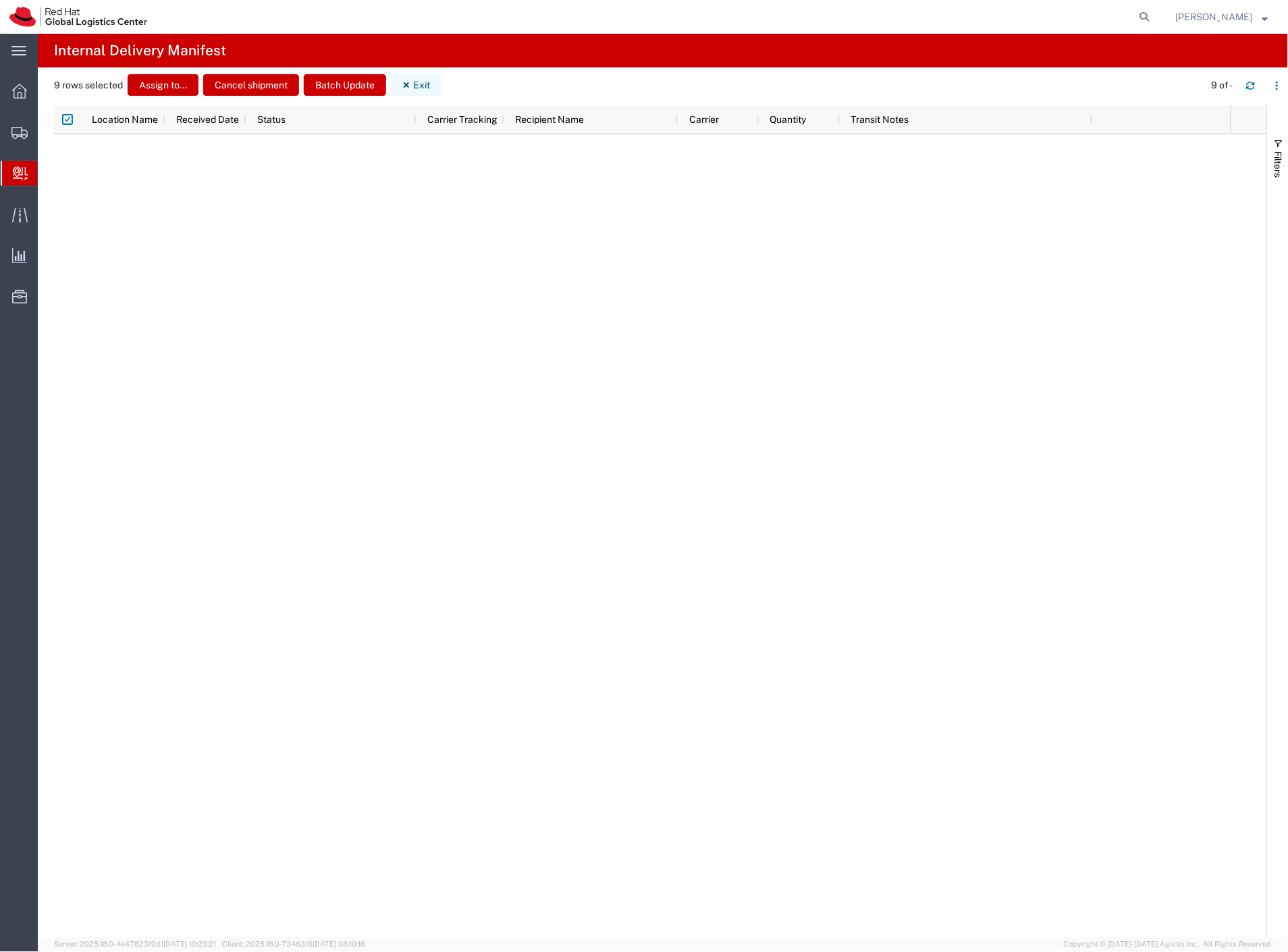
click at [417, 84] on button "Exit" at bounding box center [416, 85] width 50 height 22
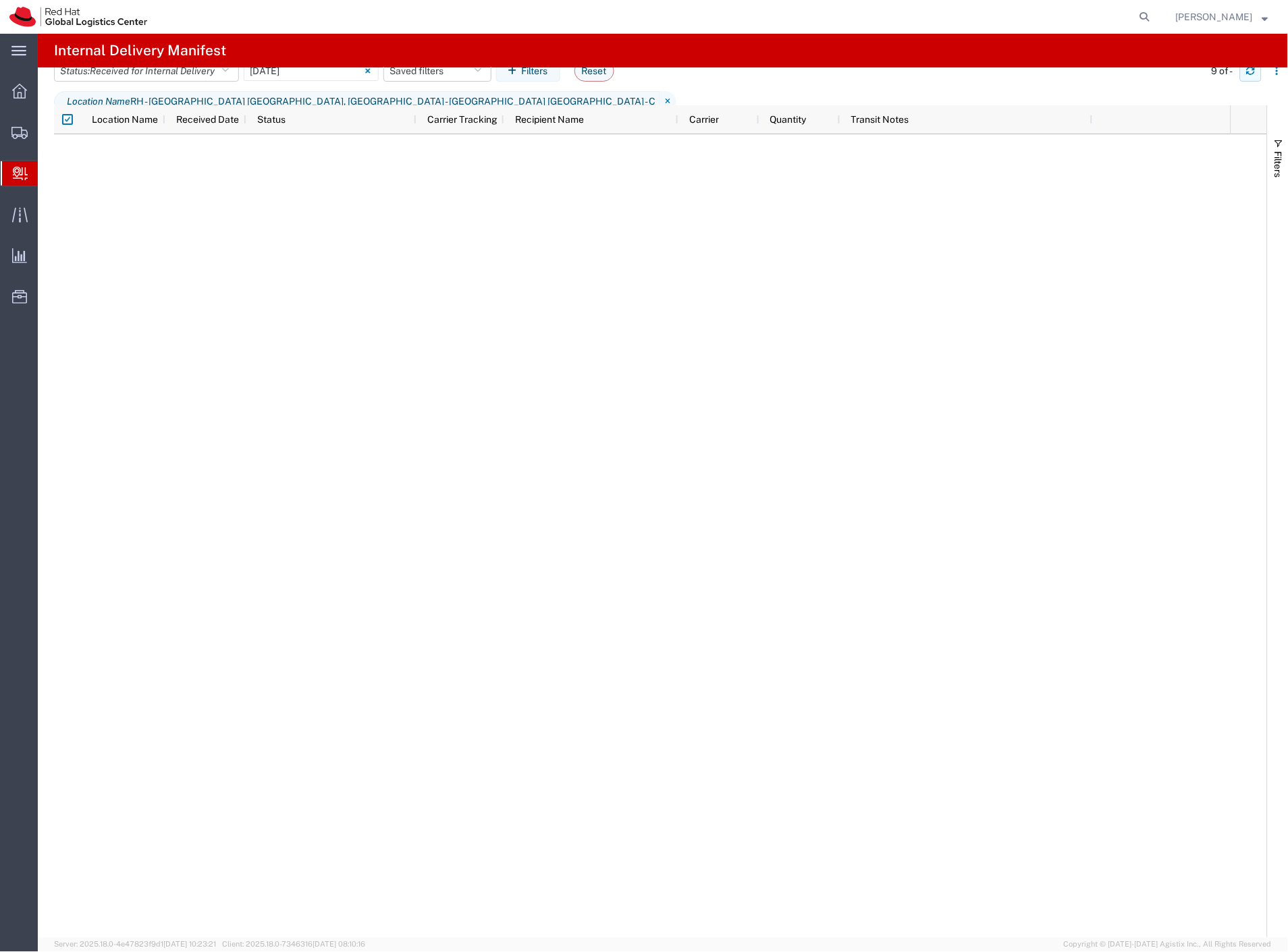
click at [1252, 71] on icon "button" at bounding box center [1250, 69] width 8 height 4
click at [0, 0] on span "Create Delivery" at bounding box center [0, 0] width 0 height 0
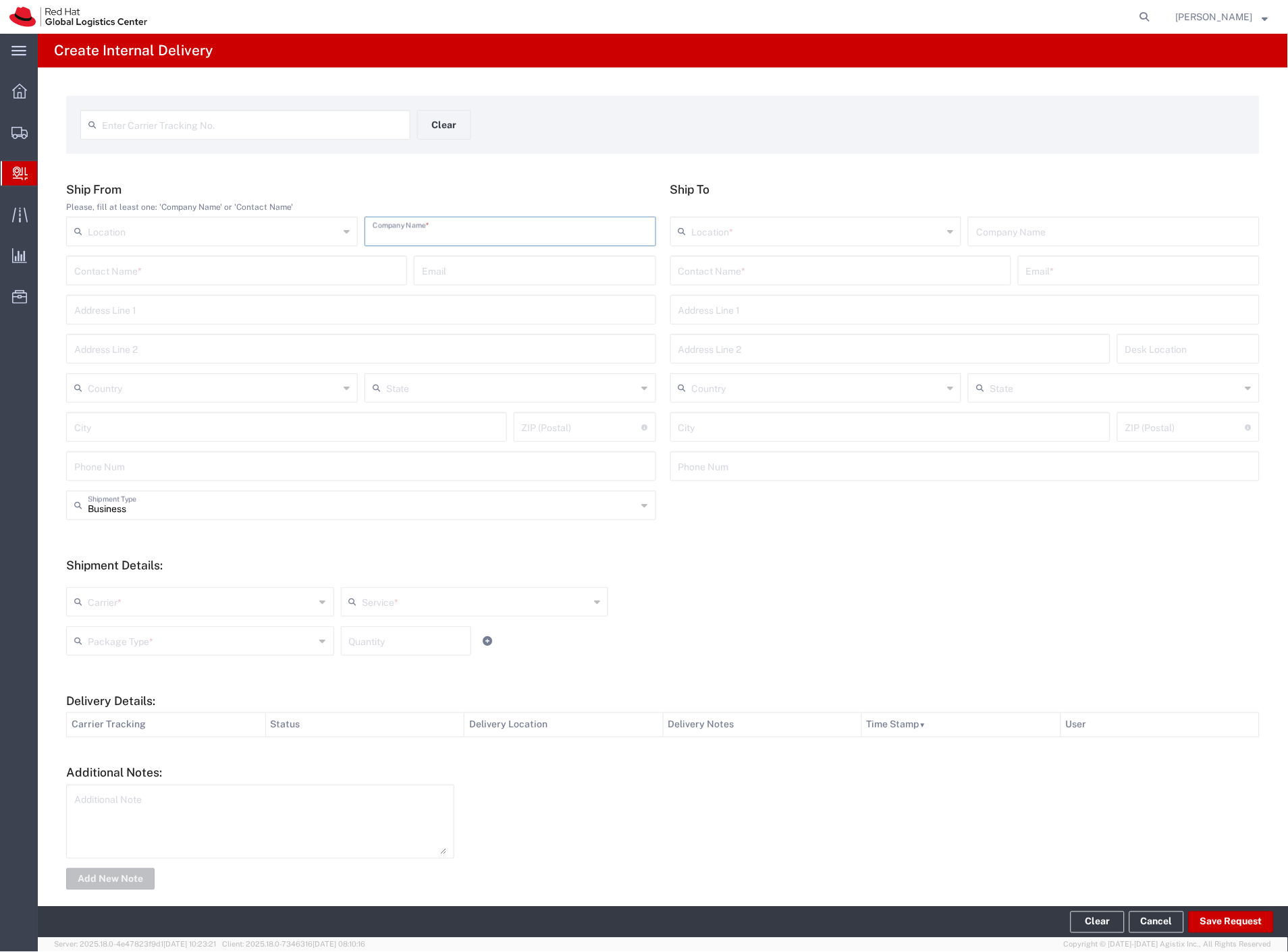
click at [417, 228] on input "text" at bounding box center [510, 231] width 276 height 24
type input "vodafone"
click at [741, 279] on input "text" at bounding box center [840, 269] width 324 height 24
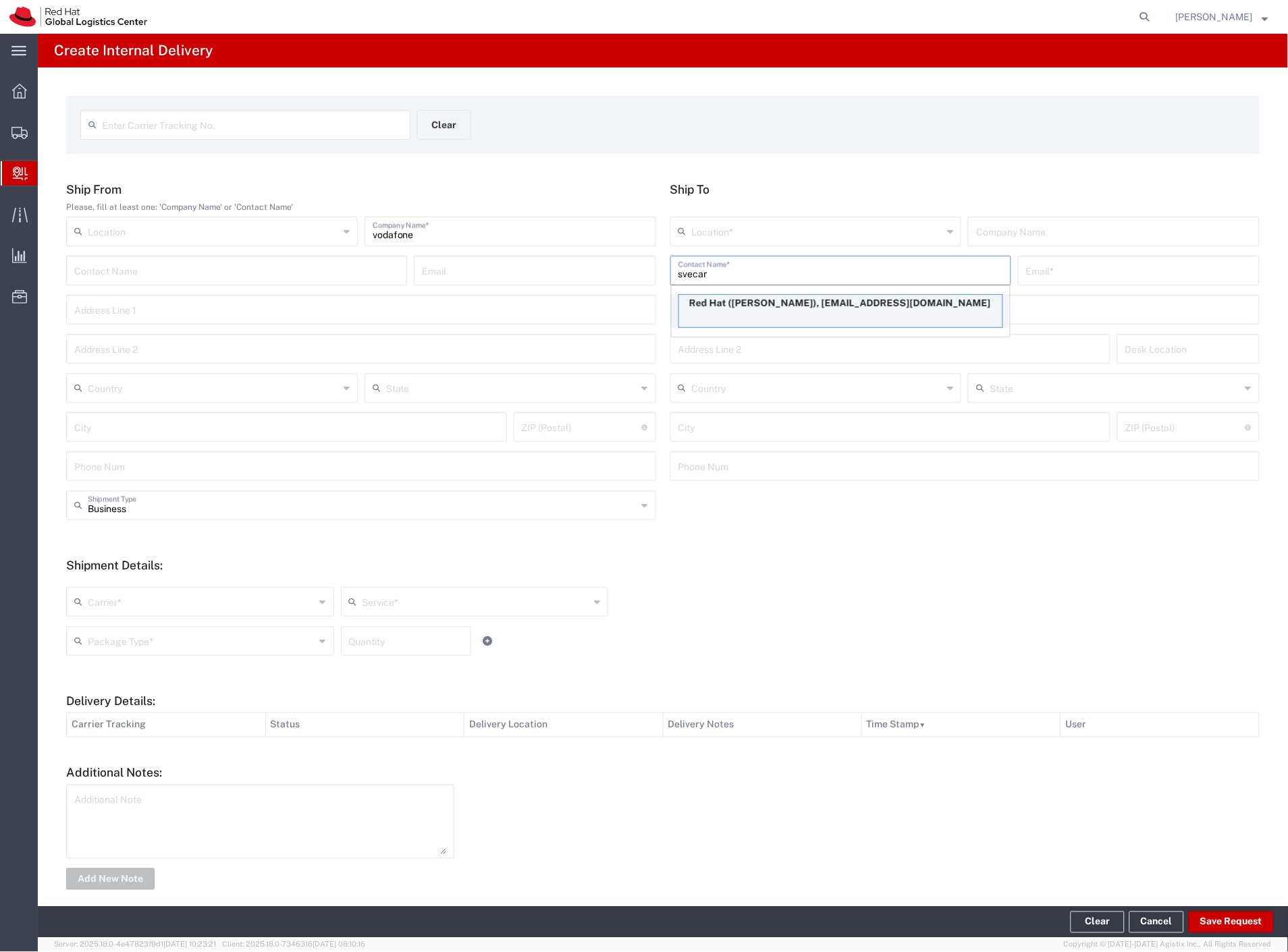
type input "svecar"
click at [785, 314] on div "Red Hat ([PERSON_NAME]), [EMAIL_ADDRESS][DOMAIN_NAME]" at bounding box center [840, 311] width 324 height 34
type input "Red Hat"
type input "[PERSON_NAME]"
type input "[EMAIL_ADDRESS][DOMAIN_NAME]"
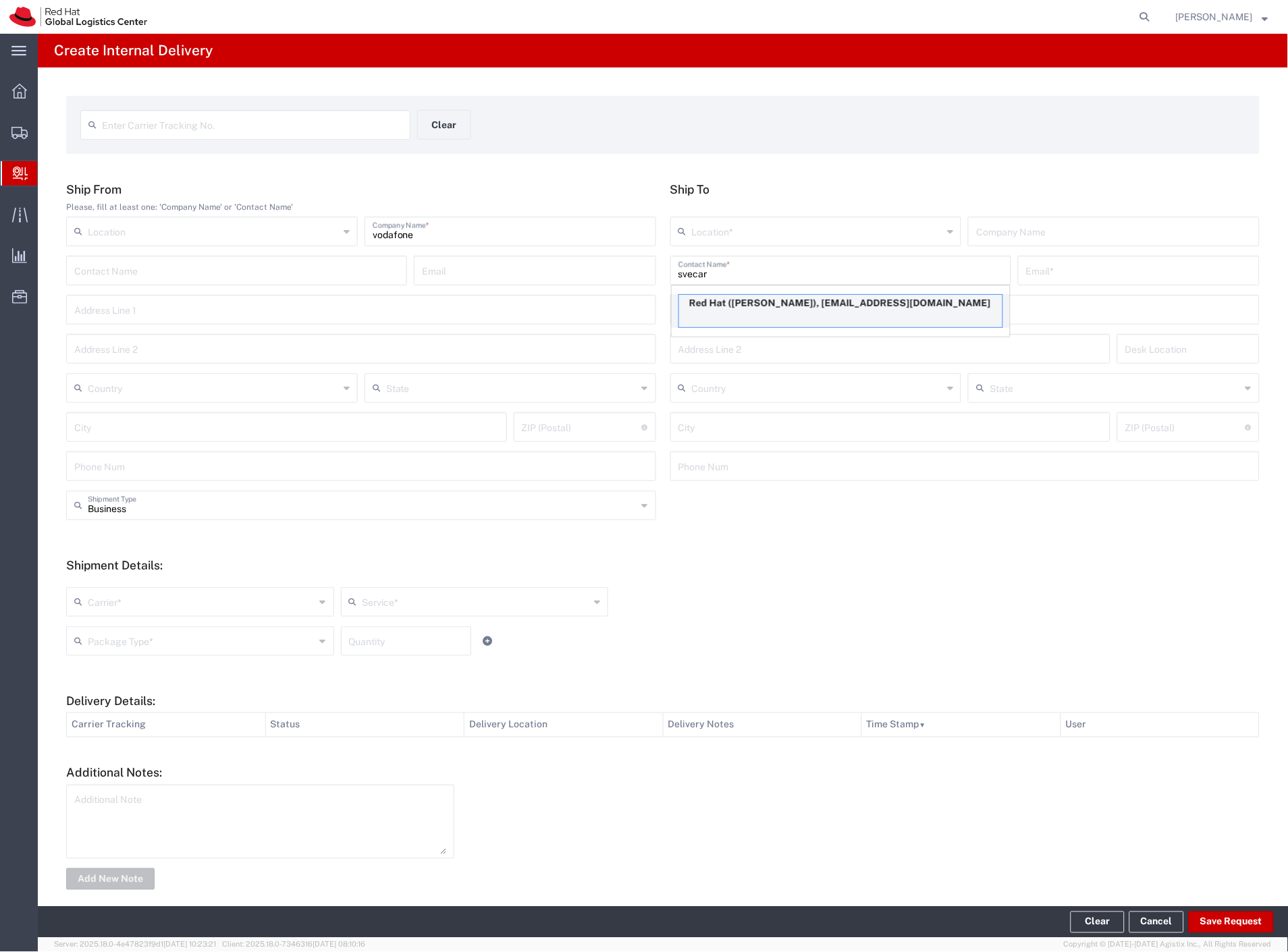
type input "420532294154"
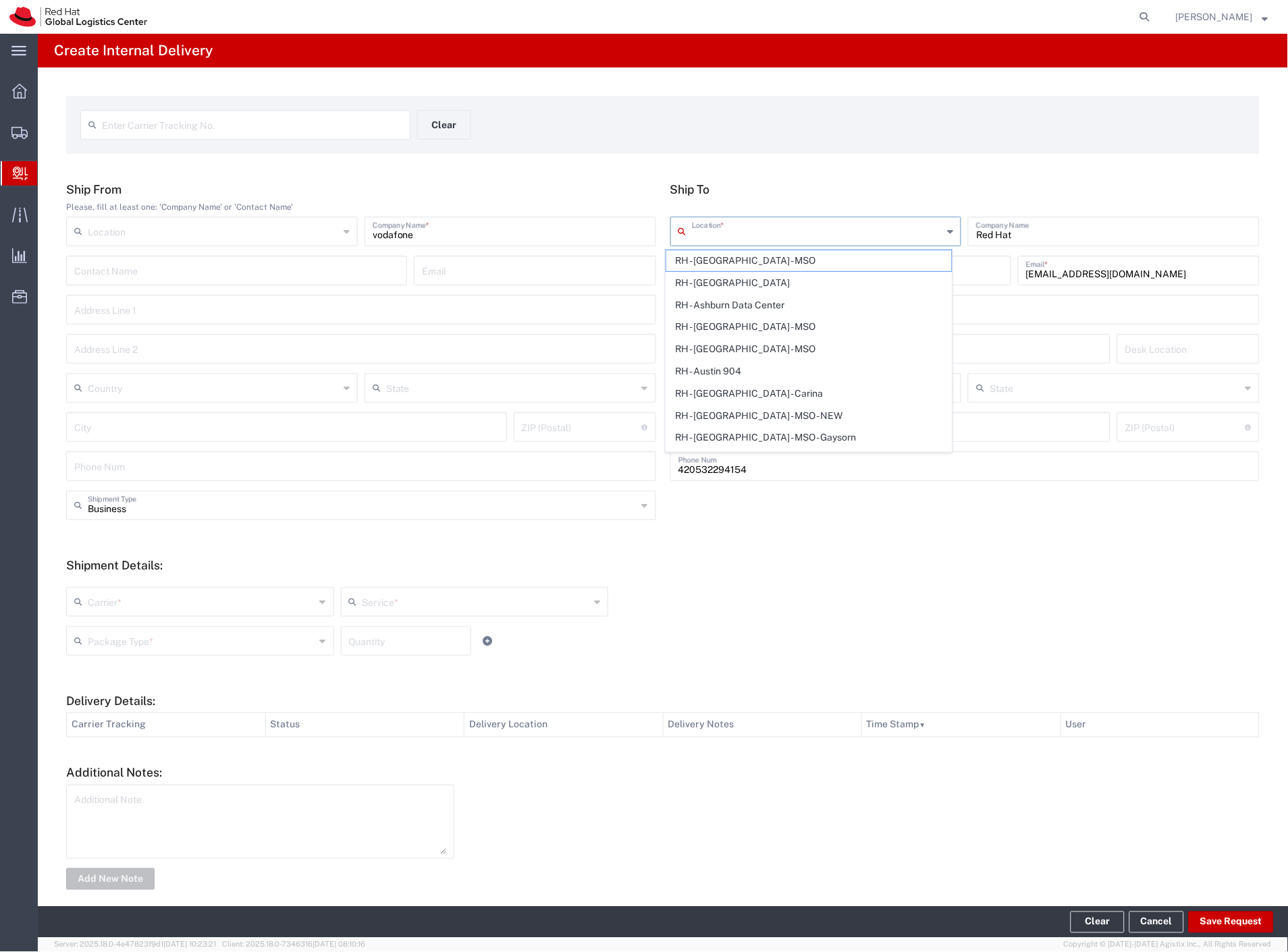
click at [768, 220] on input "text" at bounding box center [817, 231] width 251 height 24
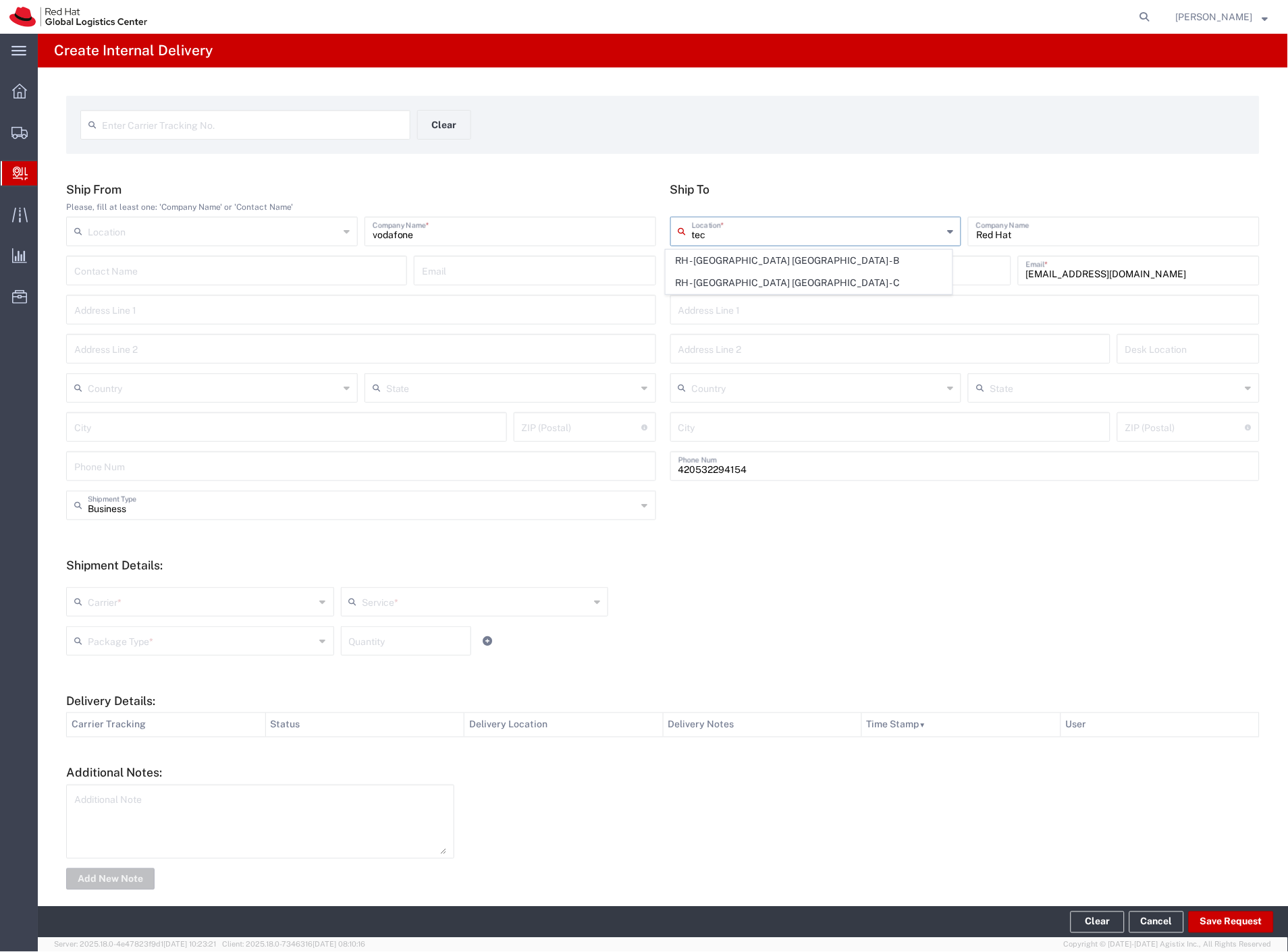
click at [773, 287] on span "RH - [GEOGRAPHIC_DATA] [GEOGRAPHIC_DATA] - C" at bounding box center [809, 283] width 286 height 21
type input "RH - [GEOGRAPHIC_DATA] [GEOGRAPHIC_DATA] - C"
type input "Red Hat Czech s.r.o."
type input "Purkynova 665/115"
type input "Czechia"
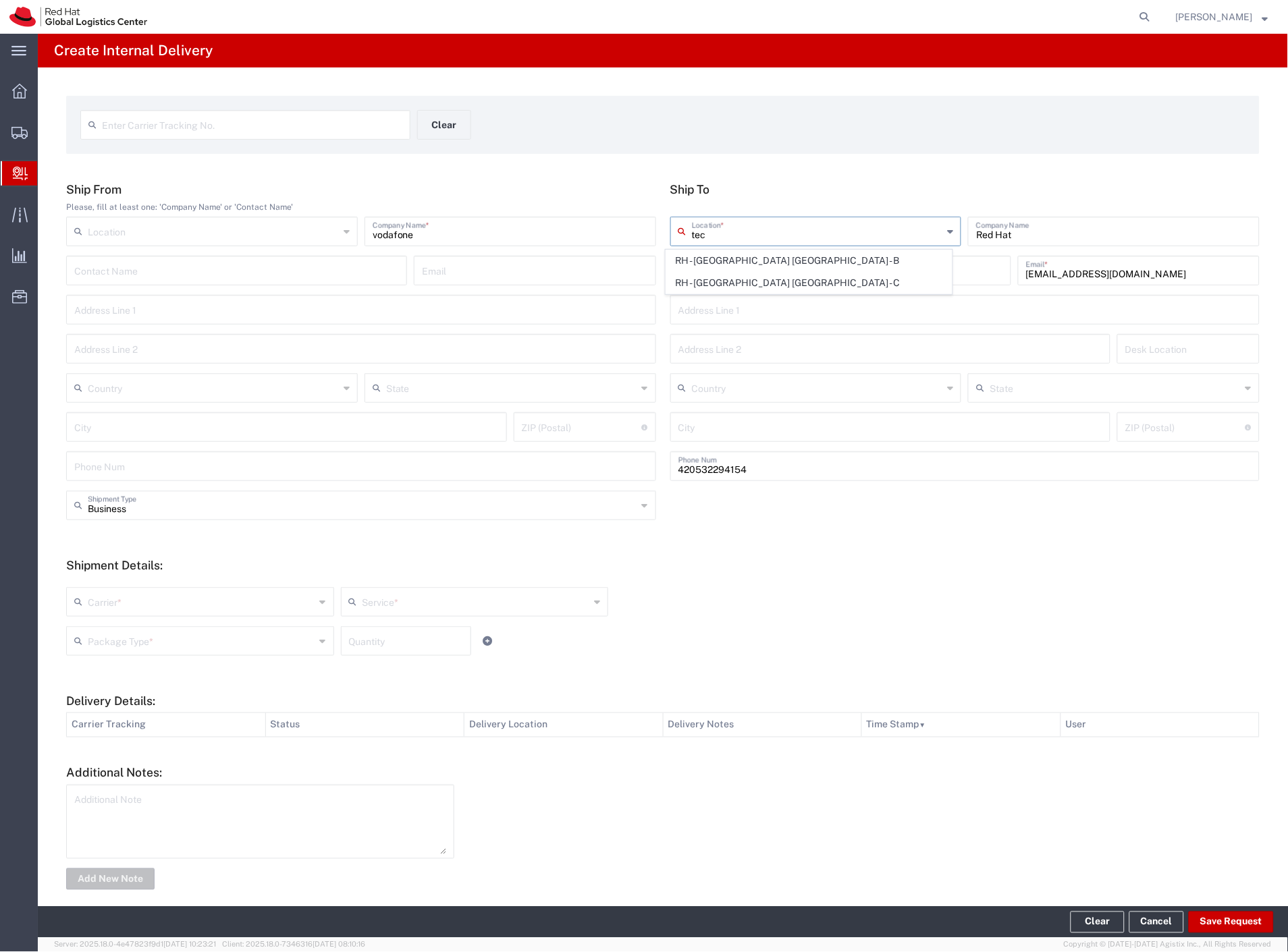
type input "[GEOGRAPHIC_DATA]"
type input "621 00"
type input "420 532 294 555"
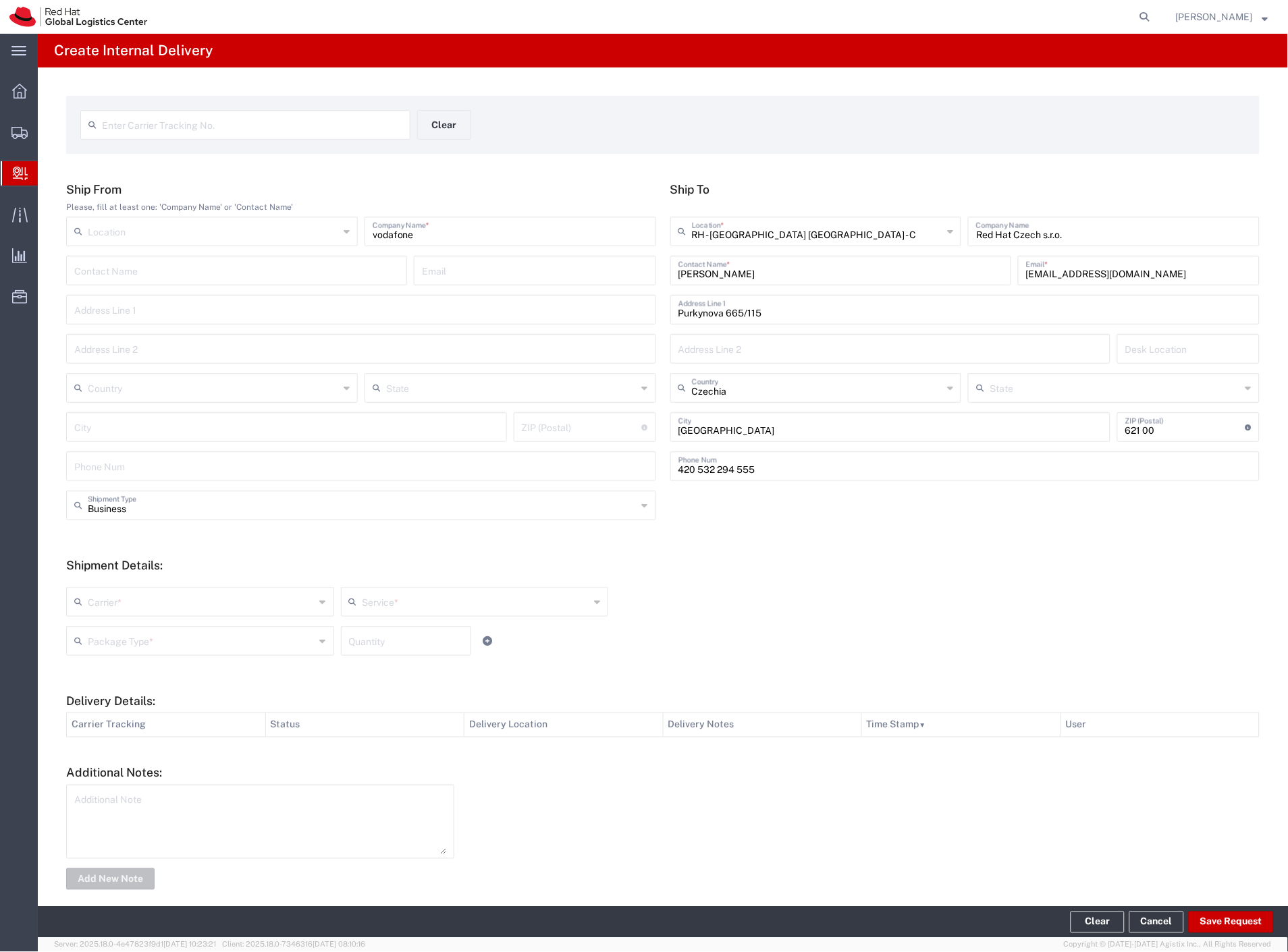
click at [104, 611] on input "text" at bounding box center [202, 601] width 227 height 24
click at [104, 629] on span "Czech Post" at bounding box center [199, 631] width 263 height 21
type input "Czech Post"
drag, startPoint x: 104, startPoint y: 630, endPoint x: 109, endPoint y: 642, distance: 13.0
click at [104, 635] on input "text" at bounding box center [202, 640] width 227 height 24
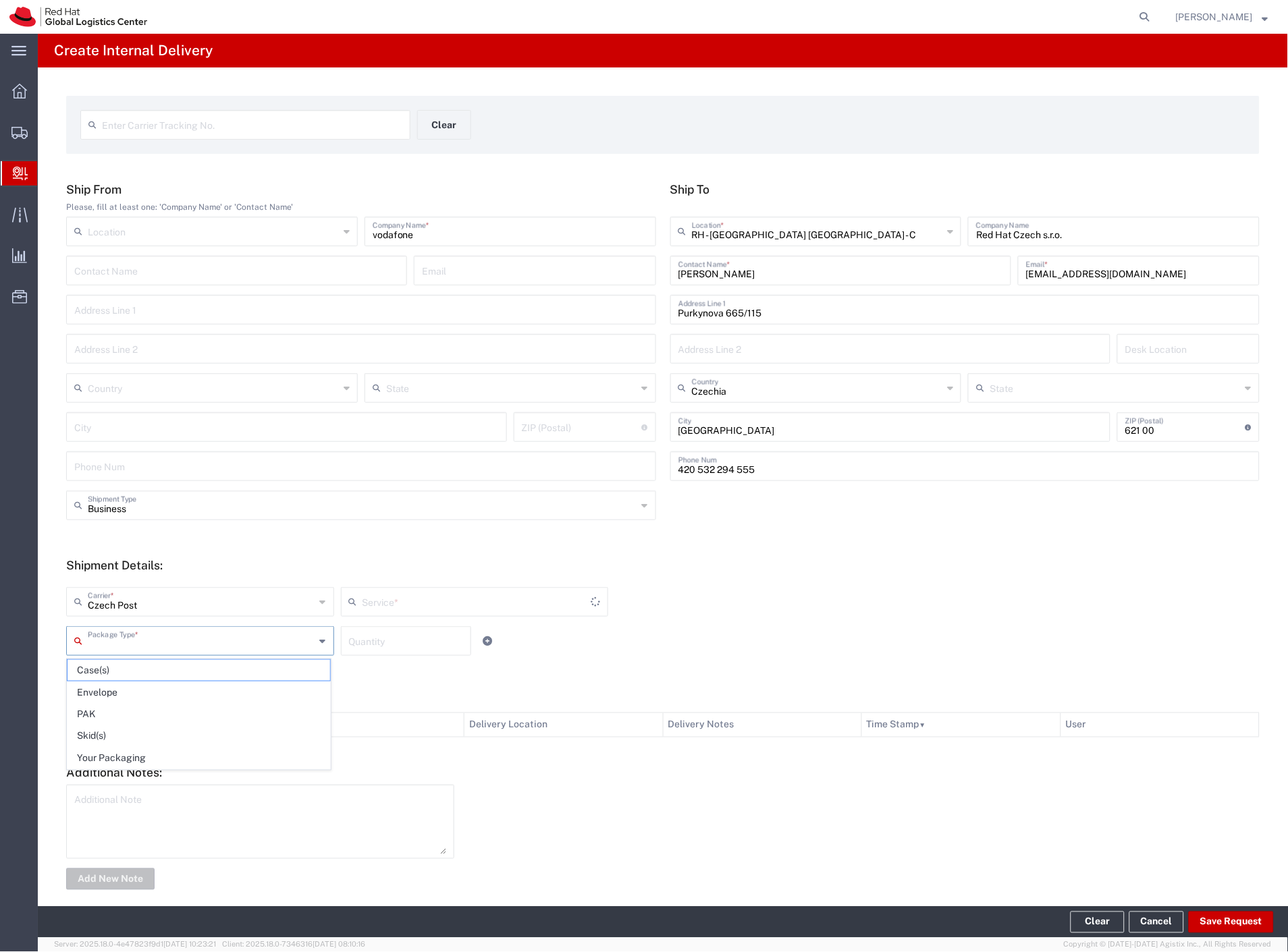
type input "Ground"
click at [152, 759] on span "Your Packaging" at bounding box center [199, 759] width 263 height 21
type input "Your Packaging"
click at [1239, 928] on button "Save Request" at bounding box center [1230, 923] width 85 height 22
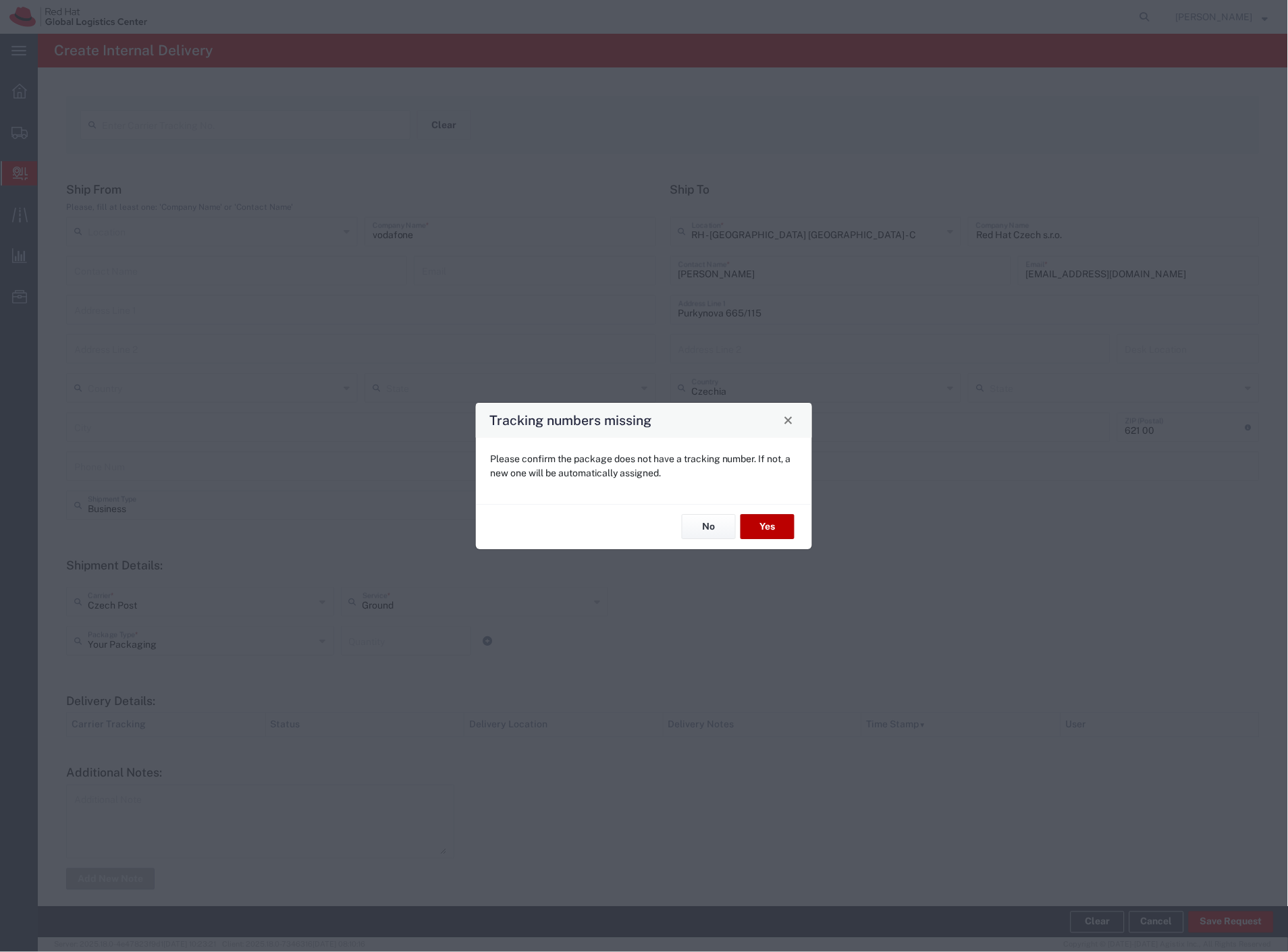
click at [773, 534] on button "Yes" at bounding box center [767, 527] width 54 height 25
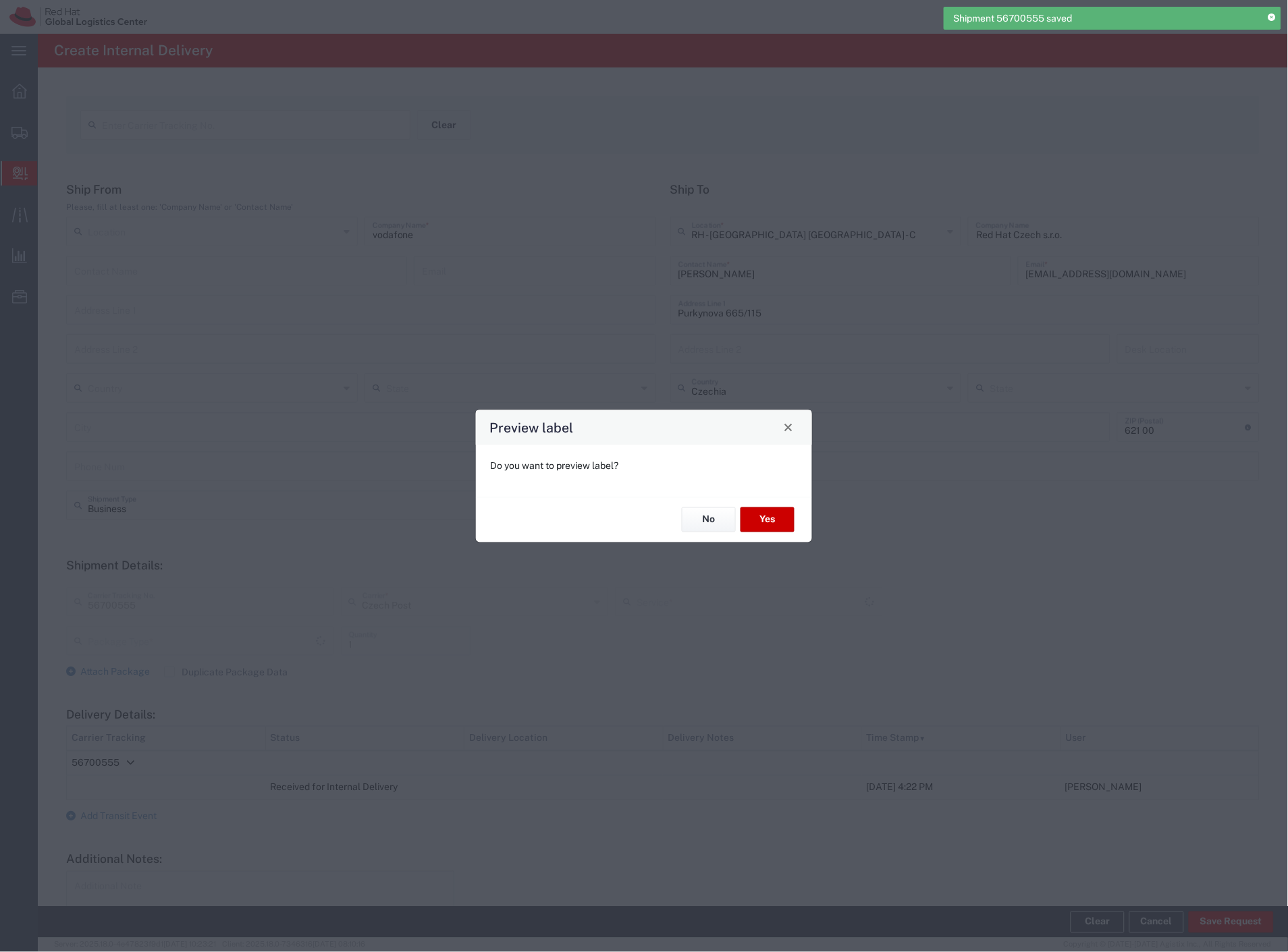
type input "Your Packaging"
type input "Ground"
click at [755, 514] on button "Yes" at bounding box center [767, 520] width 54 height 25
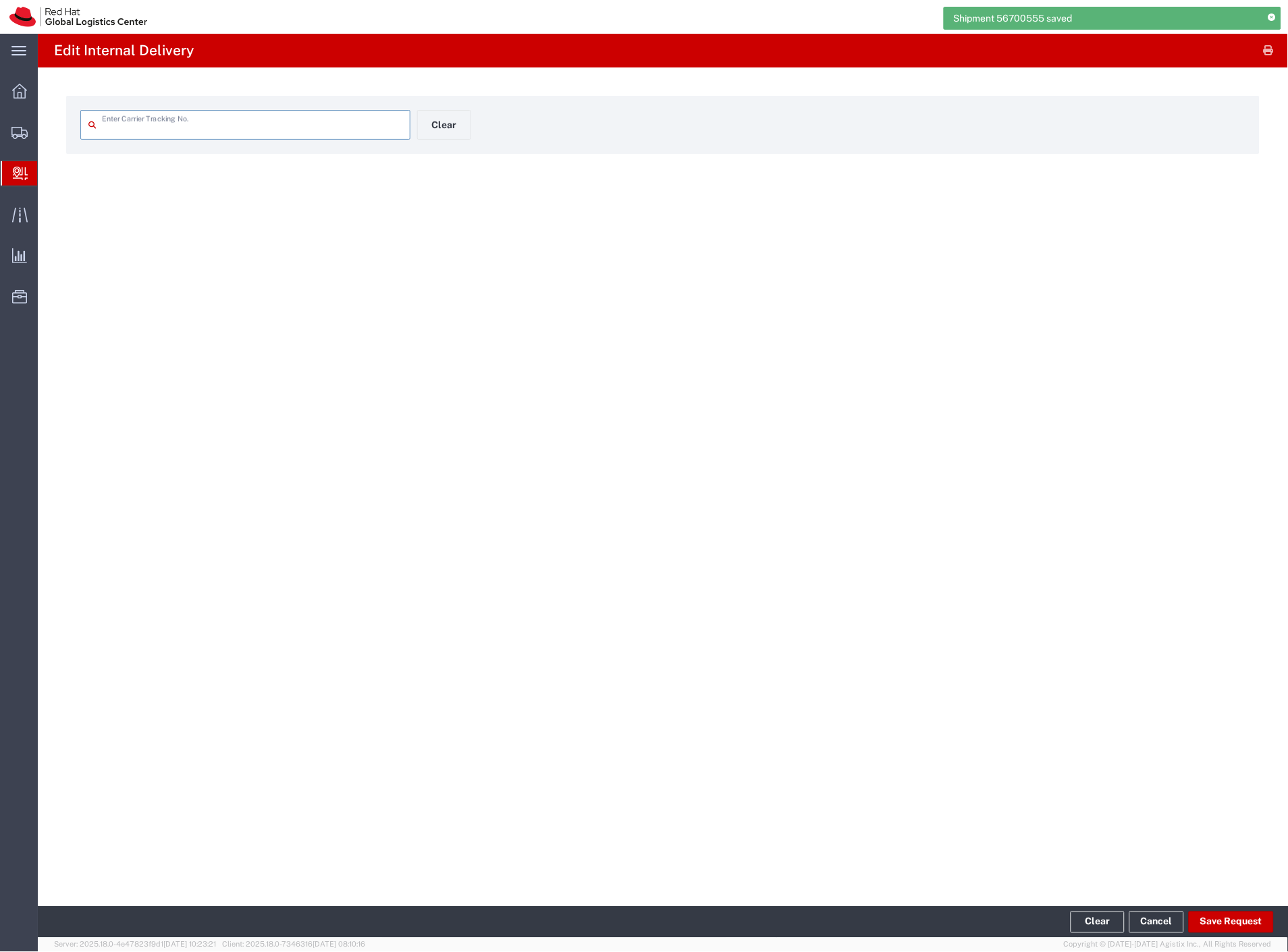
type input "56700555"
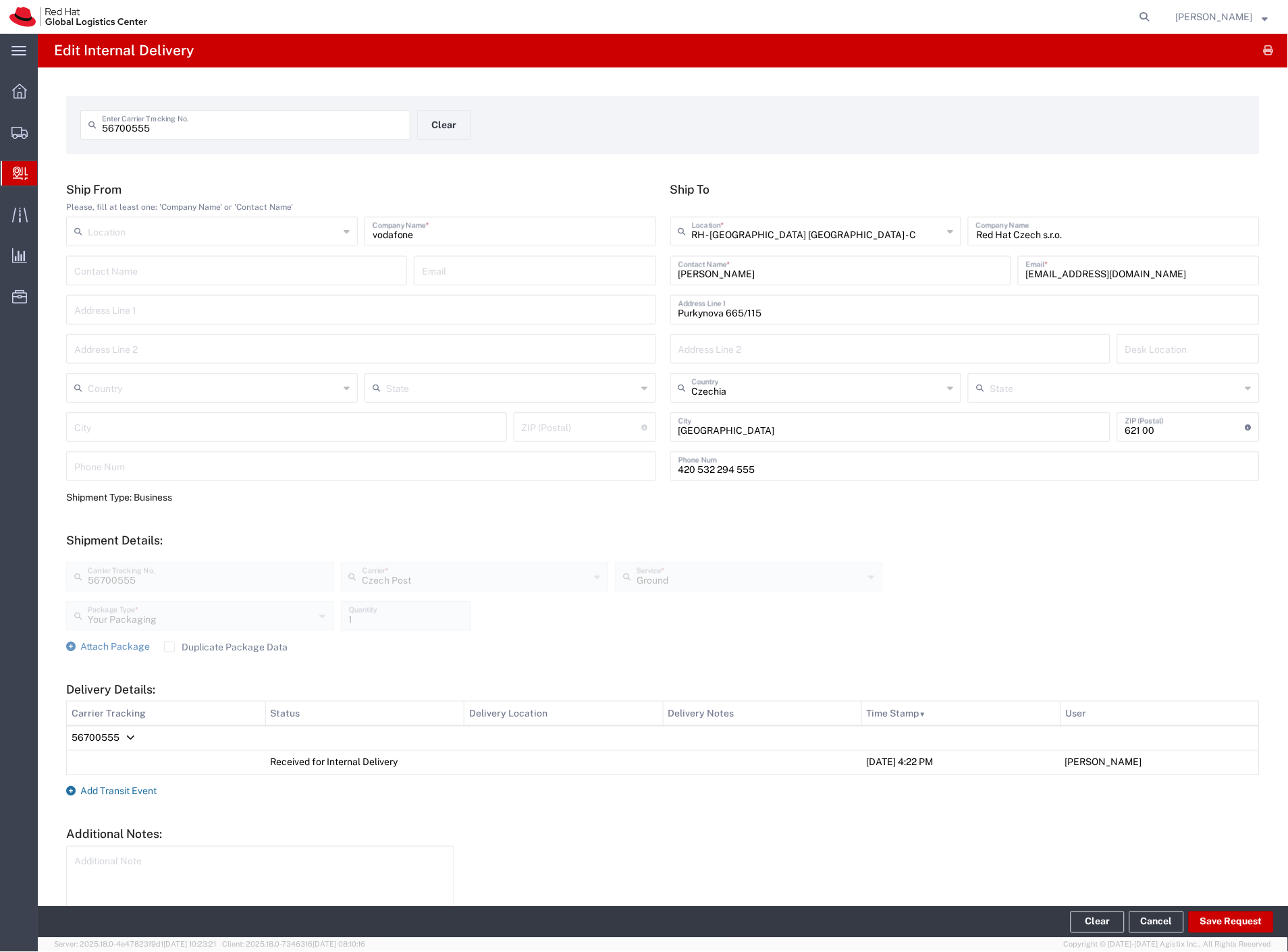
click at [129, 788] on span "Add Transit Event" at bounding box center [118, 792] width 76 height 11
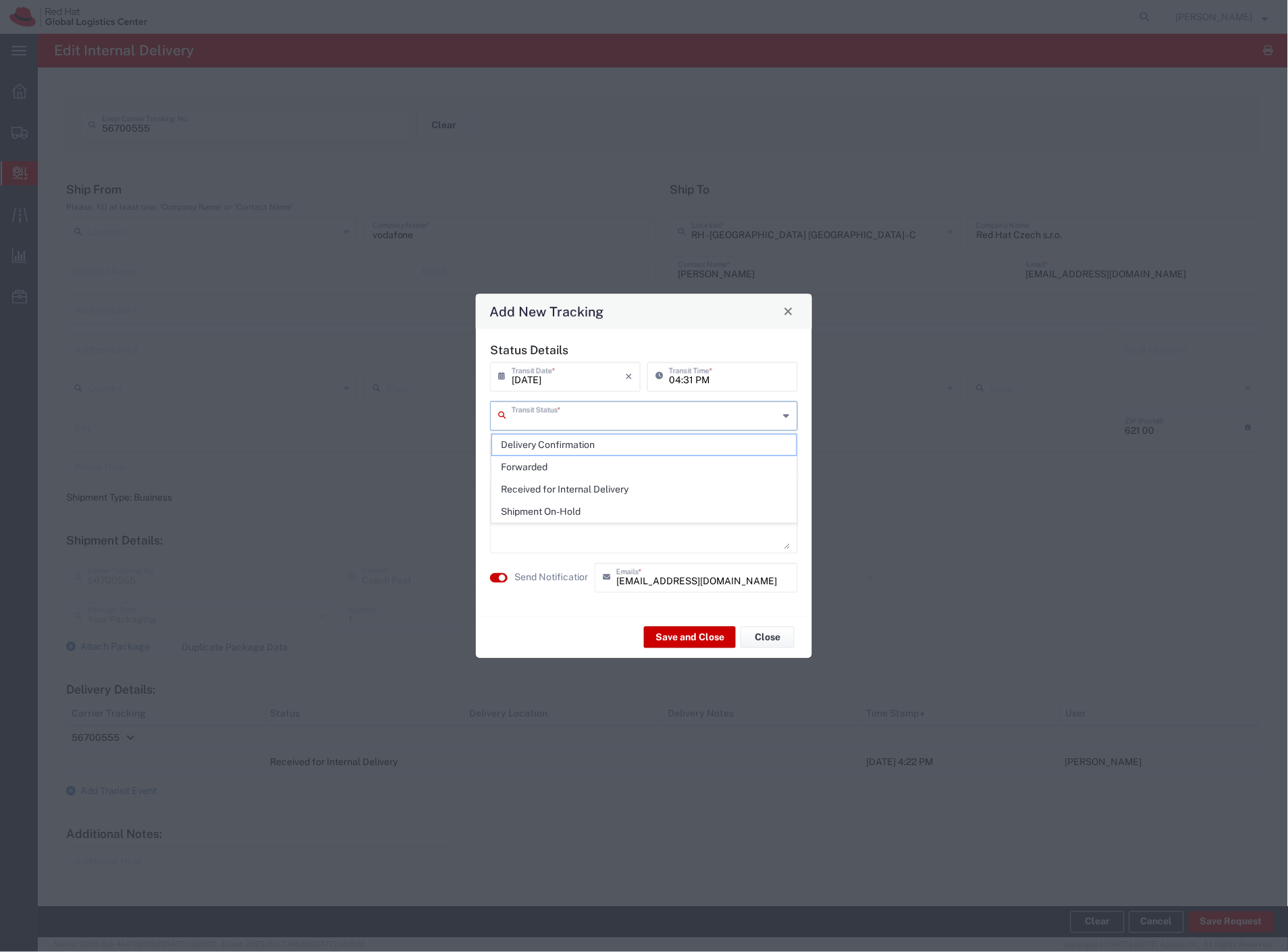
click at [541, 417] on input "text" at bounding box center [645, 415] width 267 height 24
click at [537, 440] on span "Delivery Confirmation" at bounding box center [644, 444] width 305 height 21
type input "Delivery Confirmation"
click at [568, 575] on label "Send Notification" at bounding box center [551, 577] width 76 height 14
click at [662, 635] on button "Save and Close" at bounding box center [690, 638] width 92 height 22
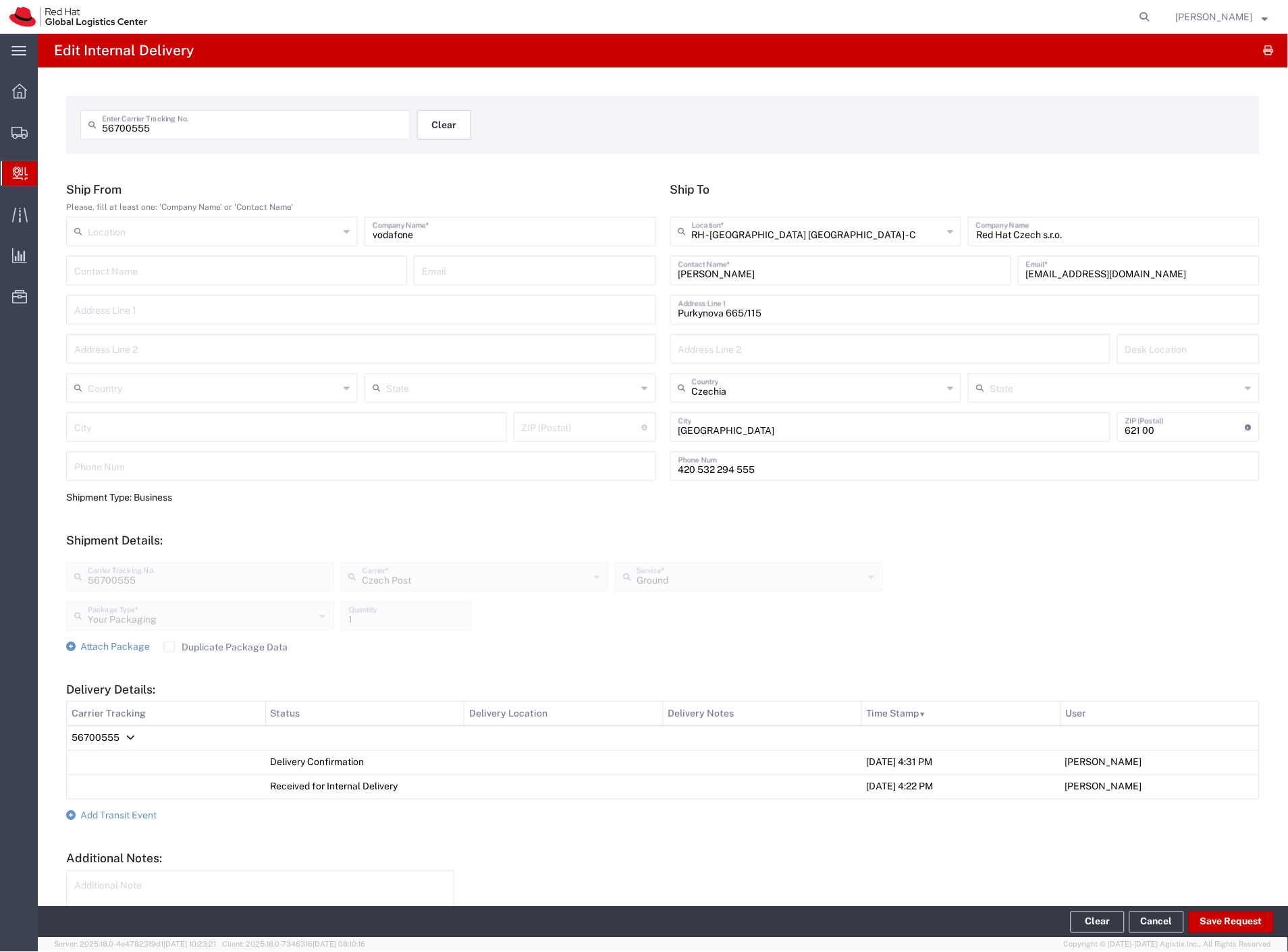
click at [445, 123] on button "Clear" at bounding box center [443, 125] width 54 height 29
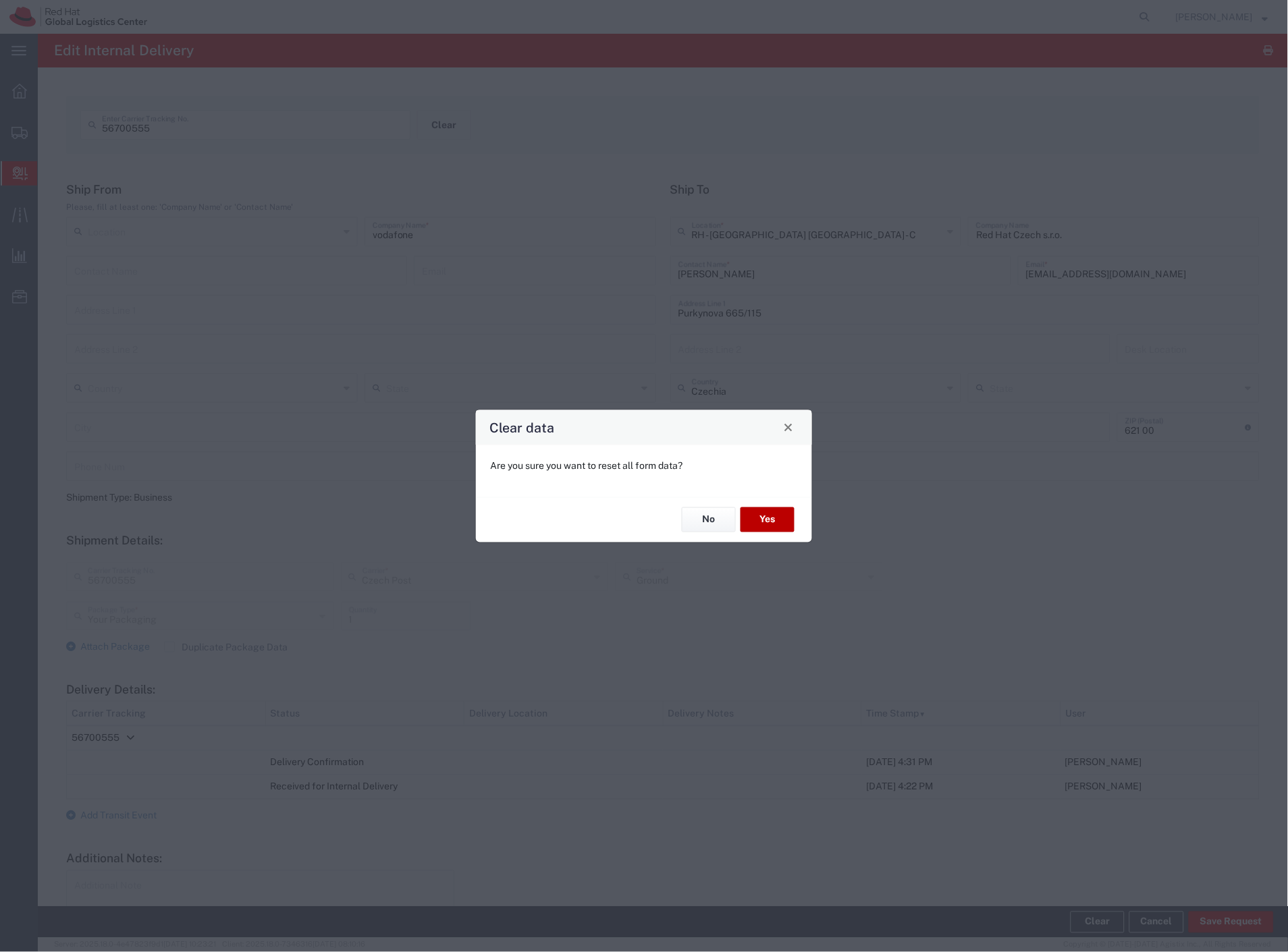
click at [773, 518] on button "Yes" at bounding box center [767, 520] width 54 height 25
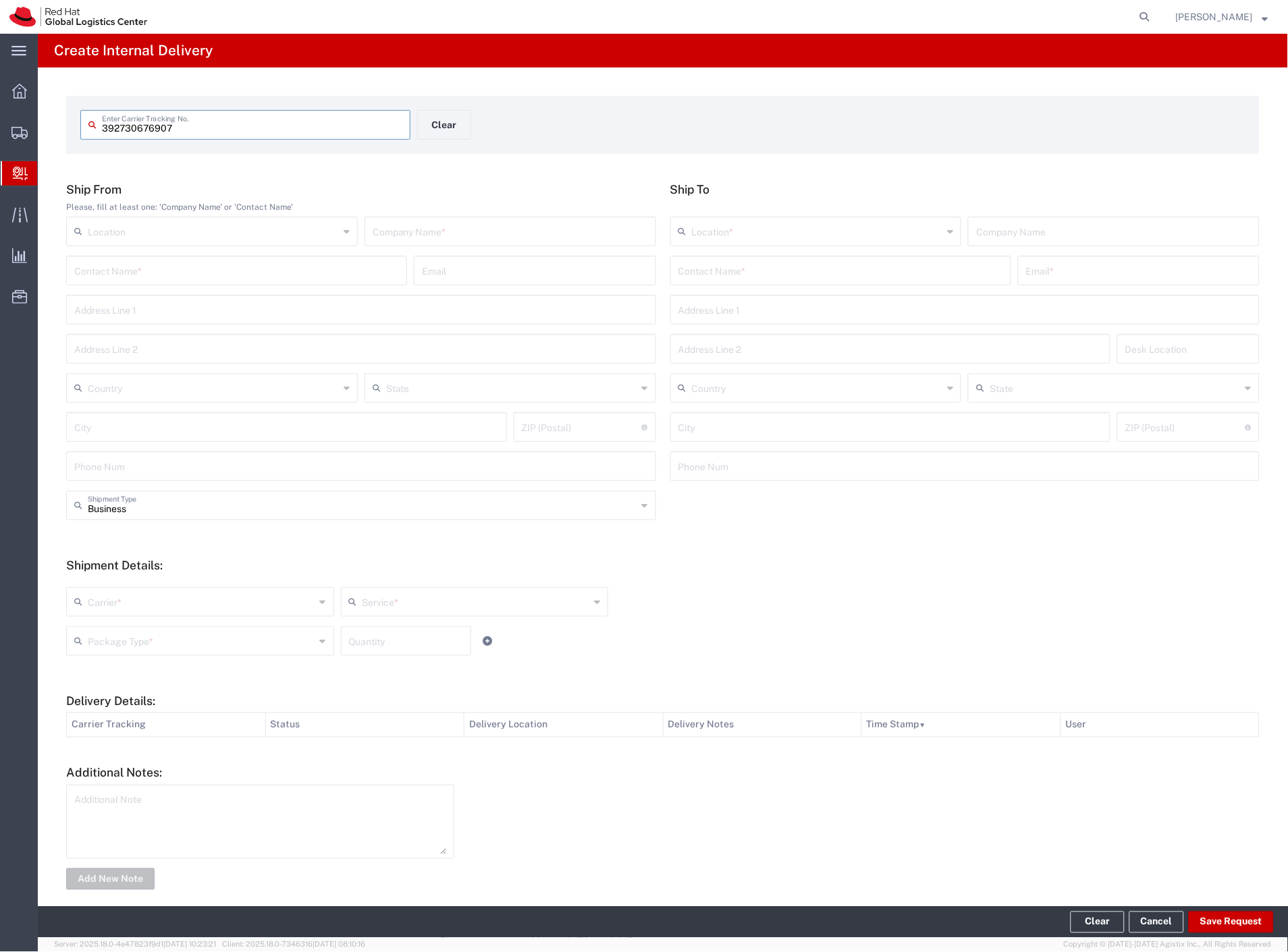
type input "392730676907"
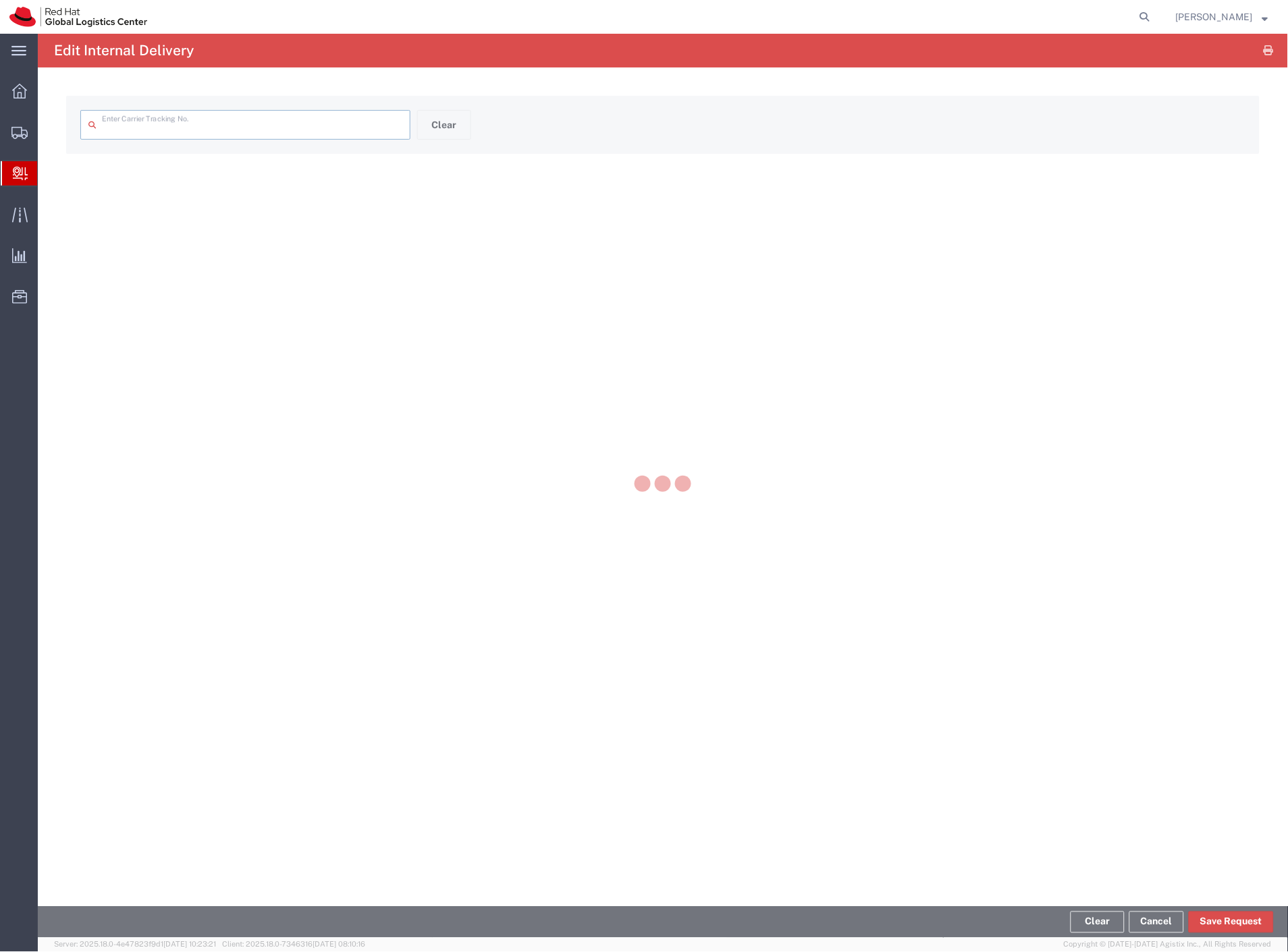
type input "392730676907"
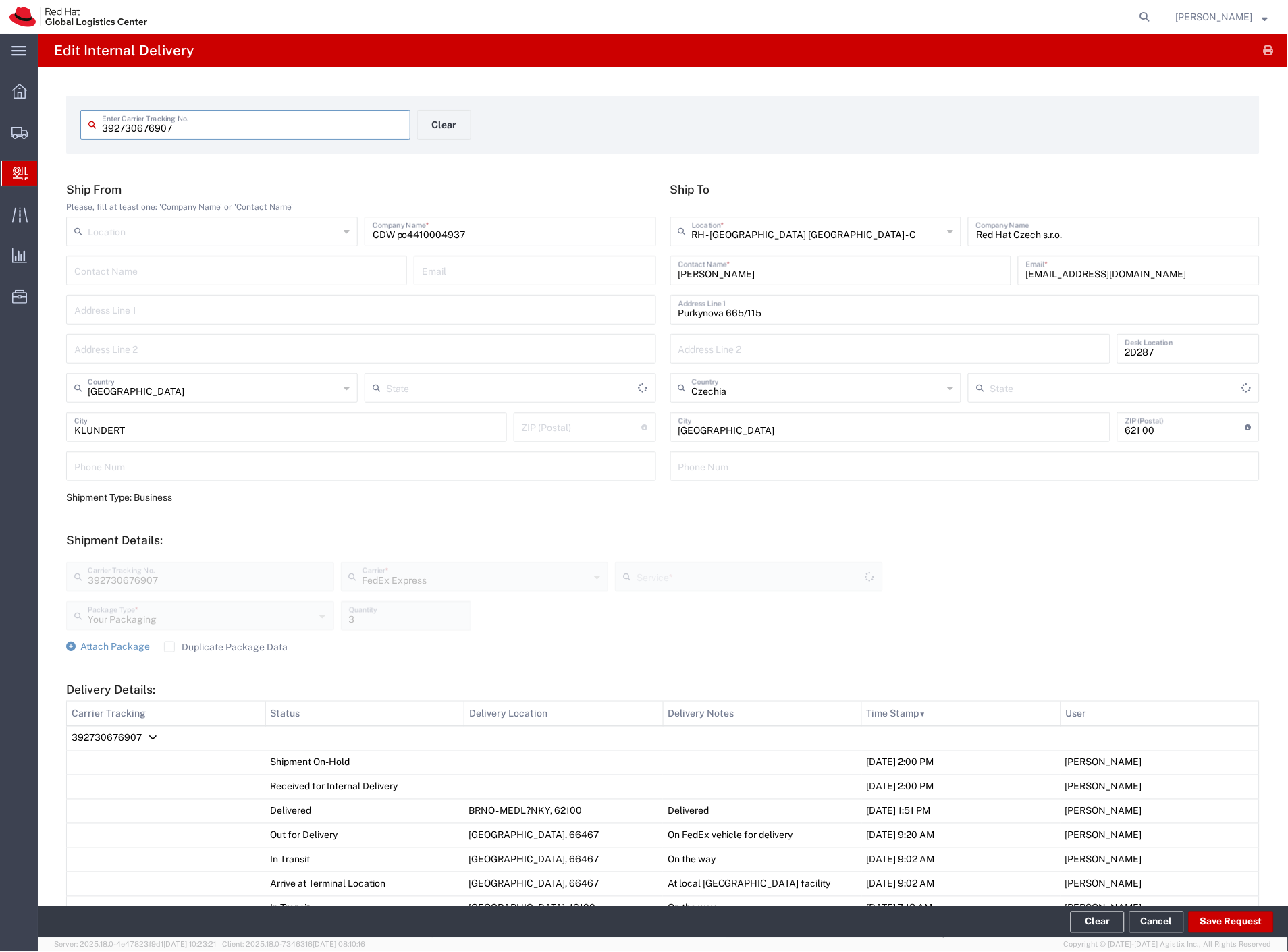
type input "International Priority EOD"
click at [142, 739] on td "392730676907" at bounding box center [663, 739] width 1193 height 25
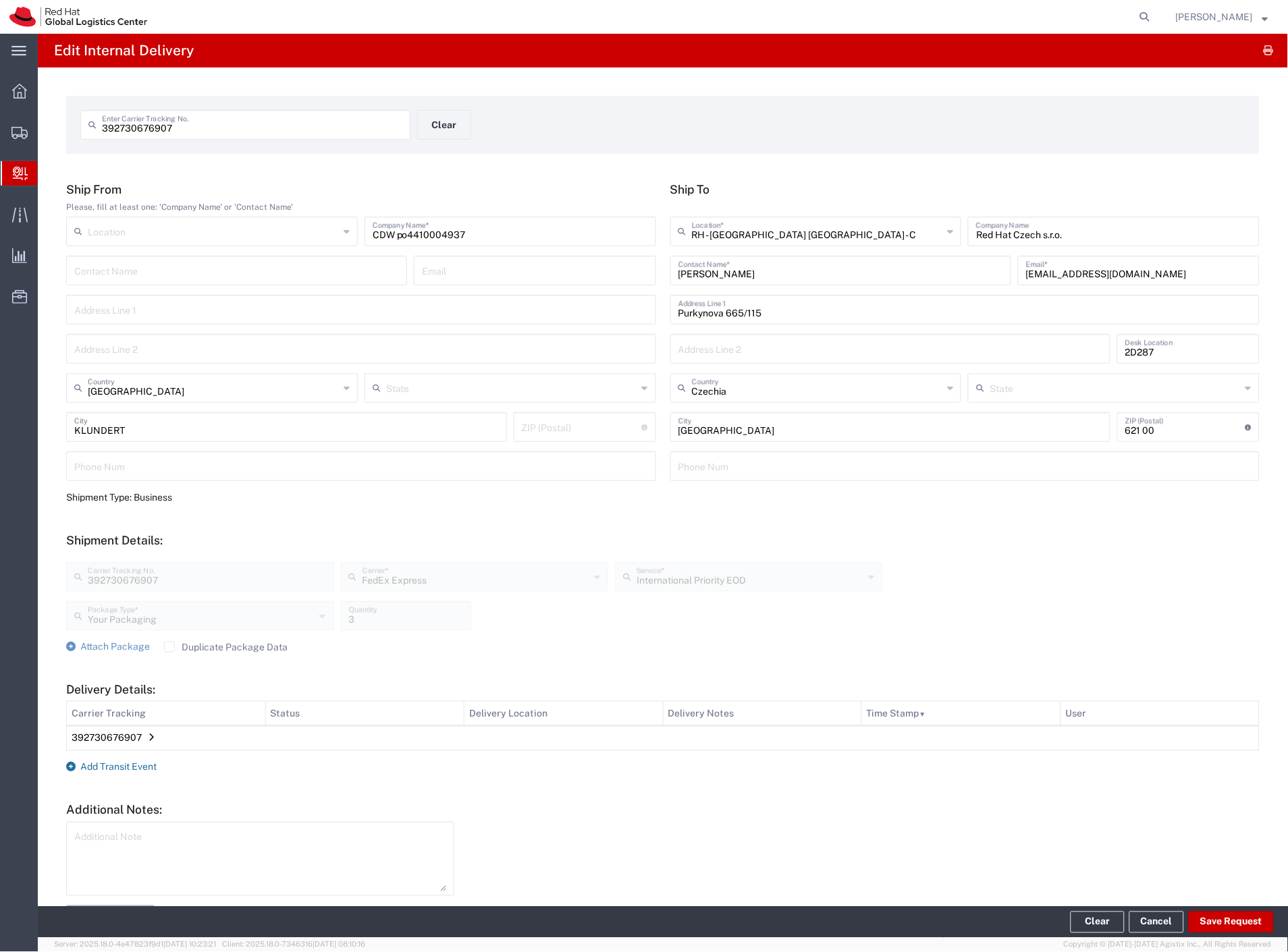
click at [155, 765] on span "Add Transit Event" at bounding box center [118, 768] width 76 height 11
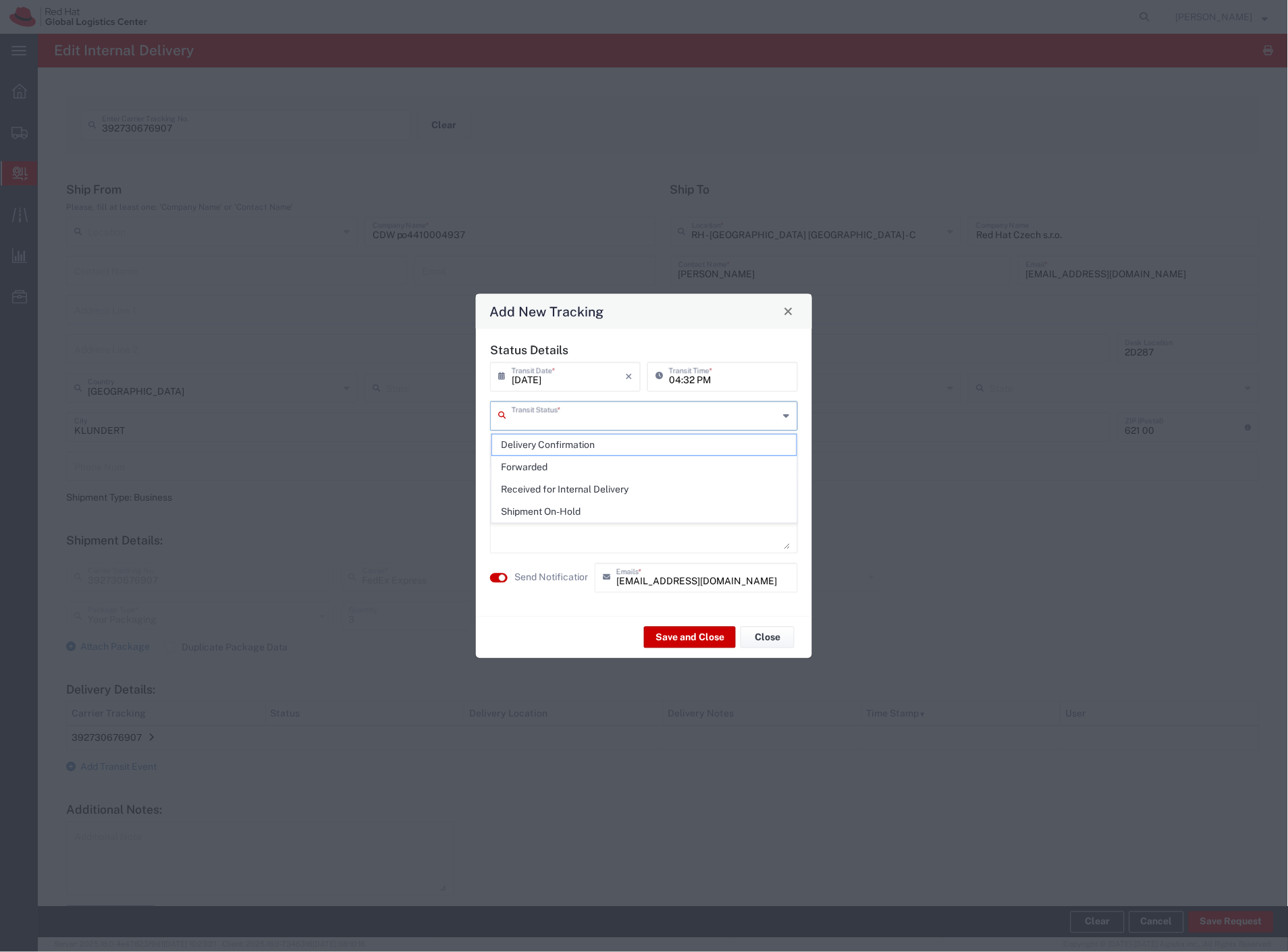
click at [542, 415] on input "text" at bounding box center [645, 415] width 267 height 24
click at [542, 448] on span "Delivery Confirmation" at bounding box center [644, 444] width 305 height 21
type input "Delivery Confirmation"
click at [559, 576] on label "Send Notification" at bounding box center [551, 577] width 76 height 14
click at [645, 632] on button "Save and Close" at bounding box center [690, 638] width 92 height 22
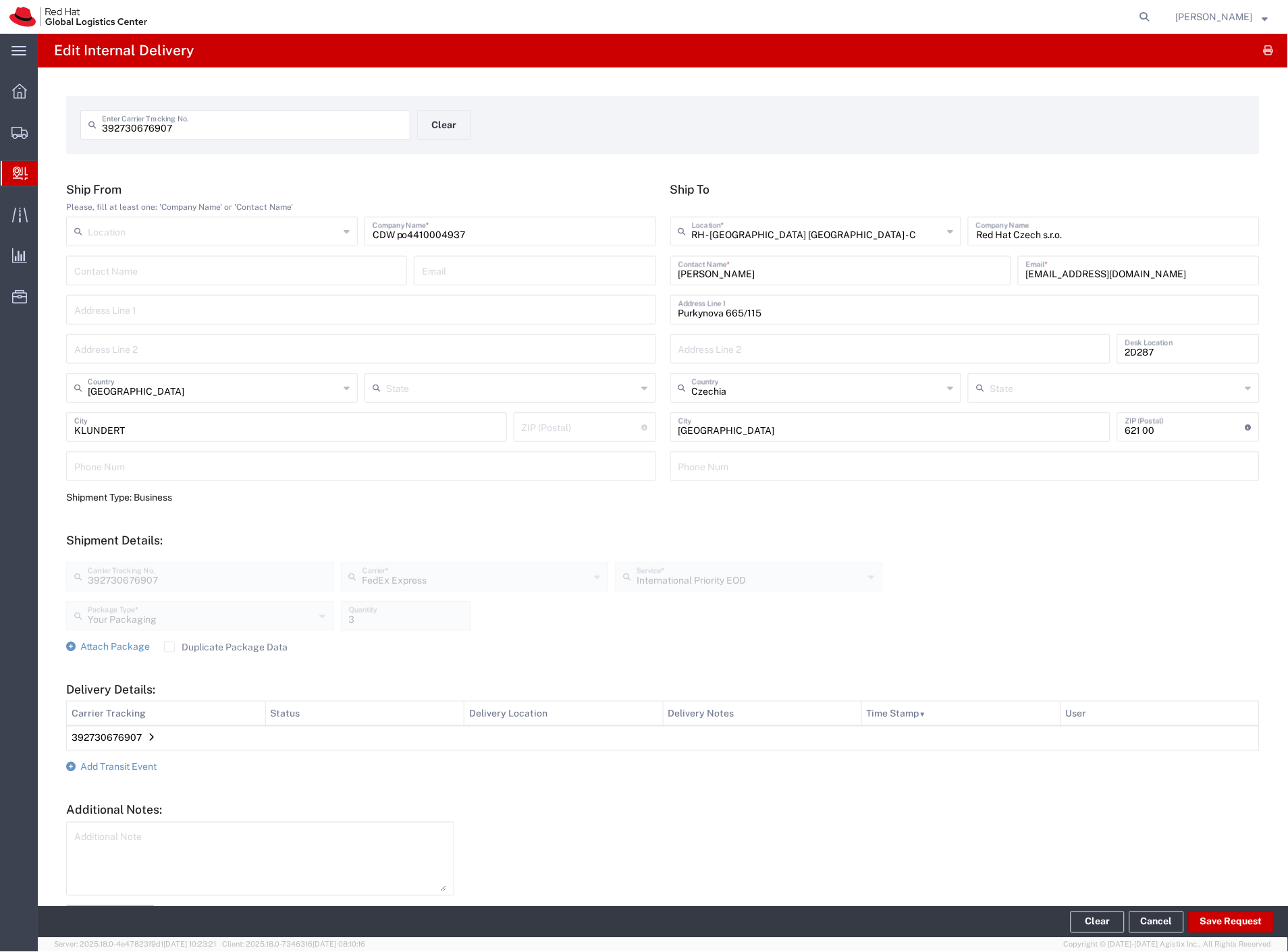
click at [144, 738] on td "392730676907" at bounding box center [663, 739] width 1193 height 25
